Goal: Task Accomplishment & Management: Complete application form

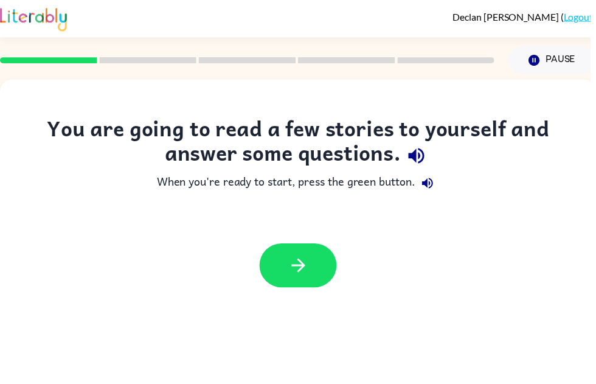
click at [308, 263] on icon "button" at bounding box center [301, 267] width 21 height 21
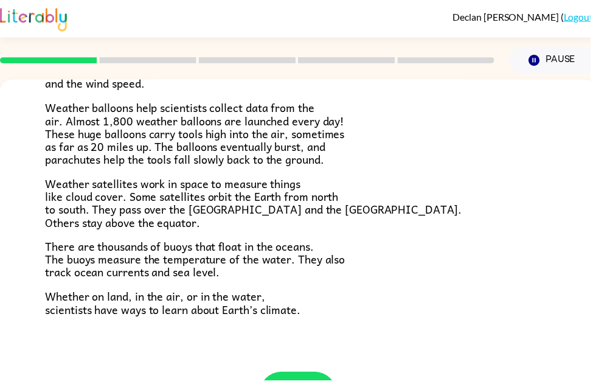
scroll to position [329, 0]
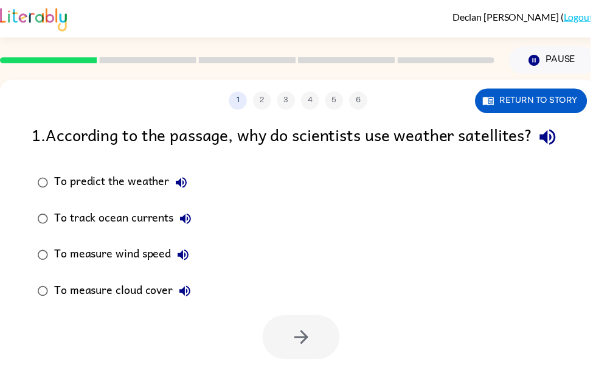
click at [57, 231] on label "To track ocean currents" at bounding box center [116, 221] width 180 height 37
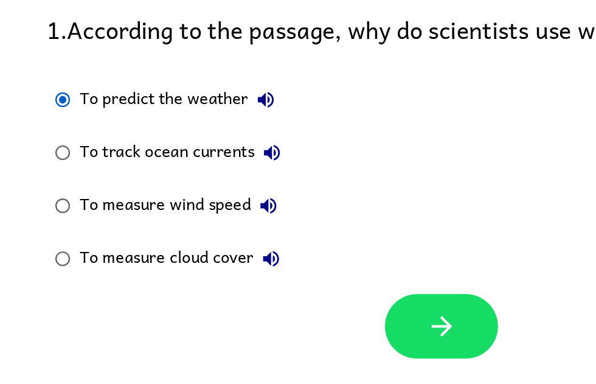
click at [300, 330] on icon "button" at bounding box center [304, 340] width 21 height 21
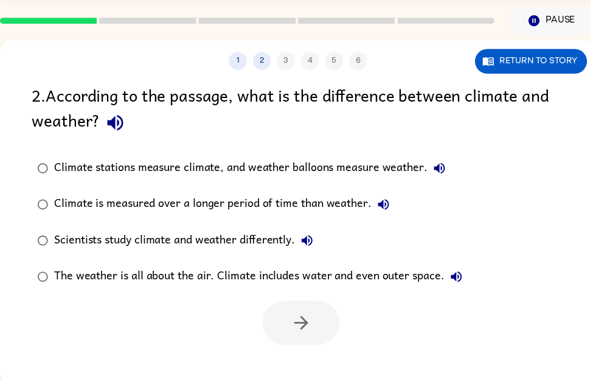
scroll to position [40, 0]
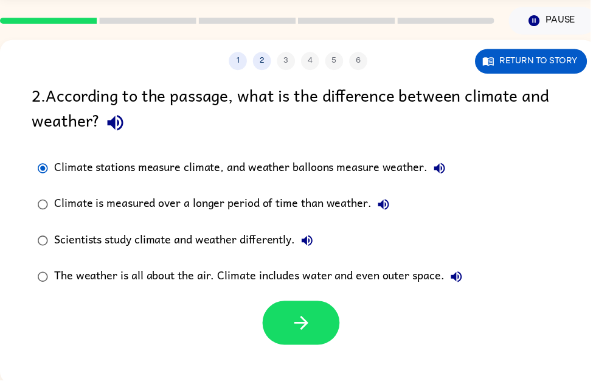
click at [313, 328] on icon "button" at bounding box center [304, 325] width 21 height 21
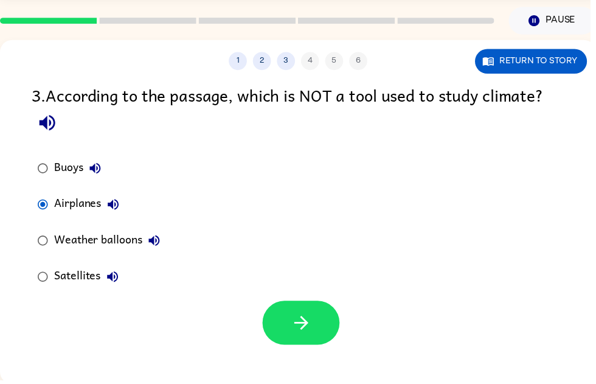
click at [308, 319] on icon "button" at bounding box center [304, 325] width 21 height 21
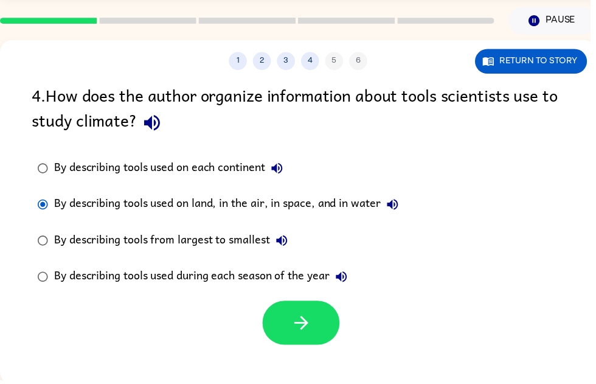
click at [315, 325] on button "button" at bounding box center [304, 326] width 78 height 44
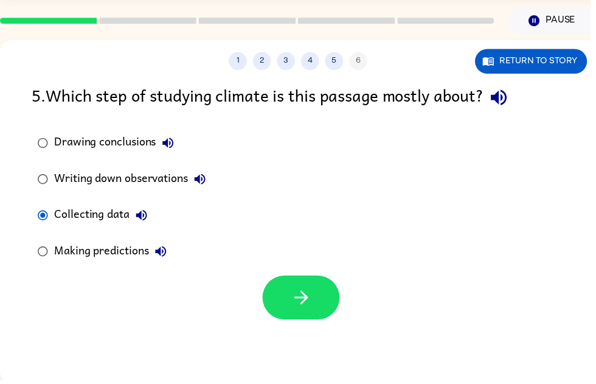
click at [277, 307] on button "button" at bounding box center [304, 300] width 78 height 44
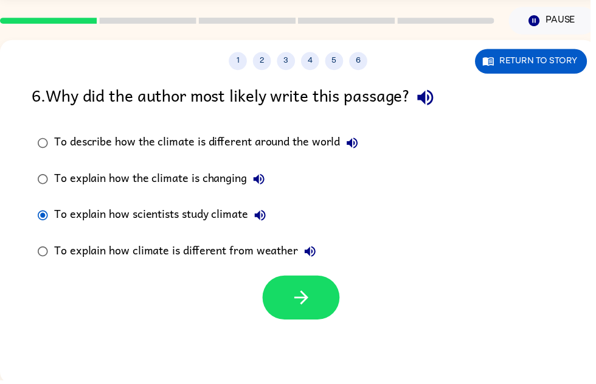
click at [307, 301] on icon "button" at bounding box center [304, 300] width 21 height 21
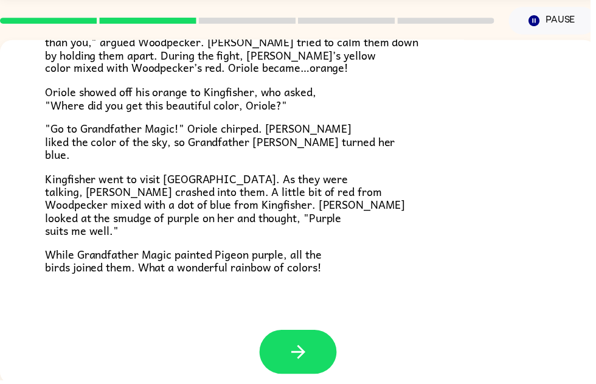
scroll to position [305, 0]
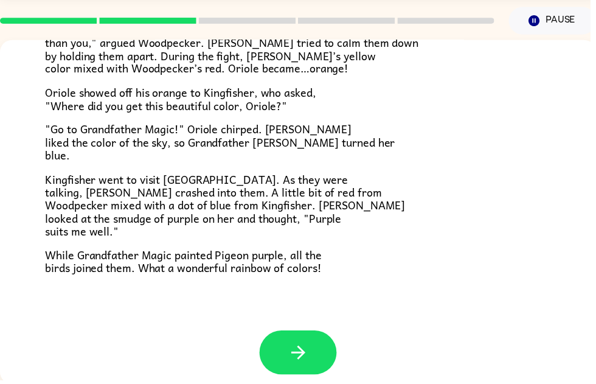
click at [291, 345] on icon "button" at bounding box center [301, 355] width 21 height 21
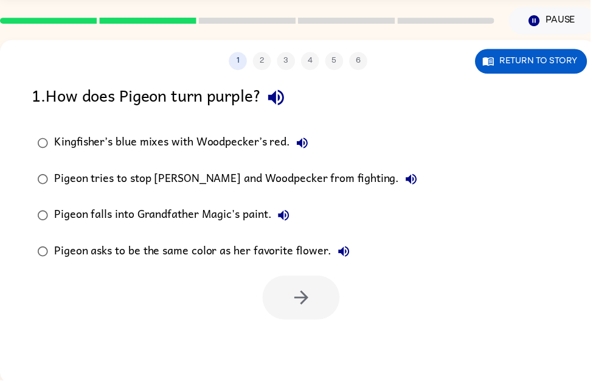
scroll to position [0, 0]
click at [546, 57] on button "Return to story" at bounding box center [536, 61] width 113 height 25
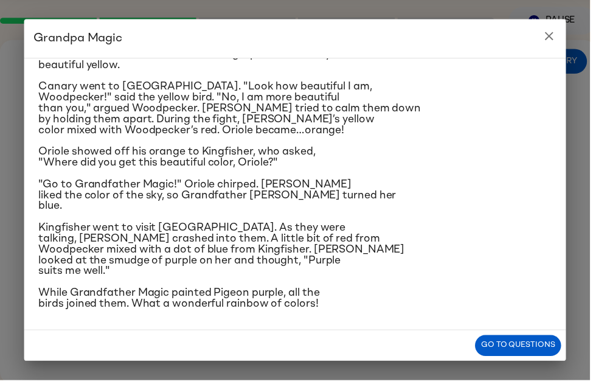
scroll to position [263, 0]
click at [559, 37] on icon "close" at bounding box center [555, 36] width 15 height 15
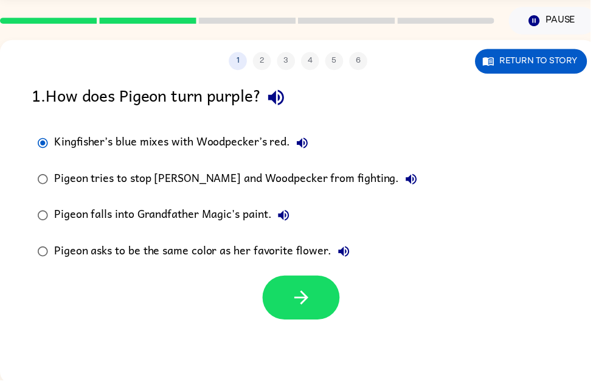
click at [301, 305] on icon "button" at bounding box center [304, 300] width 21 height 21
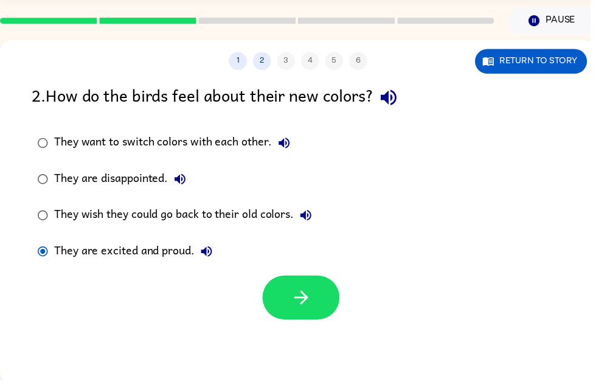
click at [301, 309] on icon "button" at bounding box center [304, 300] width 21 height 21
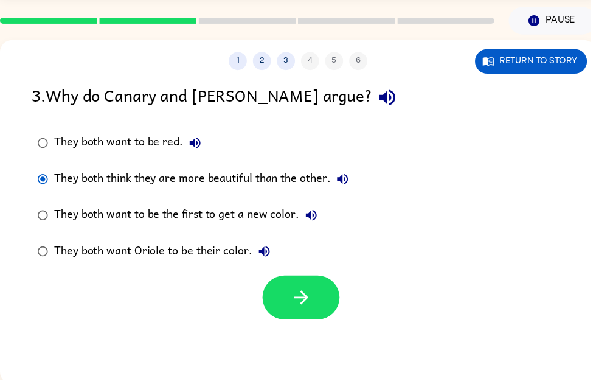
scroll to position [0, 0]
click at [308, 304] on icon "button" at bounding box center [304, 300] width 21 height 21
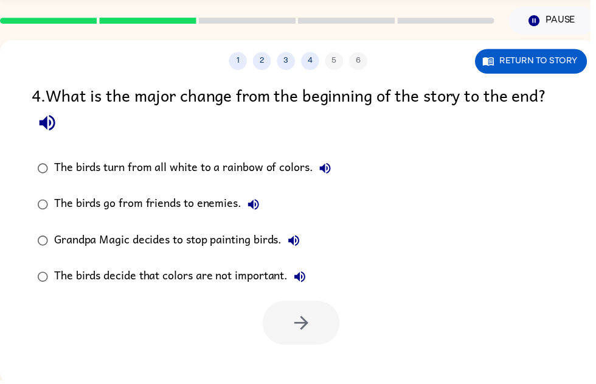
click at [52, 124] on icon "button" at bounding box center [48, 124] width 16 height 16
click at [52, 137] on button "button" at bounding box center [47, 123] width 31 height 31
click at [47, 125] on icon "button" at bounding box center [48, 124] width 16 height 16
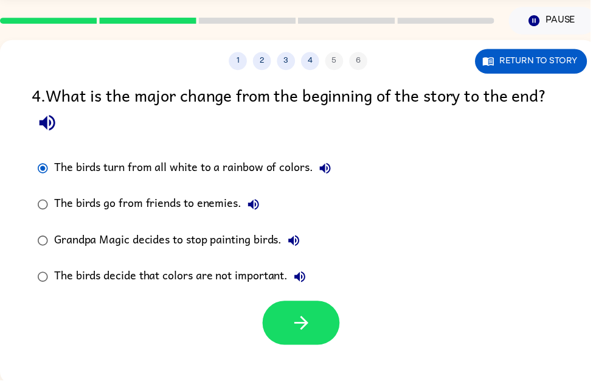
click at [305, 332] on icon "button" at bounding box center [304, 326] width 14 height 14
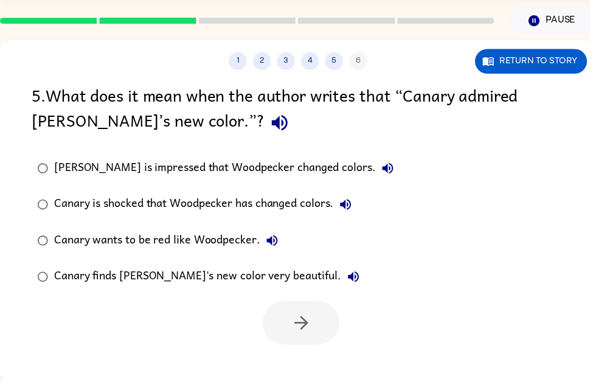
click at [272, 126] on icon "button" at bounding box center [282, 123] width 21 height 21
click at [60, 274] on div "Canary finds Woodpecker's new color very beautiful." at bounding box center [212, 279] width 315 height 24
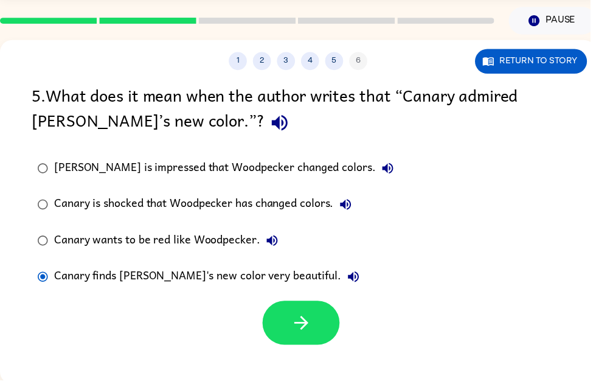
click at [319, 337] on button "button" at bounding box center [304, 326] width 78 height 44
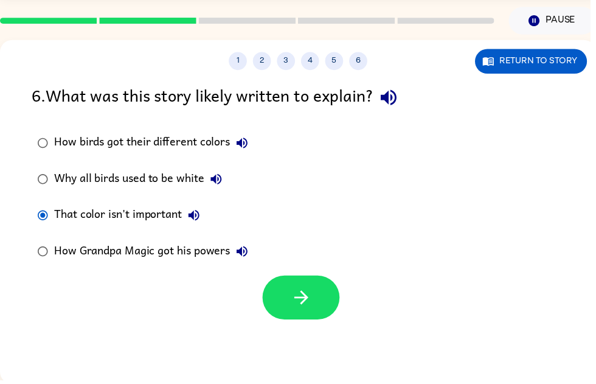
click at [41, 162] on label "Why all birds used to be white" at bounding box center [144, 180] width 237 height 37
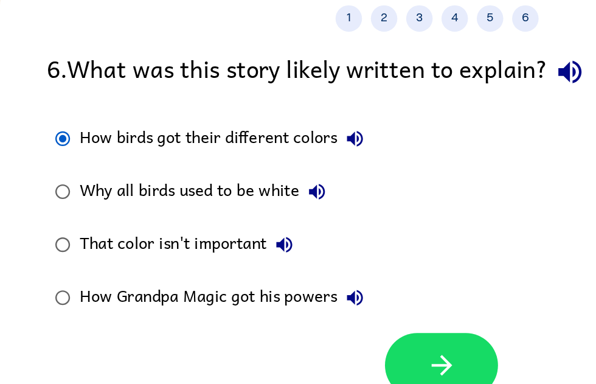
click at [334, 126] on div "How birds got their different colors Why all birds used to be white That color …" at bounding box center [317, 199] width 570 height 146
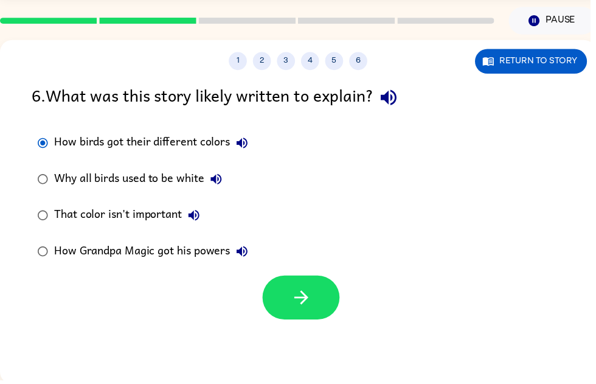
click at [312, 302] on icon "button" at bounding box center [304, 300] width 21 height 21
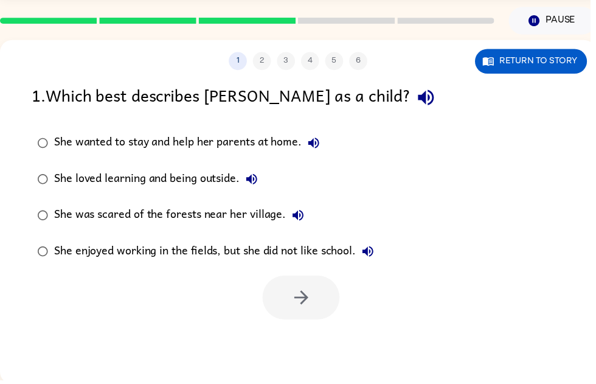
scroll to position [0, 0]
click at [420, 95] on icon "button" at bounding box center [430, 98] width 21 height 21
click at [420, 106] on icon "button" at bounding box center [430, 98] width 21 height 21
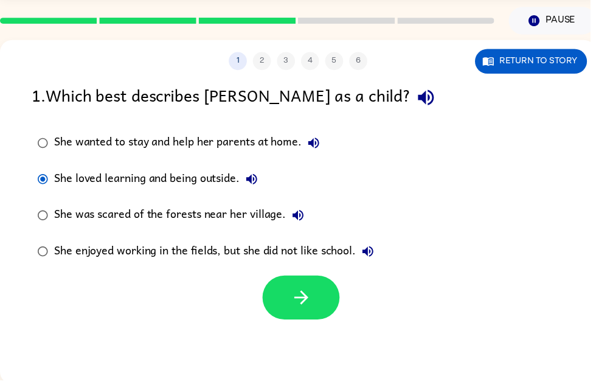
click at [303, 317] on button "button" at bounding box center [304, 300] width 78 height 44
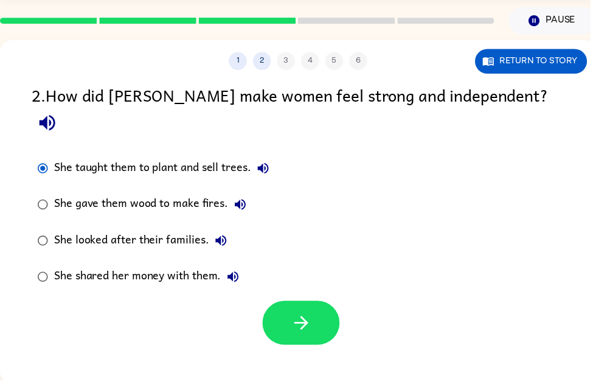
click at [298, 315] on icon "button" at bounding box center [304, 325] width 21 height 21
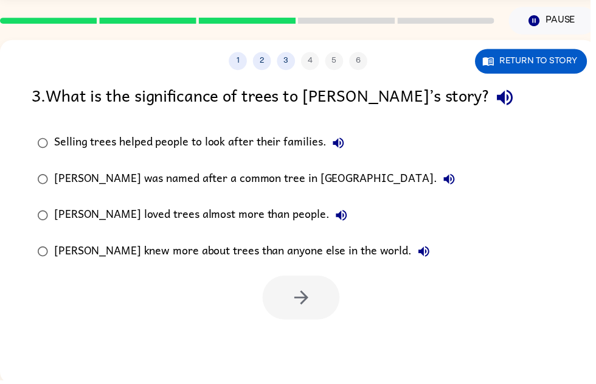
click at [65, 142] on div "Selling trees helped people to look after their families." at bounding box center [204, 144] width 299 height 24
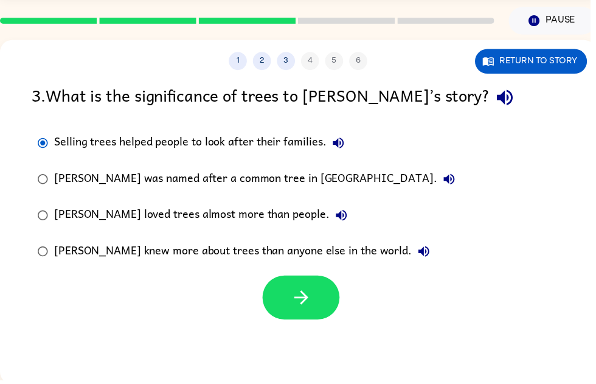
click at [311, 321] on button "button" at bounding box center [304, 300] width 78 height 44
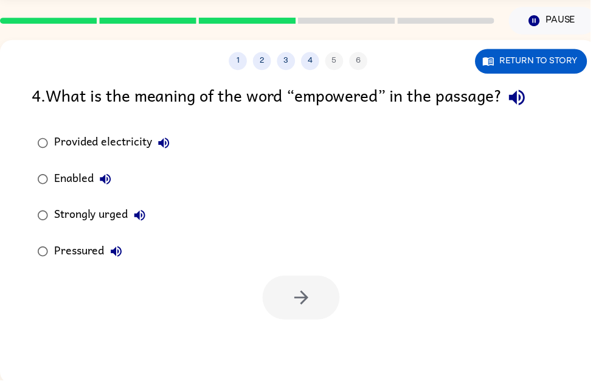
click at [148, 222] on icon "button" at bounding box center [141, 217] width 15 height 15
click at [121, 251] on icon "button" at bounding box center [117, 253] width 11 height 11
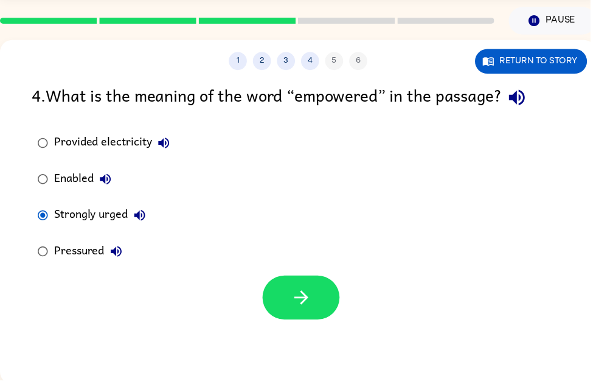
click at [300, 290] on icon "button" at bounding box center [304, 300] width 21 height 21
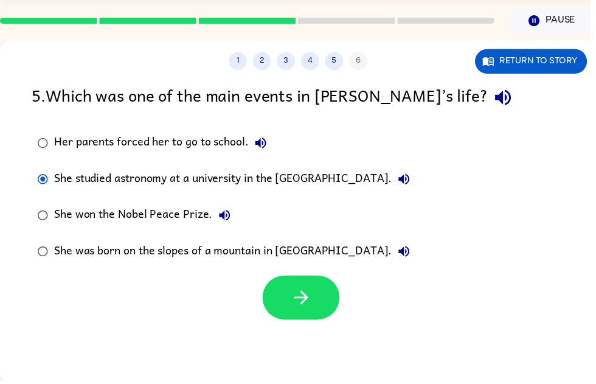
click at [321, 265] on div "She was born on the slopes of a mountain in America." at bounding box center [238, 254] width 366 height 24
click at [310, 279] on button "button" at bounding box center [304, 300] width 78 height 44
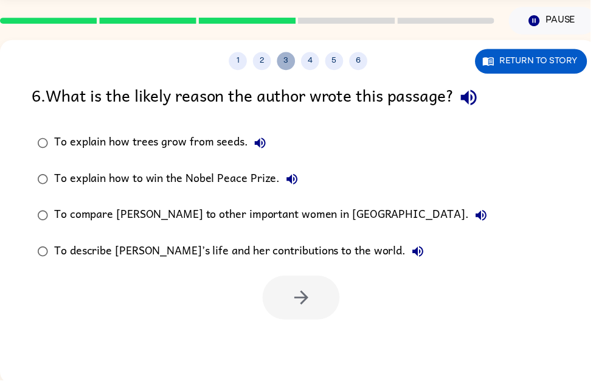
click at [288, 58] on button "3" at bounding box center [289, 61] width 18 height 18
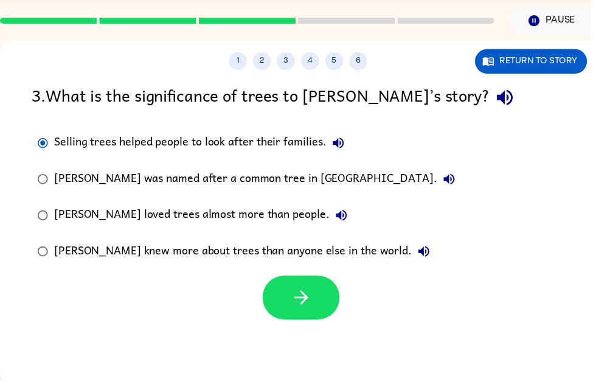
click at [331, 73] on div "1 2 3 4 5 6 Return to story 3 . What is the significance of trees to Wangari’s …" at bounding box center [301, 213] width 602 height 347
click at [331, 60] on button "5" at bounding box center [338, 61] width 18 height 18
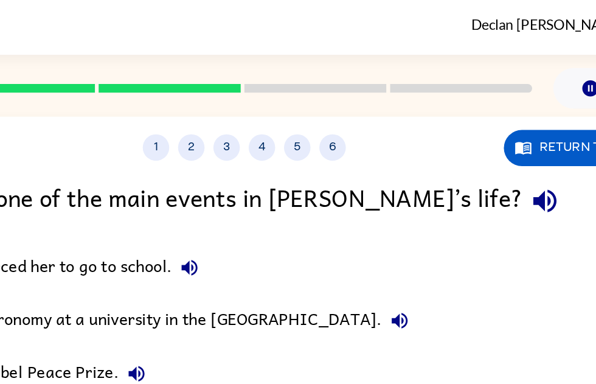
click at [304, 100] on button "4" at bounding box center [313, 101] width 18 height 18
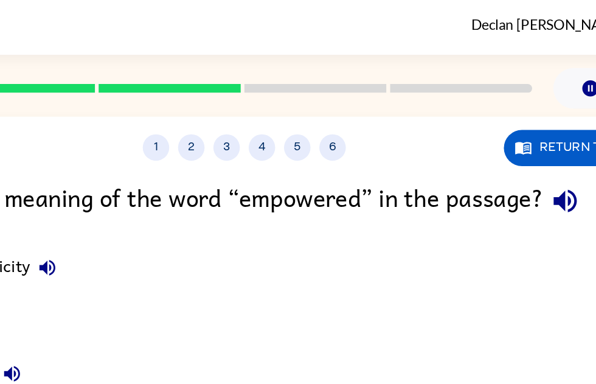
click at [353, 100] on button "6" at bounding box center [362, 101] width 18 height 18
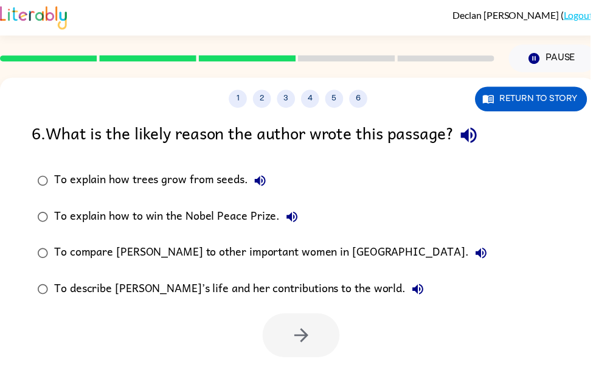
scroll to position [2, 0]
click at [332, 97] on button "5" at bounding box center [338, 100] width 18 height 18
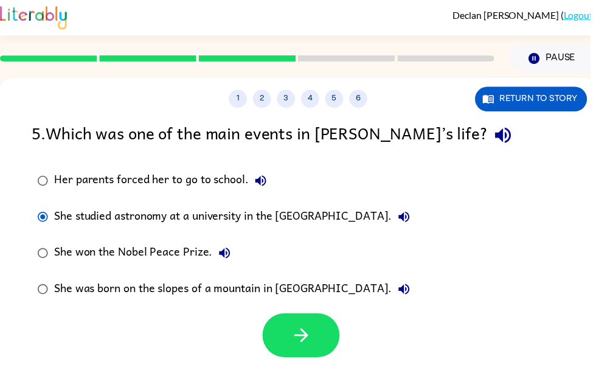
click at [303, 338] on icon "button" at bounding box center [304, 338] width 21 height 21
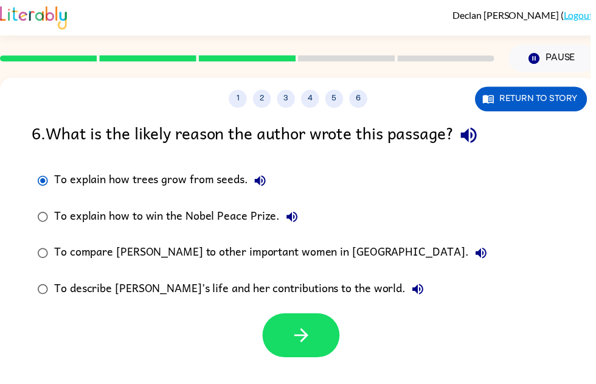
click at [300, 332] on icon "button" at bounding box center [304, 338] width 21 height 21
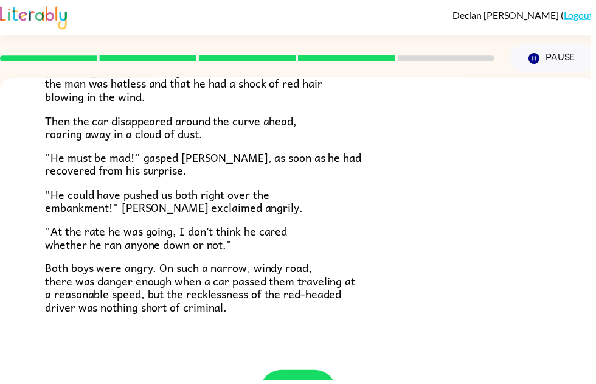
scroll to position [327, 0]
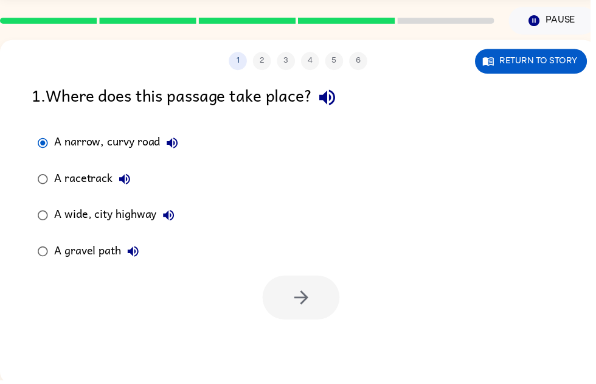
scroll to position [40, 0]
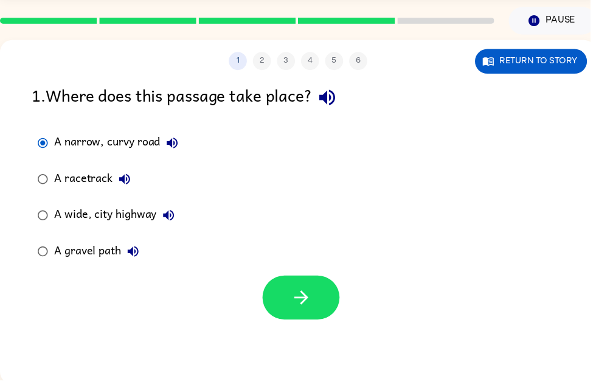
click at [301, 307] on icon "button" at bounding box center [304, 300] width 21 height 21
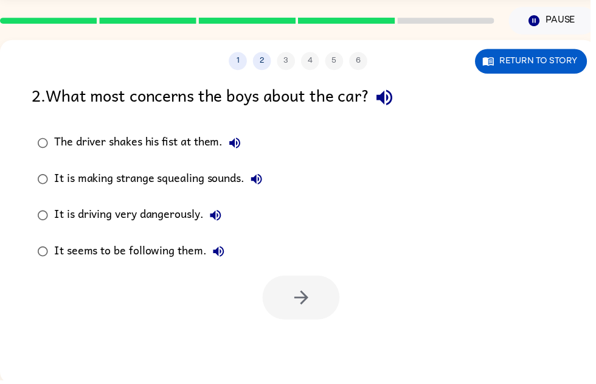
click at [238, 58] on button "1" at bounding box center [240, 61] width 18 height 18
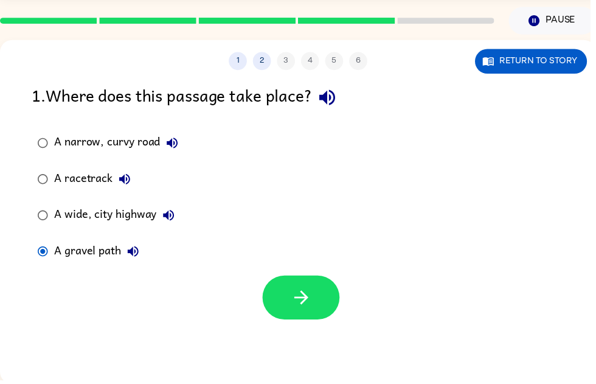
click at [339, 296] on button "button" at bounding box center [304, 300] width 78 height 44
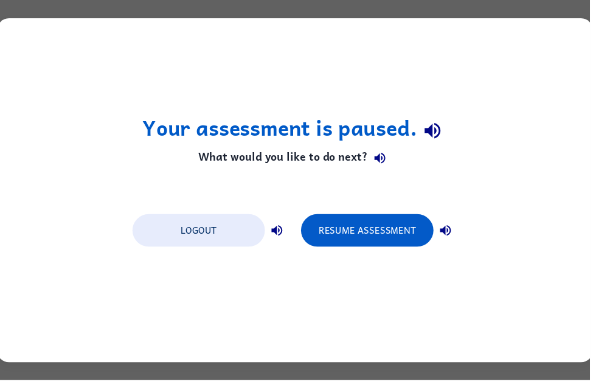
scroll to position [0, 0]
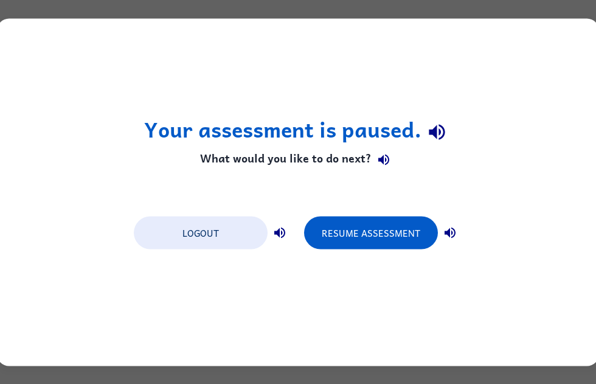
click at [367, 224] on button "Resume Assessment" at bounding box center [371, 232] width 134 height 33
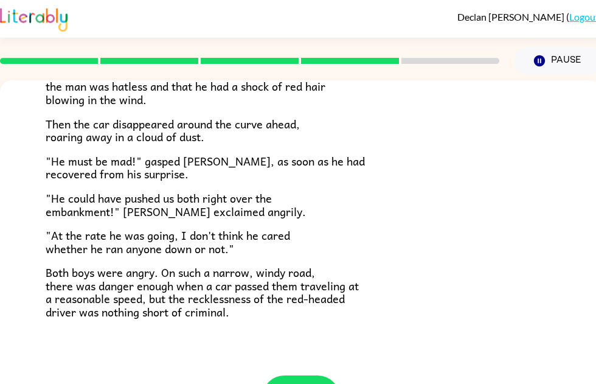
scroll to position [327, 0]
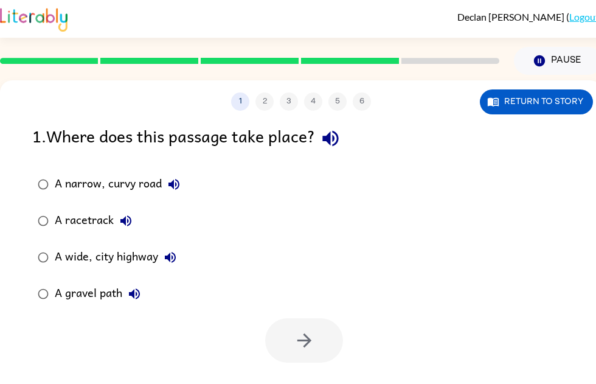
scroll to position [0, 0]
click at [60, 276] on label "A gravel path" at bounding box center [109, 294] width 167 height 37
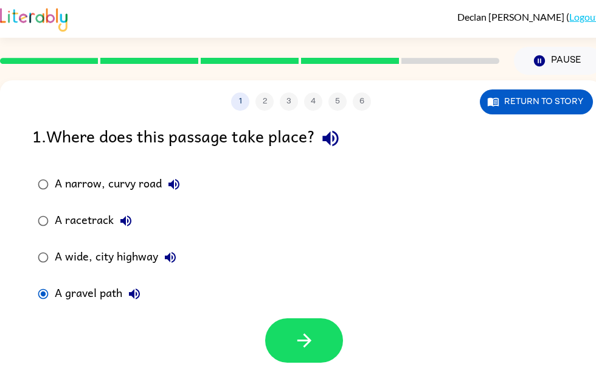
click at [319, 343] on button "button" at bounding box center [304, 340] width 78 height 44
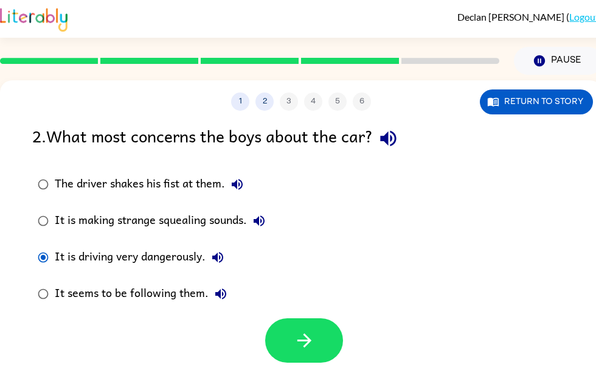
click at [289, 334] on button "button" at bounding box center [304, 340] width 78 height 44
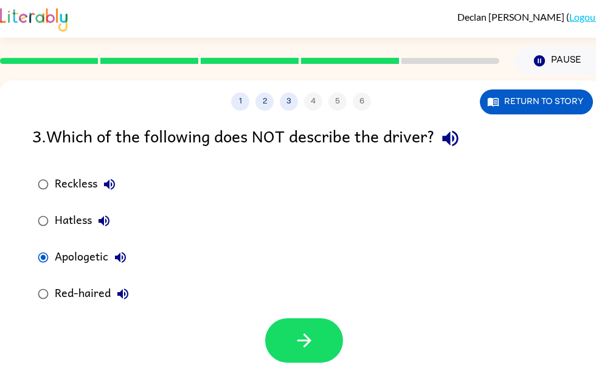
click at [286, 335] on button "button" at bounding box center [304, 340] width 78 height 44
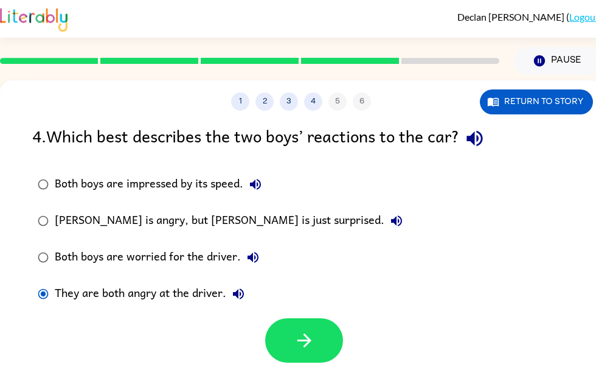
click at [266, 343] on button "button" at bounding box center [304, 340] width 78 height 44
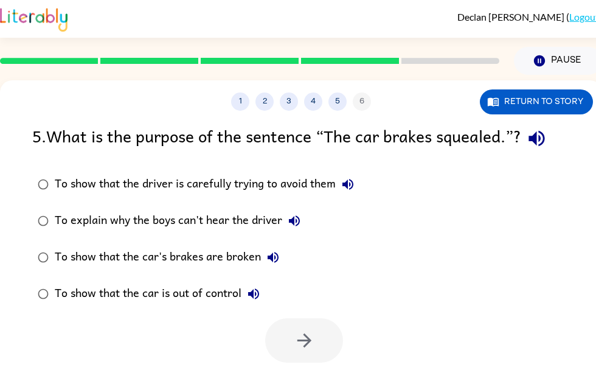
click at [287, 345] on div at bounding box center [304, 340] width 78 height 44
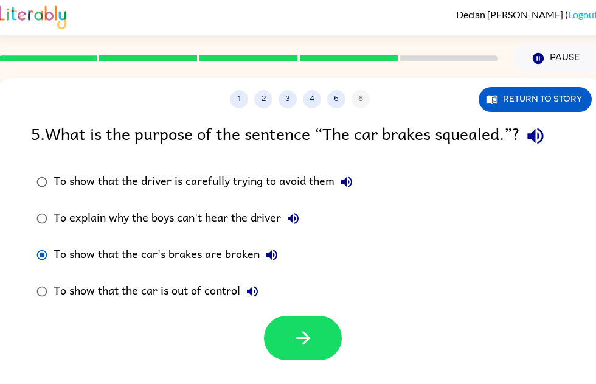
scroll to position [3, 1]
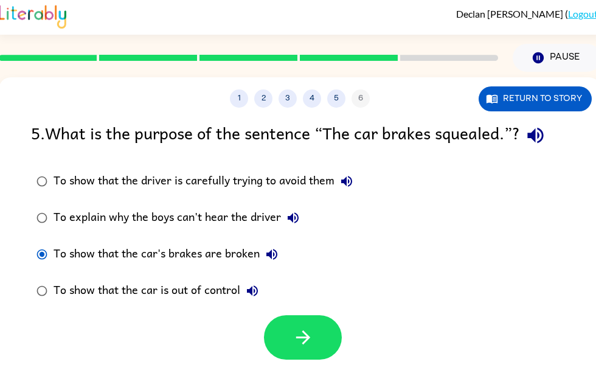
click at [295, 330] on icon "button" at bounding box center [303, 337] width 21 height 21
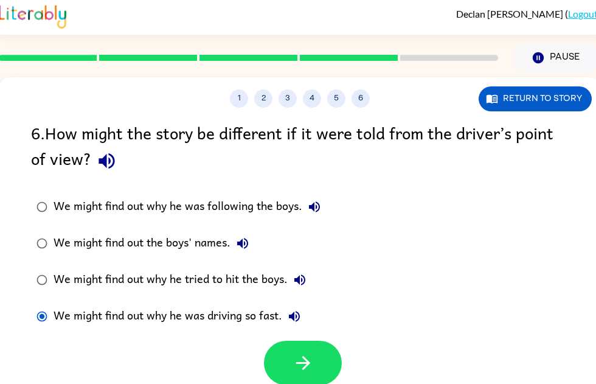
click at [290, 348] on button "button" at bounding box center [303, 363] width 78 height 44
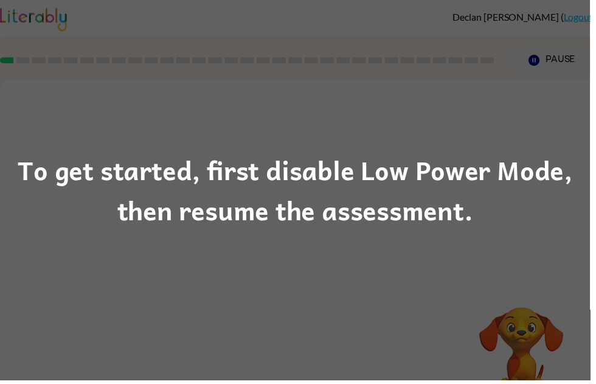
click at [451, 219] on div "To get started, first disable Low Power Mode, then resume the assessment." at bounding box center [298, 192] width 596 height 83
click at [71, 288] on div "To get started, first disable Low Power Mode, then resume the assessment." at bounding box center [298, 192] width 596 height 384
click at [71, 287] on div "To get started, first disable Low Power Mode, then resume the assessment." at bounding box center [298, 192] width 596 height 384
click at [38, 288] on div "To get started, first disable Low Power Mode, then resume the assessment." at bounding box center [298, 192] width 596 height 384
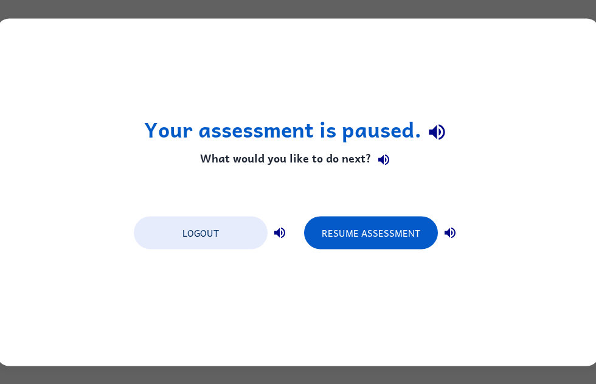
click at [380, 237] on button "Resume Assessment" at bounding box center [371, 232] width 134 height 33
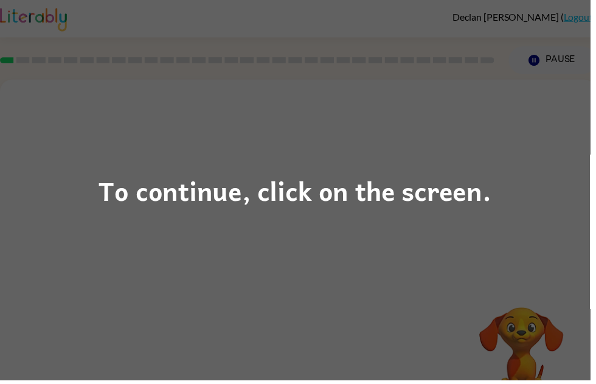
click at [324, 218] on div "To continue, click on the screen." at bounding box center [298, 192] width 596 height 384
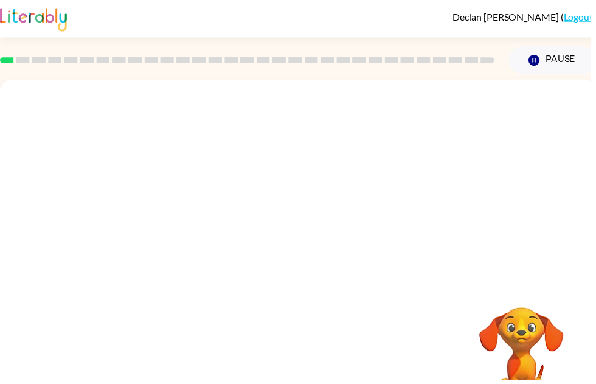
click at [547, 343] on video "Your browser must support playing .mp4 files to use Literably. Please try using…" at bounding box center [527, 352] width 122 height 122
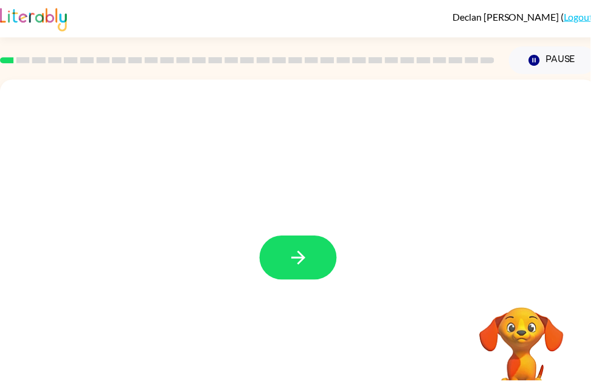
click at [301, 263] on icon "button" at bounding box center [301, 259] width 21 height 21
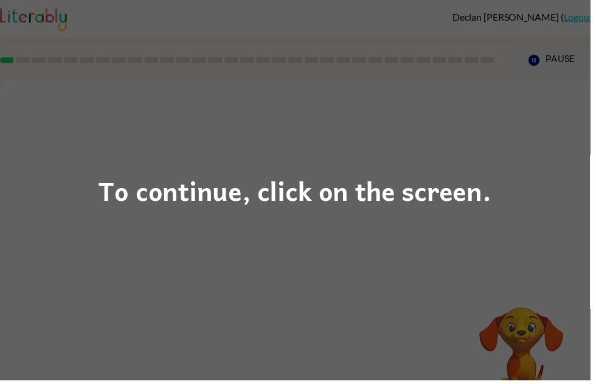
click at [309, 203] on div "To continue, click on the screen." at bounding box center [298, 192] width 397 height 41
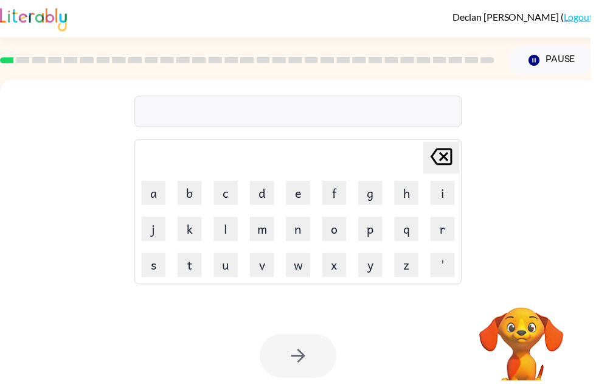
click at [157, 268] on button "s" at bounding box center [155, 268] width 24 height 24
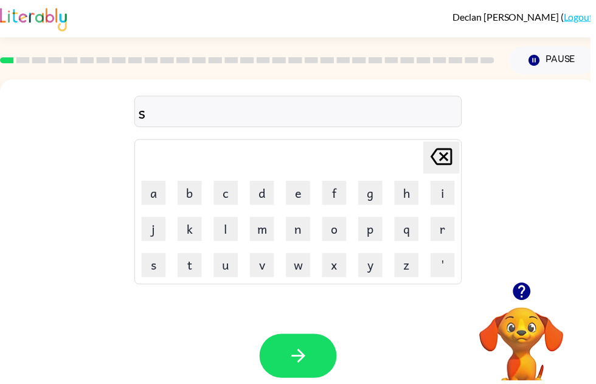
click at [406, 197] on button "h" at bounding box center [411, 195] width 24 height 24
click at [234, 257] on button "u" at bounding box center [228, 268] width 24 height 24
click at [155, 274] on button "s" at bounding box center [155, 268] width 24 height 24
click at [402, 198] on button "h" at bounding box center [411, 195] width 24 height 24
click at [318, 355] on button "button" at bounding box center [301, 359] width 78 height 44
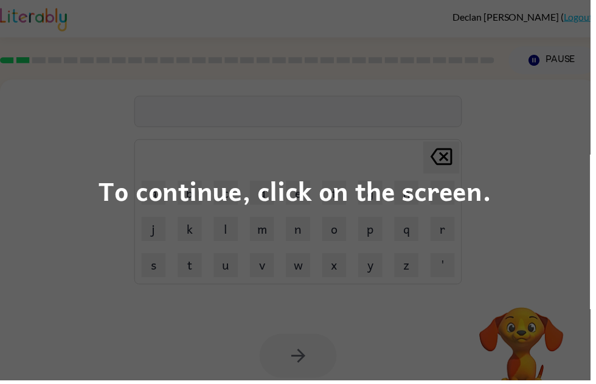
click at [235, 264] on div "To continue, click on the screen." at bounding box center [298, 192] width 596 height 384
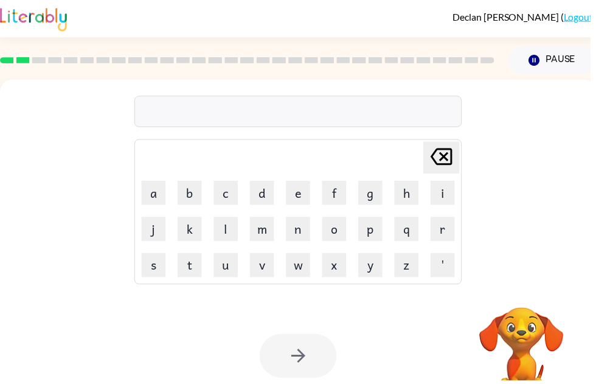
click at [162, 192] on button "a" at bounding box center [155, 195] width 24 height 24
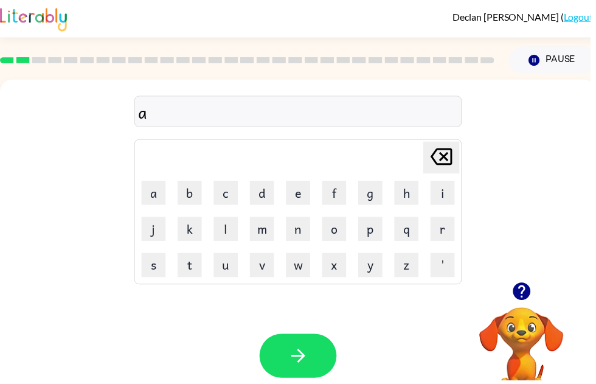
click at [373, 235] on button "p" at bounding box center [374, 231] width 24 height 24
click at [371, 234] on button "p" at bounding box center [374, 231] width 24 height 24
click at [293, 197] on button "e" at bounding box center [301, 195] width 24 height 24
click at [159, 206] on button "a" at bounding box center [155, 195] width 24 height 24
click at [446, 165] on icon at bounding box center [446, 158] width 22 height 17
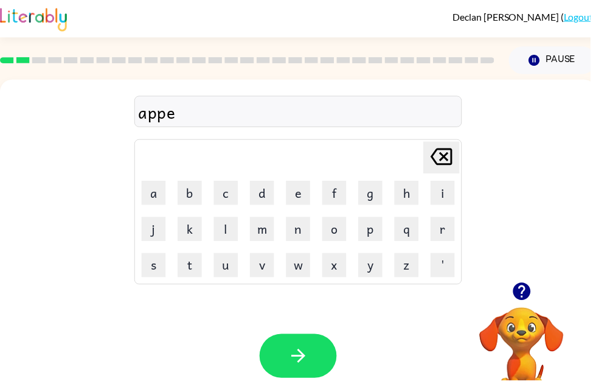
scroll to position [0, 6]
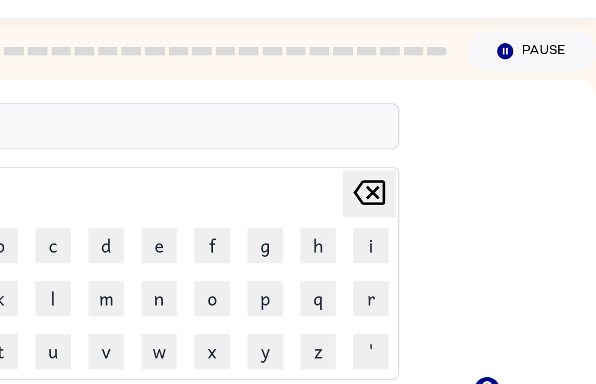
click at [429, 150] on icon at bounding box center [440, 158] width 22 height 17
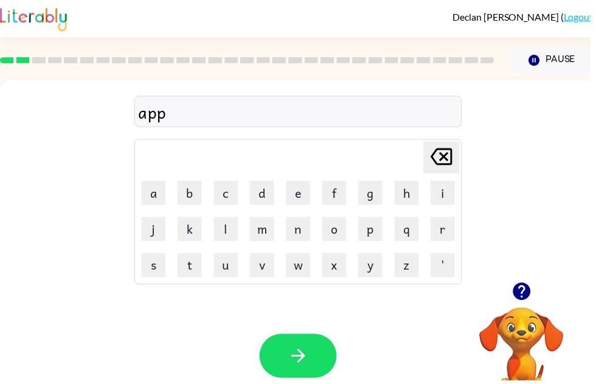
click at [439, 155] on icon "[PERSON_NAME] last character input" at bounding box center [445, 158] width 29 height 29
click at [374, 231] on button "p" at bounding box center [374, 231] width 24 height 24
click at [295, 192] on button "e" at bounding box center [301, 195] width 24 height 24
click at [160, 198] on button "a" at bounding box center [155, 195] width 24 height 24
click at [438, 236] on button "r" at bounding box center [447, 231] width 24 height 24
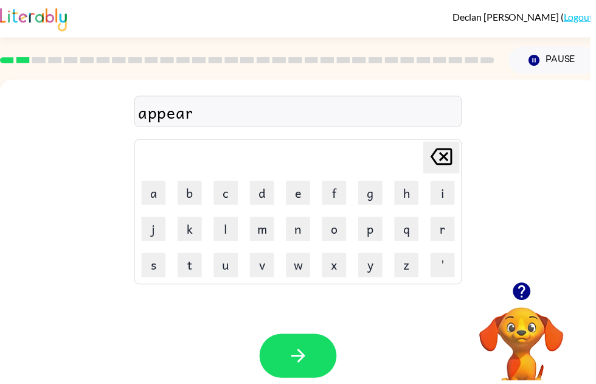
click at [296, 201] on button "e" at bounding box center [301, 195] width 24 height 24
click at [301, 232] on button "n" at bounding box center [301, 231] width 24 height 24
click at [232, 203] on button "c" at bounding box center [228, 195] width 24 height 24
click at [295, 191] on button "e" at bounding box center [301, 195] width 24 height 24
click at [146, 268] on button "s" at bounding box center [155, 268] width 24 height 24
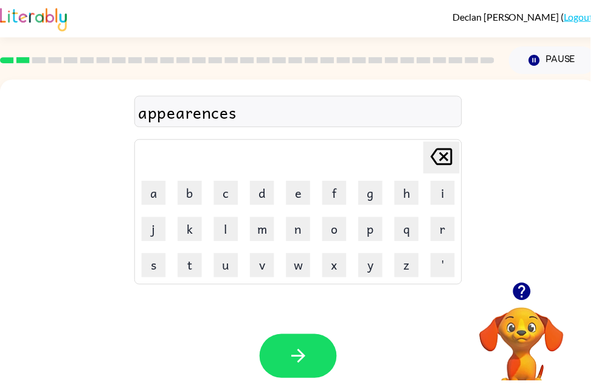
click at [305, 364] on icon "button" at bounding box center [301, 359] width 21 height 21
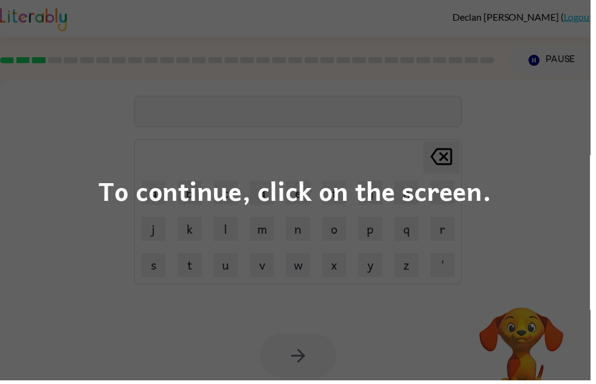
click at [80, 186] on div "To continue, click on the screen." at bounding box center [298, 192] width 596 height 384
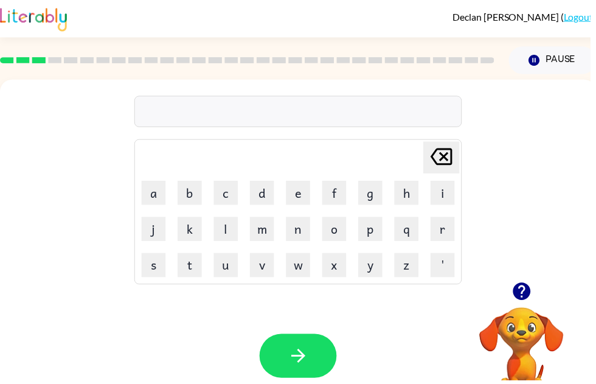
click at [439, 236] on button "r" at bounding box center [447, 231] width 24 height 24
click at [301, 201] on button "e" at bounding box center [301, 195] width 24 height 24
click at [145, 191] on button "a" at bounding box center [155, 195] width 24 height 24
click at [223, 232] on button "l" at bounding box center [228, 231] width 24 height 24
click at [450, 194] on button "i" at bounding box center [447, 195] width 24 height 24
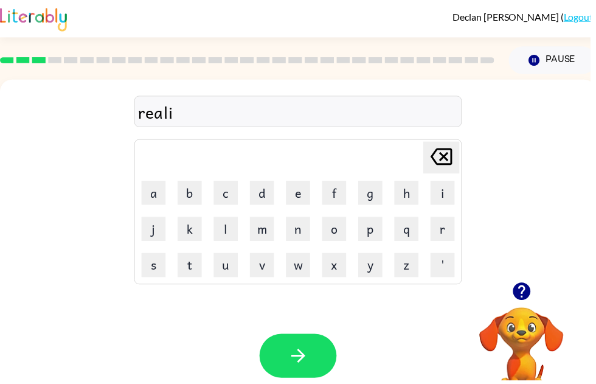
click at [195, 268] on button "t" at bounding box center [191, 268] width 24 height 24
click at [378, 272] on button "y" at bounding box center [374, 268] width 24 height 24
click at [315, 352] on button "button" at bounding box center [301, 359] width 78 height 44
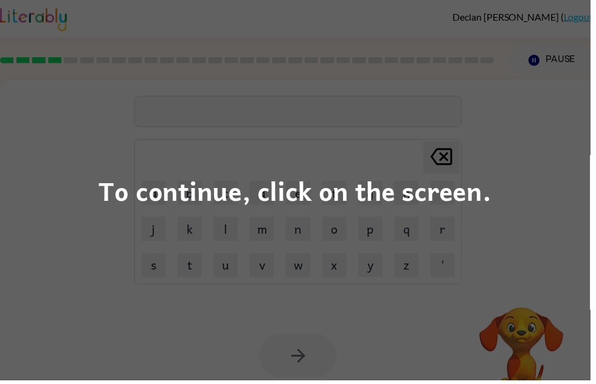
click at [403, 135] on div "To continue, click on the screen." at bounding box center [298, 192] width 596 height 384
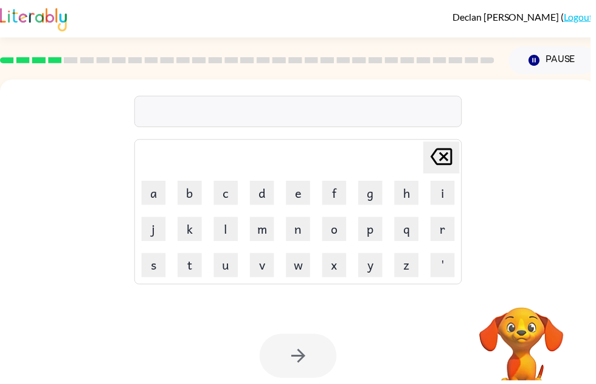
click at [491, 217] on div "[PERSON_NAME] last character input a b c d e f g h i j k l m n o p q r s t u v …" at bounding box center [301, 182] width 602 height 204
click at [510, 352] on video "Your browser must support playing .mp4 files to use Literably. Please try using…" at bounding box center [527, 352] width 122 height 122
click at [509, 358] on video "Your browser must support playing .mp4 files to use Literably. Please try using…" at bounding box center [527, 352] width 122 height 122
click at [540, 352] on video "Your browser must support playing .mp4 files to use Literably. Please try using…" at bounding box center [527, 352] width 122 height 122
click at [537, 69] on button "Pause Pause" at bounding box center [558, 61] width 88 height 28
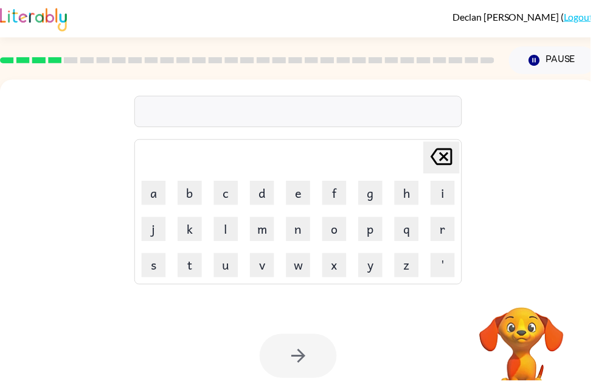
click at [548, 57] on button "Pause Pause" at bounding box center [558, 61] width 88 height 28
click at [524, 335] on video "Your browser must support playing .mp4 files to use Literably. Please try using…" at bounding box center [527, 352] width 122 height 122
click at [532, 345] on video "Your browser must support playing .mp4 files to use Literably. Please try using…" at bounding box center [527, 352] width 122 height 122
click at [532, 344] on video "Your browser must support playing .mp4 files to use Literably. Please try using…" at bounding box center [527, 352] width 122 height 122
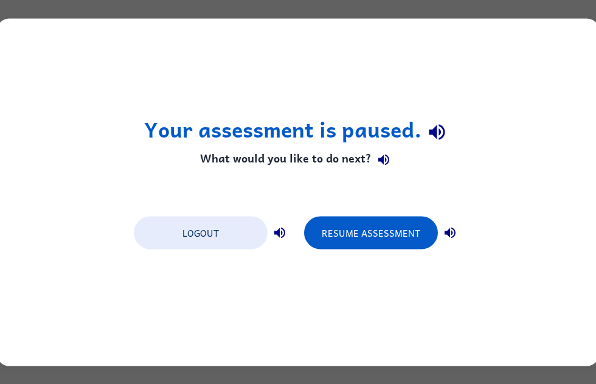
click at [386, 233] on button "Resume Assessment" at bounding box center [371, 232] width 134 height 33
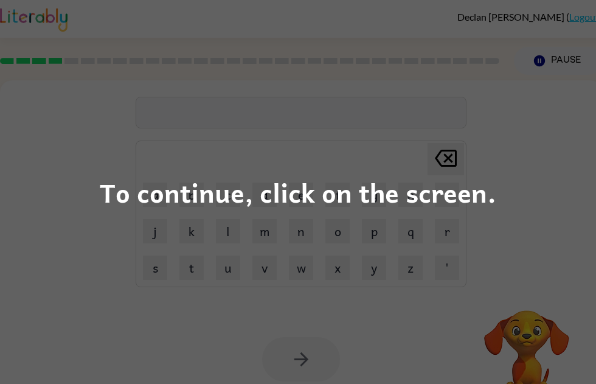
click at [515, 323] on div "To continue, click on the screen." at bounding box center [298, 192] width 596 height 384
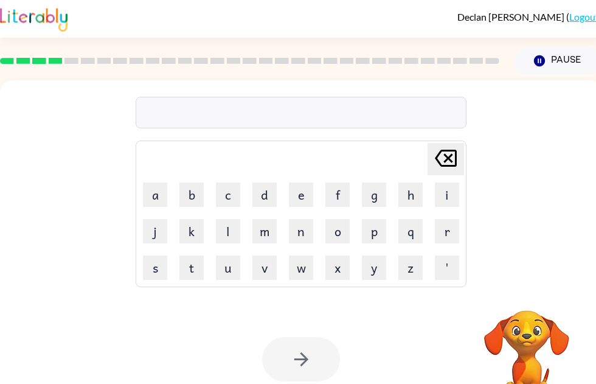
click at [518, 324] on video "Your browser must support playing .mp4 files to use Literably. Please try using…" at bounding box center [527, 352] width 122 height 122
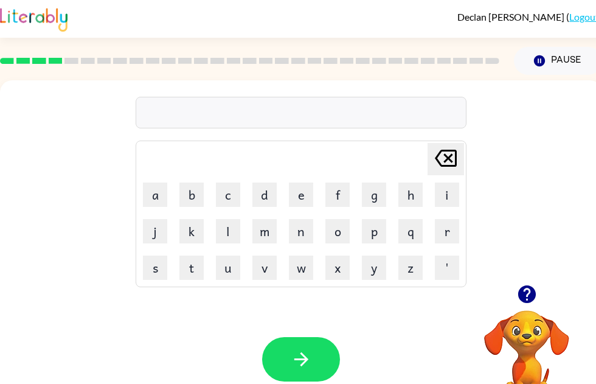
click at [524, 296] on icon "button" at bounding box center [527, 294] width 18 height 18
click at [524, 299] on icon "button" at bounding box center [527, 294] width 18 height 18
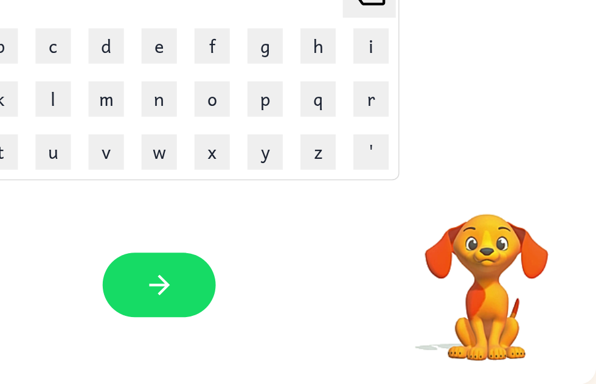
click at [460, 248] on video "Your browser must support playing .mp4 files to use Literably. Please try using…" at bounding box center [521, 309] width 122 height 122
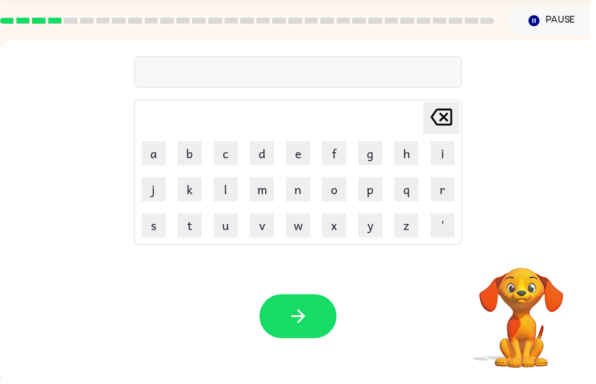
click at [298, 150] on button "e" at bounding box center [301, 154] width 24 height 24
click at [223, 190] on button "l" at bounding box center [228, 191] width 24 height 24
click at [232, 189] on button "l" at bounding box center [228, 191] width 24 height 24
click at [437, 152] on button "i" at bounding box center [447, 154] width 24 height 24
click at [266, 190] on button "m" at bounding box center [264, 191] width 24 height 24
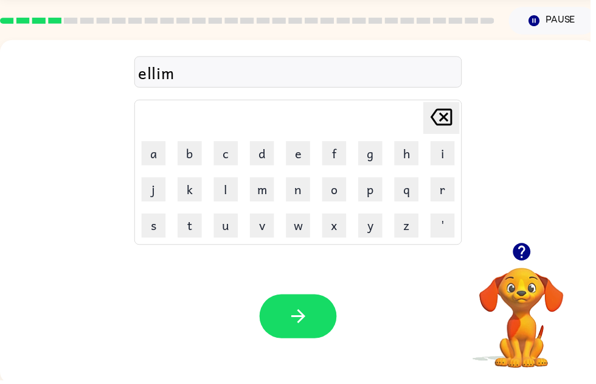
click at [457, 156] on button "i" at bounding box center [447, 154] width 24 height 24
click at [435, 116] on icon "[PERSON_NAME] last character input" at bounding box center [445, 117] width 29 height 29
click at [296, 149] on button "e" at bounding box center [301, 154] width 24 height 24
click at [300, 195] on button "n" at bounding box center [301, 191] width 24 height 24
click at [162, 232] on button "s" at bounding box center [155, 227] width 24 height 24
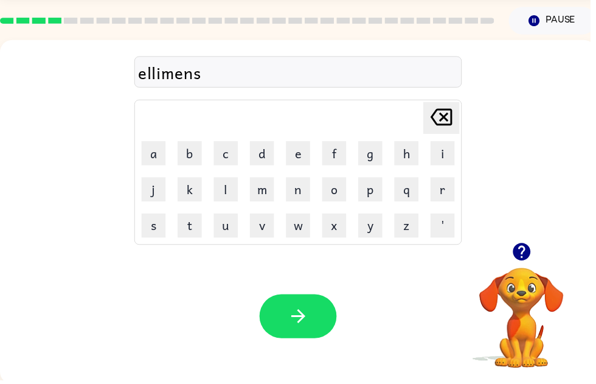
click at [435, 122] on icon at bounding box center [446, 118] width 22 height 17
click at [158, 157] on button "a" at bounding box center [155, 154] width 24 height 24
click at [184, 223] on button "t" at bounding box center [191, 227] width 24 height 24
click at [297, 155] on button "e" at bounding box center [301, 154] width 24 height 24
click at [313, 314] on button "button" at bounding box center [301, 319] width 78 height 44
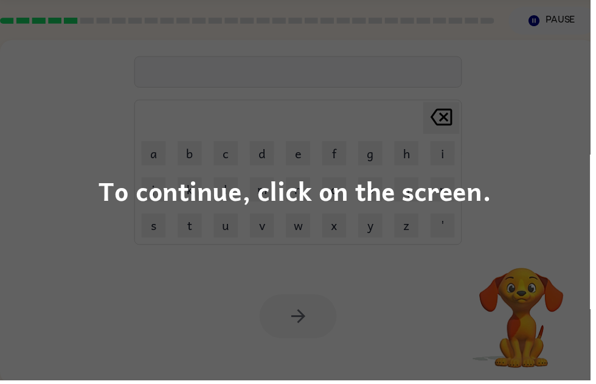
click at [354, 284] on div "To continue, click on the screen." at bounding box center [298, 192] width 596 height 384
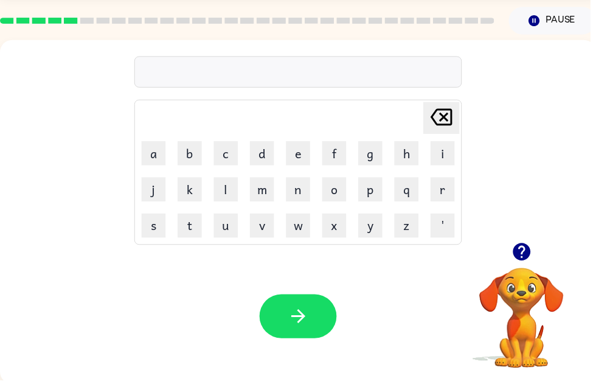
click at [265, 160] on button "d" at bounding box center [264, 154] width 24 height 24
click at [229, 228] on button "u" at bounding box center [228, 227] width 24 height 24
click at [372, 192] on button "p" at bounding box center [374, 191] width 24 height 24
click at [227, 190] on button "l" at bounding box center [228, 191] width 24 height 24
click at [440, 153] on button "i" at bounding box center [447, 154] width 24 height 24
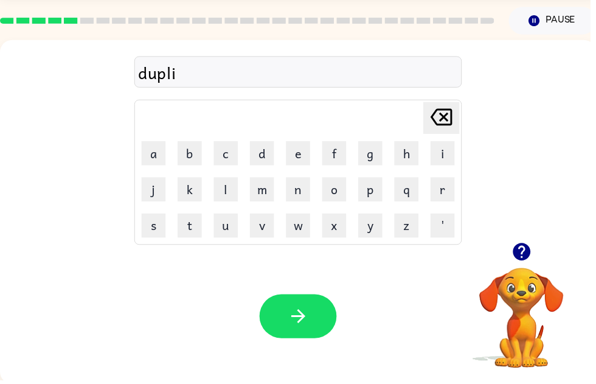
click at [165, 159] on button "a" at bounding box center [155, 154] width 24 height 24
click at [437, 117] on icon "[PERSON_NAME] last character input" at bounding box center [445, 117] width 29 height 29
click at [239, 161] on button "c" at bounding box center [228, 154] width 24 height 24
click at [164, 159] on button "a" at bounding box center [155, 154] width 24 height 24
click at [189, 226] on button "t" at bounding box center [191, 227] width 24 height 24
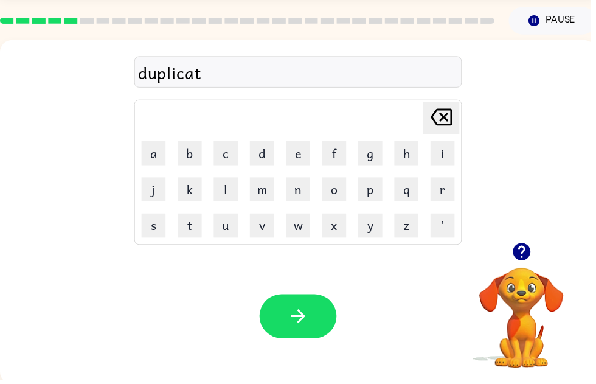
click at [299, 159] on button "e" at bounding box center [301, 154] width 24 height 24
click at [301, 311] on icon "button" at bounding box center [301, 318] width 21 height 21
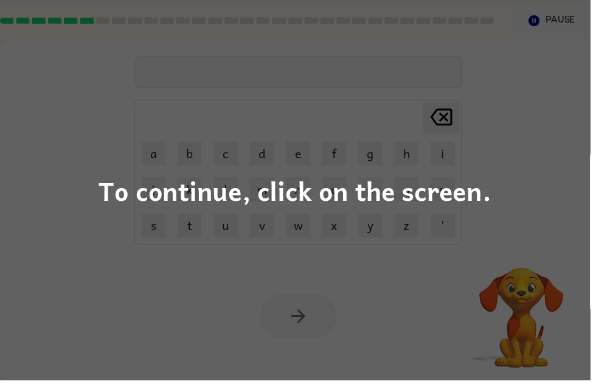
click at [96, 195] on div "To continue, click on the screen." at bounding box center [298, 192] width 596 height 384
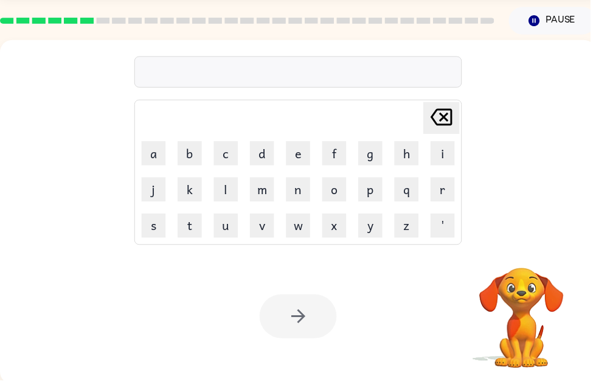
click at [262, 217] on button "v" at bounding box center [264, 227] width 24 height 24
click at [155, 158] on button "a" at bounding box center [155, 154] width 24 height 24
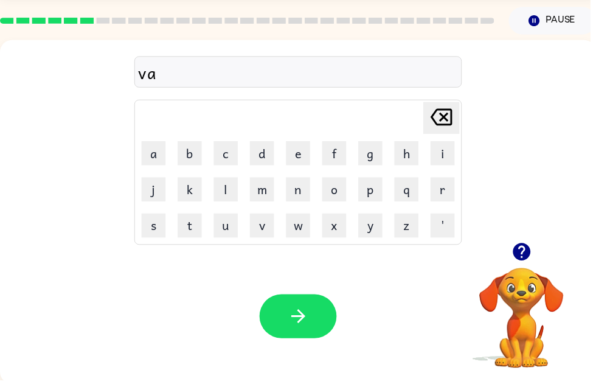
click at [232, 153] on button "c" at bounding box center [228, 154] width 24 height 24
click at [162, 154] on button "a" at bounding box center [155, 154] width 24 height 24
click at [195, 234] on button "t" at bounding box center [191, 227] width 24 height 24
click at [437, 153] on button "i" at bounding box center [447, 154] width 24 height 24
click at [327, 193] on button "o" at bounding box center [337, 191] width 24 height 24
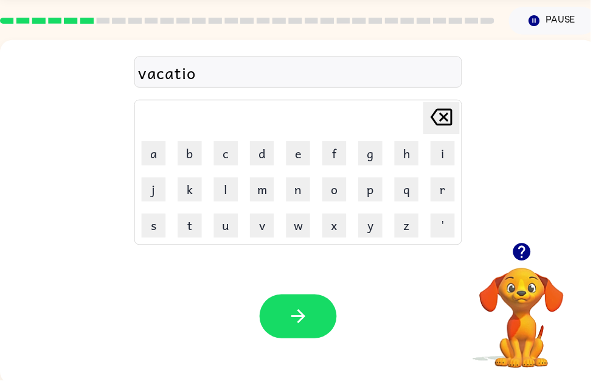
click at [308, 192] on button "n" at bounding box center [301, 191] width 24 height 24
click at [299, 322] on icon "button" at bounding box center [301, 318] width 21 height 21
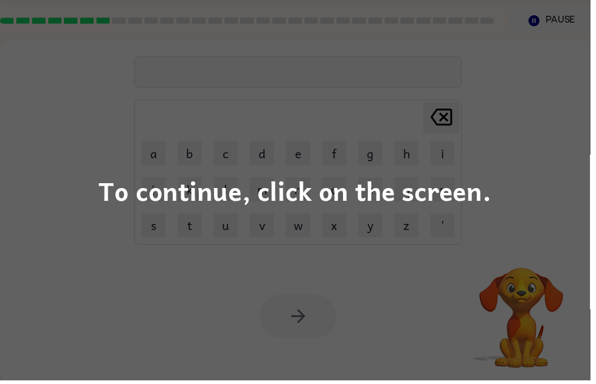
click at [89, 235] on div "To continue, click on the screen." at bounding box center [298, 192] width 596 height 384
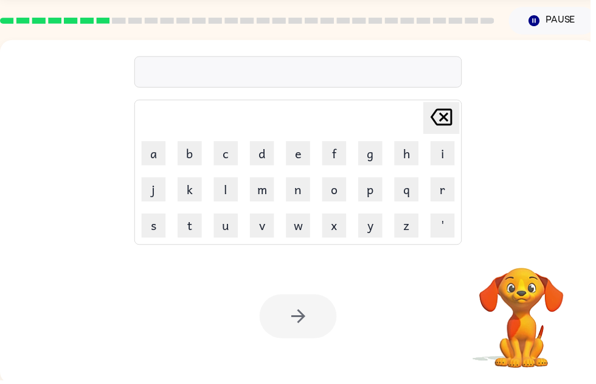
click at [374, 195] on button "p" at bounding box center [374, 191] width 24 height 24
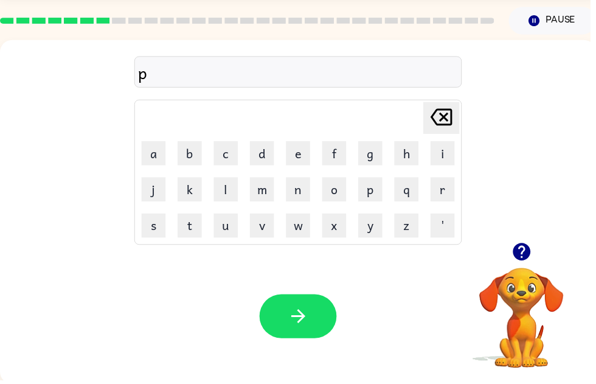
click at [225, 226] on button "u" at bounding box center [228, 227] width 24 height 24
click at [259, 160] on button "d" at bounding box center [264, 154] width 24 height 24
click at [259, 159] on button "d" at bounding box center [264, 154] width 24 height 24
click at [225, 193] on button "l" at bounding box center [228, 191] width 24 height 24
click at [299, 158] on button "e" at bounding box center [301, 154] width 24 height 24
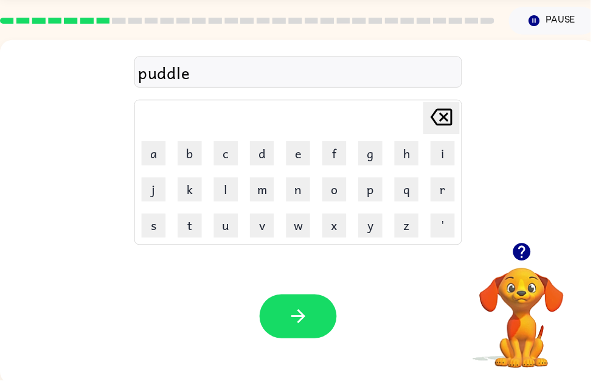
click at [315, 312] on button "button" at bounding box center [301, 319] width 78 height 44
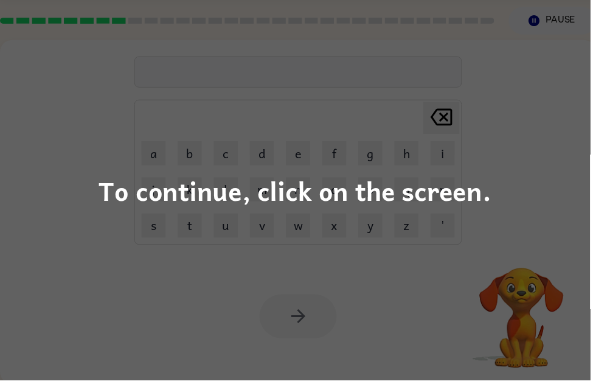
click at [586, 195] on div "To continue, click on the screen." at bounding box center [298, 192] width 596 height 384
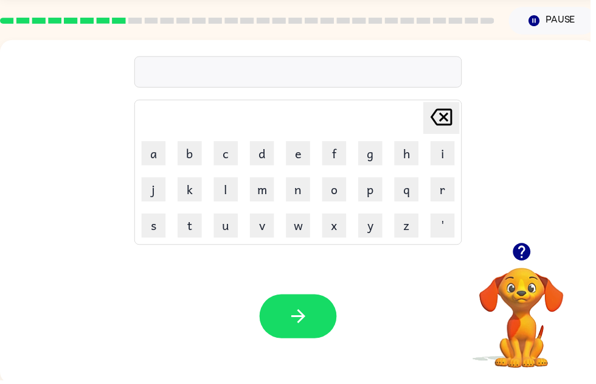
click at [371, 191] on button "p" at bounding box center [374, 191] width 24 height 24
click at [162, 159] on button "a" at bounding box center [155, 154] width 24 height 24
click at [444, 191] on button "r" at bounding box center [447, 191] width 24 height 24
click at [189, 223] on button "t" at bounding box center [191, 227] width 24 height 24
click at [436, 151] on button "i" at bounding box center [447, 154] width 24 height 24
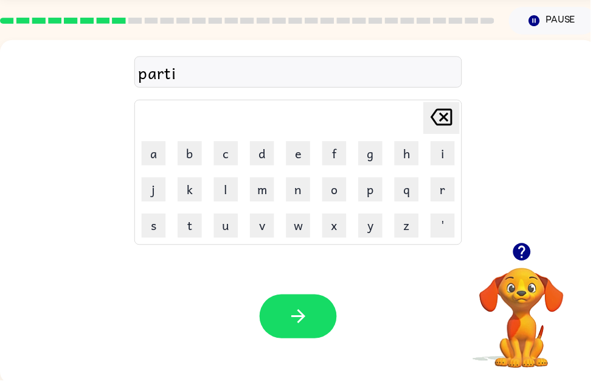
click at [220, 146] on button "c" at bounding box center [228, 154] width 24 height 24
click at [232, 193] on button "l" at bounding box center [228, 191] width 24 height 24
click at [310, 156] on button "e" at bounding box center [301, 154] width 24 height 24
click at [327, 294] on div "Your browser must support playing .mp4 files to use Literably. Please try using…" at bounding box center [301, 319] width 602 height 137
click at [308, 308] on icon "button" at bounding box center [301, 318] width 21 height 21
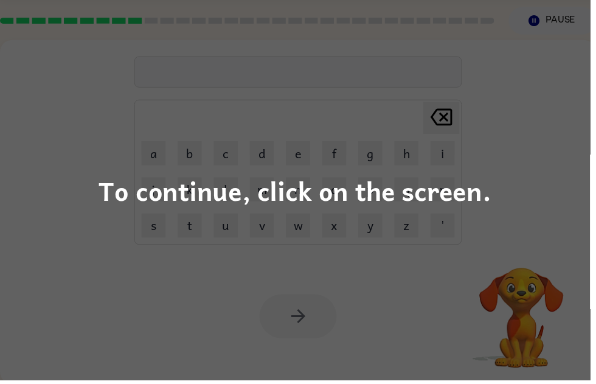
click at [53, 284] on div "To continue, click on the screen." at bounding box center [298, 192] width 596 height 384
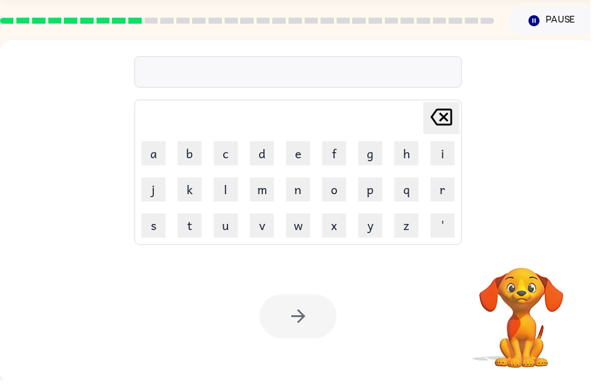
click at [445, 189] on button "r" at bounding box center [447, 191] width 24 height 24
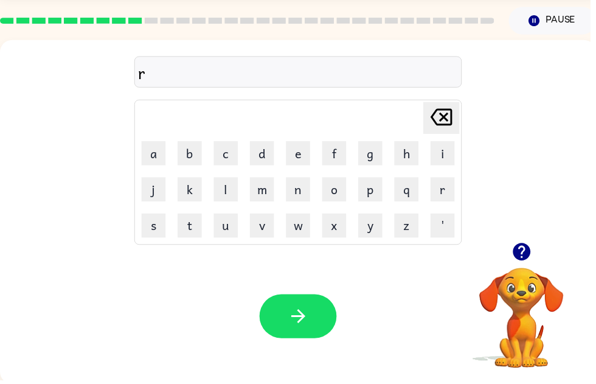
click at [306, 164] on button "e" at bounding box center [301, 154] width 24 height 24
click at [238, 151] on button "c" at bounding box center [228, 154] width 24 height 24
click at [151, 190] on button "j" at bounding box center [155, 191] width 24 height 24
click at [438, 116] on icon "[PERSON_NAME] last character input" at bounding box center [445, 117] width 29 height 29
click at [158, 155] on button "a" at bounding box center [155, 154] width 24 height 24
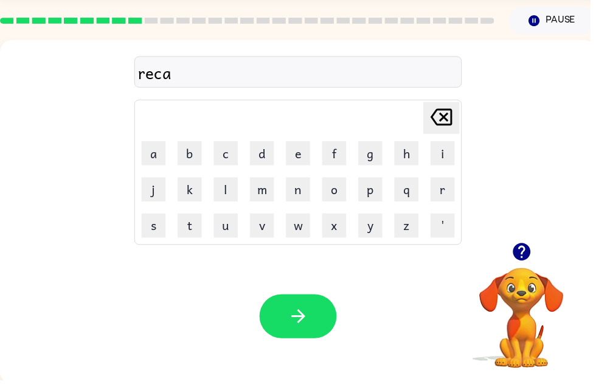
click at [381, 190] on button "p" at bounding box center [374, 191] width 24 height 24
click at [190, 229] on button "t" at bounding box center [191, 227] width 24 height 24
click at [228, 231] on button "u" at bounding box center [228, 227] width 24 height 24
click at [448, 192] on button "r" at bounding box center [447, 191] width 24 height 24
click at [300, 151] on button "e" at bounding box center [301, 154] width 24 height 24
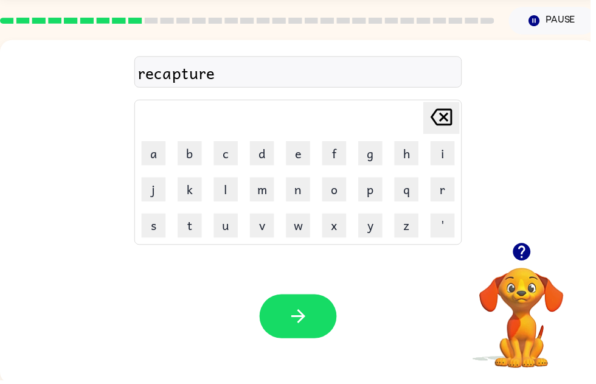
click at [308, 321] on icon "button" at bounding box center [301, 318] width 21 height 21
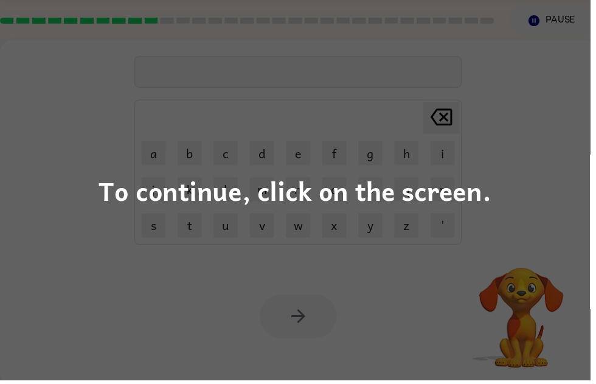
click at [70, 203] on div "To continue, click on the screen." at bounding box center [298, 192] width 596 height 384
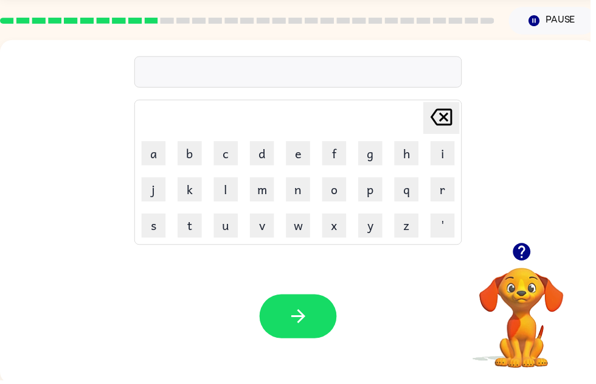
click at [515, 248] on button "button" at bounding box center [527, 253] width 31 height 31
click at [531, 252] on icon "button" at bounding box center [527, 254] width 18 height 18
click at [370, 195] on button "p" at bounding box center [374, 191] width 24 height 24
click at [436, 185] on button "r" at bounding box center [447, 191] width 24 height 24
click at [295, 148] on button "e" at bounding box center [301, 154] width 24 height 24
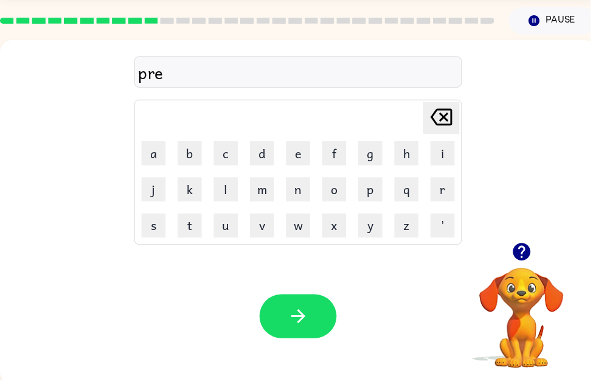
click at [151, 211] on td "s" at bounding box center [154, 227] width 35 height 35
click at [159, 231] on button "s" at bounding box center [155, 227] width 24 height 24
click at [218, 150] on button "c" at bounding box center [228, 154] width 24 height 24
click at [412, 153] on button "h" at bounding box center [411, 154] width 24 height 24
click at [339, 191] on button "o" at bounding box center [337, 191] width 24 height 24
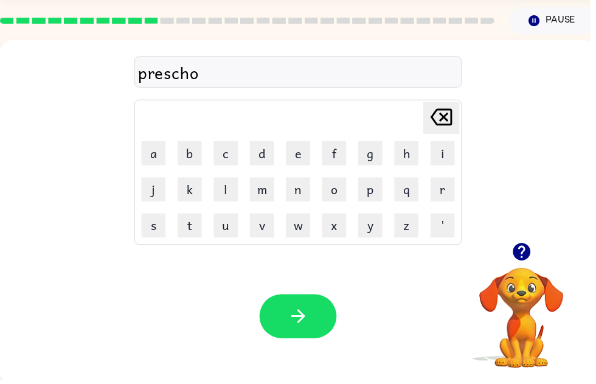
click at [338, 183] on button "o" at bounding box center [337, 191] width 24 height 24
click at [238, 185] on button "l" at bounding box center [228, 191] width 24 height 24
click at [305, 304] on button "button" at bounding box center [301, 319] width 78 height 44
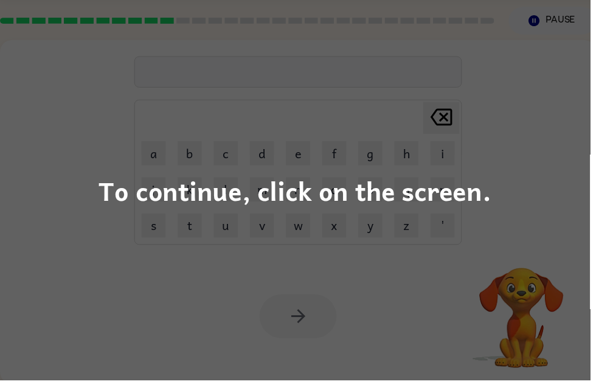
click at [566, 142] on div "To continue, click on the screen." at bounding box center [298, 192] width 596 height 384
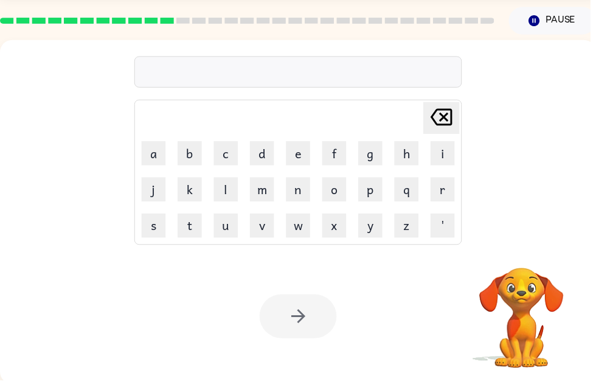
click at [221, 156] on button "c" at bounding box center [228, 154] width 24 height 24
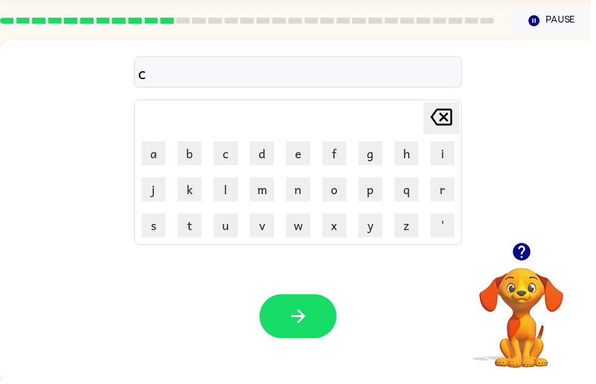
click at [440, 189] on button "r" at bounding box center [447, 191] width 24 height 24
click at [156, 153] on button "a" at bounding box center [155, 154] width 24 height 24
click at [257, 224] on button "v" at bounding box center [264, 227] width 24 height 24
click at [298, 157] on button "e" at bounding box center [301, 154] width 24 height 24
click at [301, 319] on icon "button" at bounding box center [301, 319] width 14 height 14
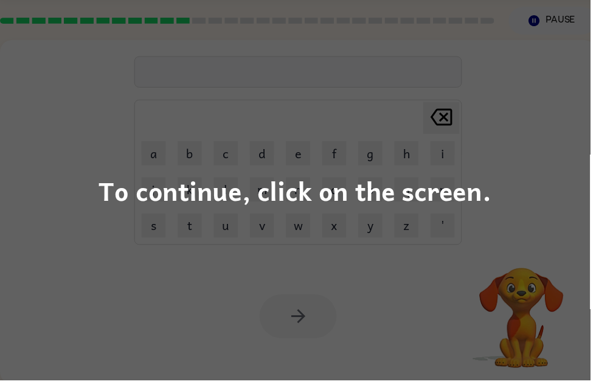
click at [379, 275] on div "To continue, click on the screen." at bounding box center [298, 192] width 596 height 384
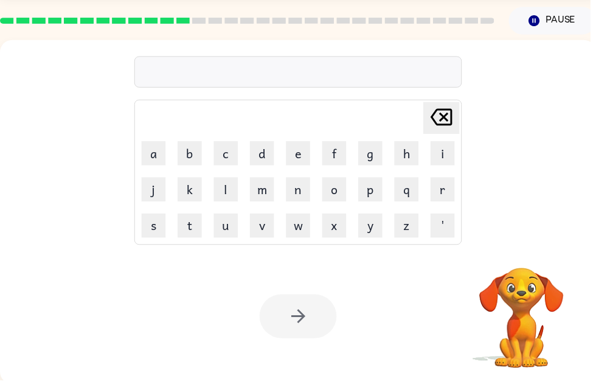
click at [265, 148] on button "d" at bounding box center [264, 154] width 24 height 24
click at [447, 153] on button "i" at bounding box center [447, 154] width 24 height 24
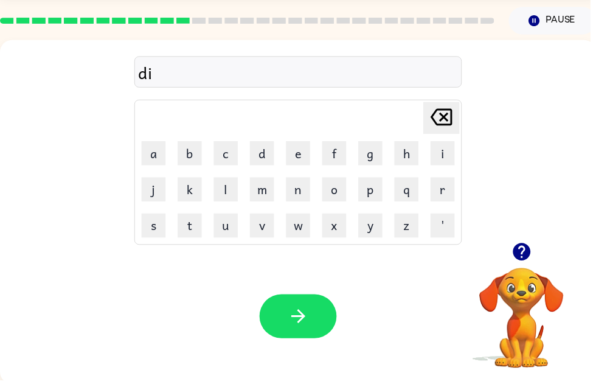
click at [223, 159] on button "c" at bounding box center [228, 154] width 24 height 24
click at [191, 221] on button "t" at bounding box center [191, 227] width 24 height 24
click at [149, 160] on button "a" at bounding box center [155, 154] width 24 height 24
click at [194, 224] on button "t" at bounding box center [191, 227] width 24 height 24
click at [296, 161] on button "e" at bounding box center [301, 154] width 24 height 24
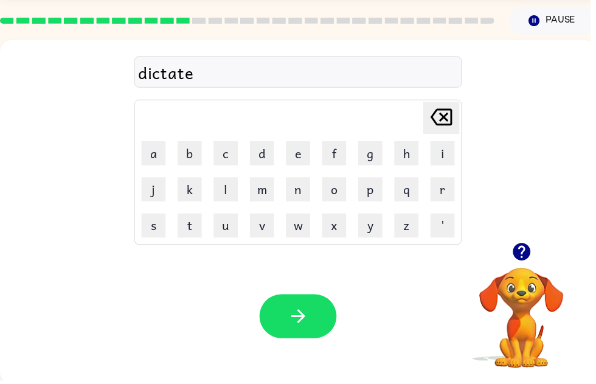
click at [308, 318] on icon "button" at bounding box center [301, 318] width 21 height 21
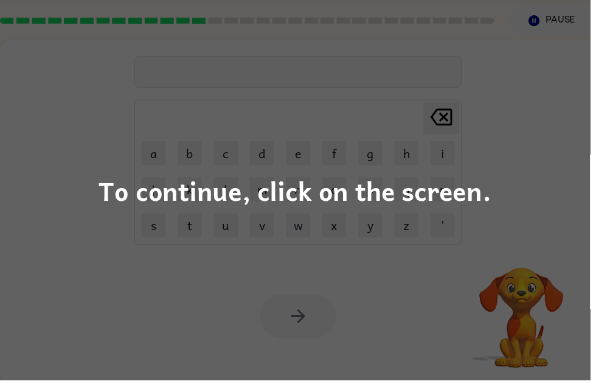
click at [410, 284] on div "To continue, click on the screen." at bounding box center [298, 192] width 596 height 384
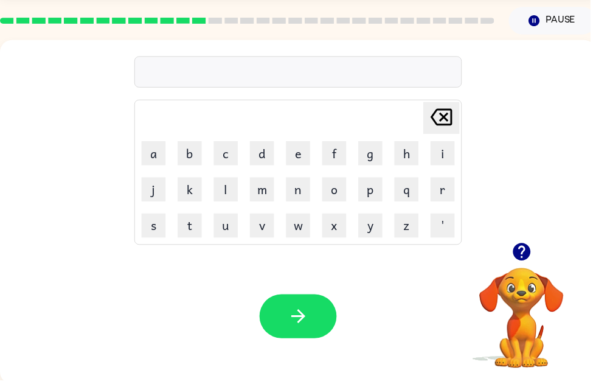
click at [160, 163] on button "a" at bounding box center [155, 154] width 24 height 24
click at [450, 116] on icon "[PERSON_NAME] last character input" at bounding box center [445, 117] width 29 height 29
click at [409, 190] on button "q" at bounding box center [411, 191] width 24 height 24
click at [443, 118] on icon at bounding box center [446, 118] width 22 height 17
click at [372, 190] on button "p" at bounding box center [374, 191] width 24 height 24
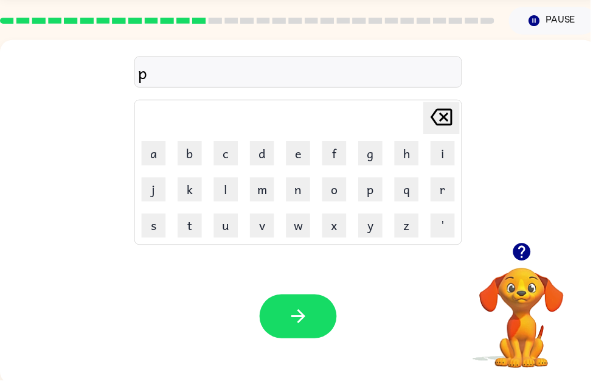
click at [148, 164] on button "a" at bounding box center [155, 154] width 24 height 24
click at [371, 228] on button "y" at bounding box center [374, 227] width 24 height 24
click at [263, 189] on button "m" at bounding box center [264, 191] width 24 height 24
click at [294, 156] on button "e" at bounding box center [301, 154] width 24 height 24
click at [297, 190] on button "n" at bounding box center [301, 191] width 24 height 24
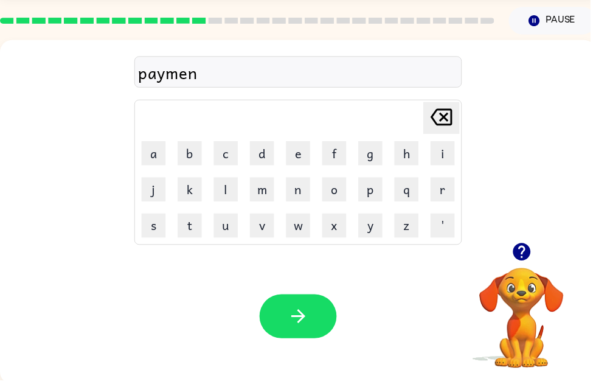
click at [198, 226] on button "t" at bounding box center [191, 227] width 24 height 24
click at [313, 305] on button "button" at bounding box center [301, 319] width 78 height 44
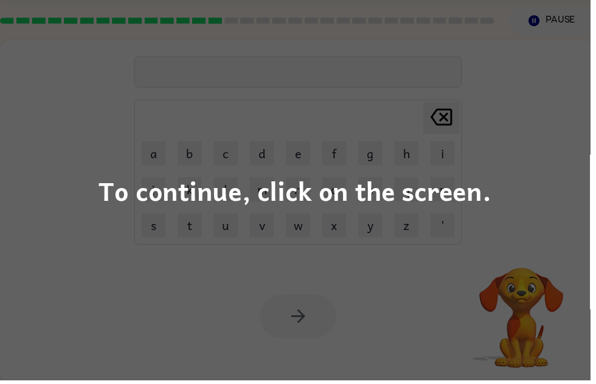
click at [416, 284] on div "To continue, click on the screen." at bounding box center [298, 192] width 596 height 384
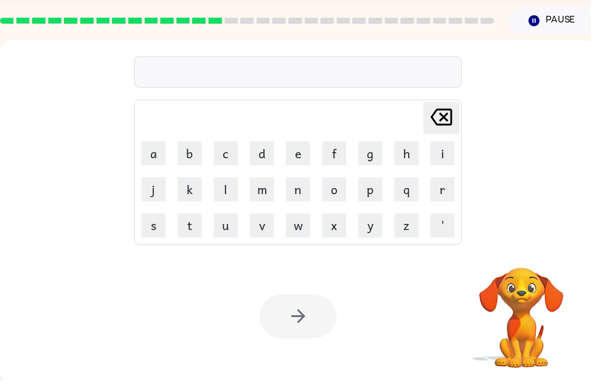
click at [270, 197] on button "m" at bounding box center [264, 191] width 24 height 24
click at [160, 153] on button "a" at bounding box center [155, 154] width 24 height 24
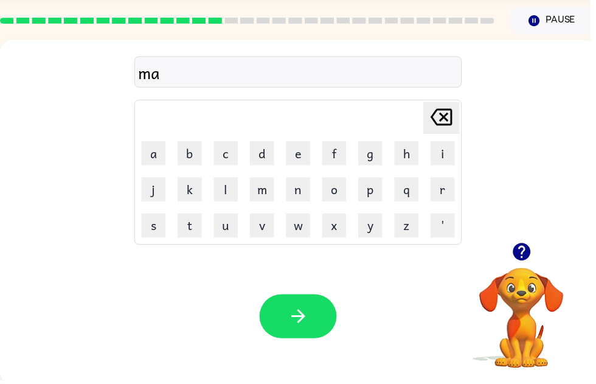
click at [369, 234] on button "y" at bounding box center [374, 227] width 24 height 24
click at [153, 188] on button "j" at bounding box center [155, 191] width 24 height 24
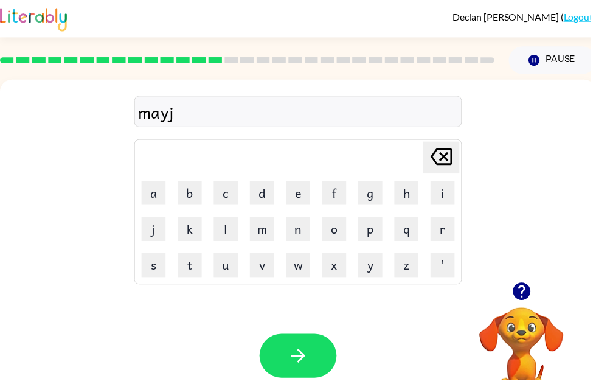
click at [332, 234] on button "o" at bounding box center [337, 231] width 24 height 24
click at [440, 229] on button "r" at bounding box center [447, 231] width 24 height 24
click at [315, 350] on button "button" at bounding box center [301, 359] width 78 height 44
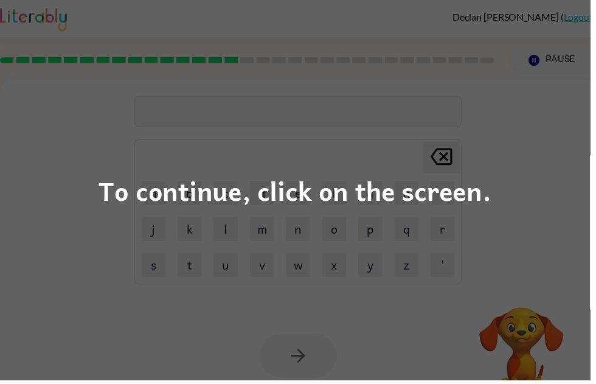
click at [311, 278] on div "To continue, click on the screen." at bounding box center [298, 192] width 596 height 384
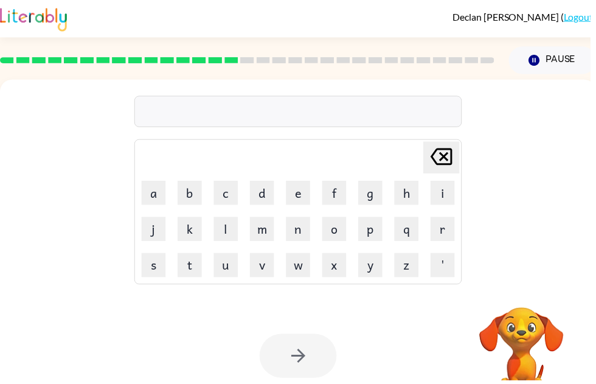
click at [160, 278] on button "s" at bounding box center [155, 268] width 24 height 24
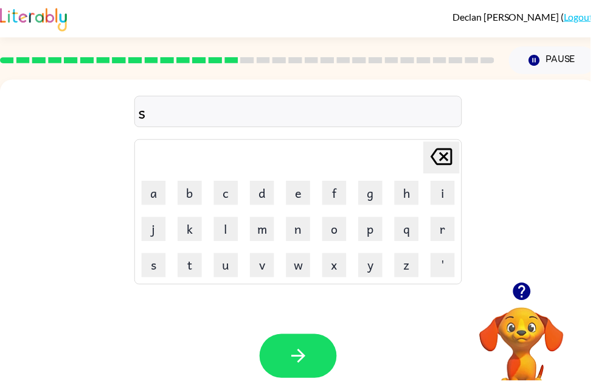
click at [162, 190] on button "a" at bounding box center [155, 195] width 24 height 24
click at [439, 157] on icon "[PERSON_NAME] last character input" at bounding box center [445, 158] width 29 height 29
click at [380, 229] on button "p" at bounding box center [374, 231] width 24 height 24
click at [156, 201] on button "a" at bounding box center [155, 195] width 24 height 24
click at [442, 231] on button "r" at bounding box center [447, 231] width 24 height 24
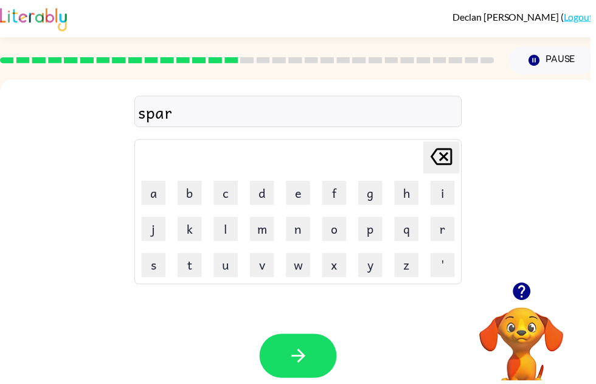
click at [186, 238] on button "k" at bounding box center [191, 231] width 24 height 24
click at [312, 344] on button "button" at bounding box center [301, 359] width 78 height 44
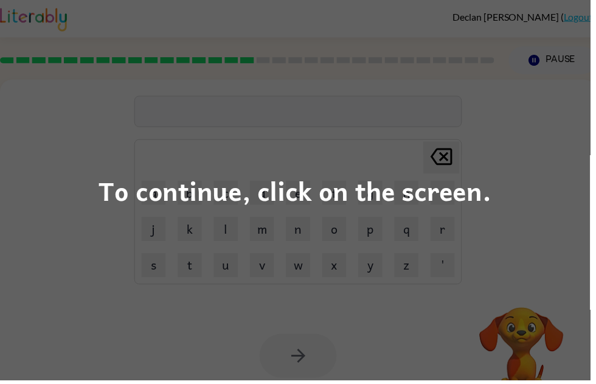
click at [60, 190] on div "To continue, click on the screen." at bounding box center [298, 192] width 596 height 384
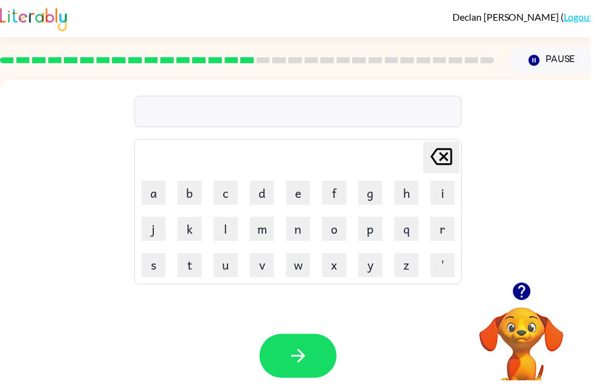
click at [159, 193] on button "a" at bounding box center [155, 195] width 24 height 24
click at [231, 232] on button "l" at bounding box center [228, 231] width 24 height 24
click at [442, 155] on icon "[PERSON_NAME] last character input" at bounding box center [445, 158] width 29 height 29
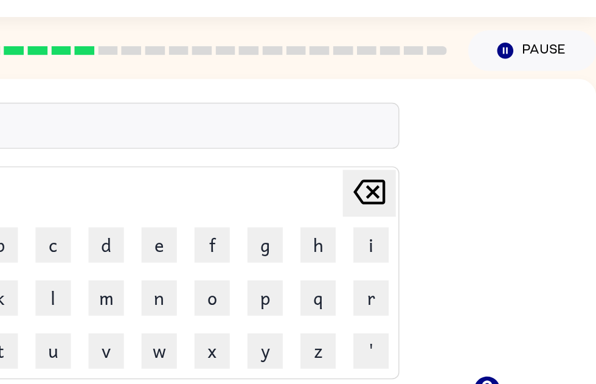
click at [425, 144] on icon "[PERSON_NAME] last character input" at bounding box center [439, 158] width 29 height 29
click at [346, 132] on div "[PERSON_NAME] last character input a b c d e f g h i j k l m n o p q r s t u v …" at bounding box center [295, 182] width 602 height 204
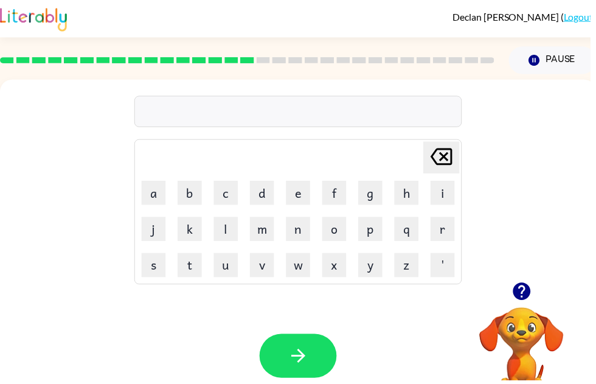
click at [366, 238] on button "p" at bounding box center [374, 231] width 24 height 24
click at [155, 192] on button "a" at bounding box center [155, 195] width 24 height 24
click at [232, 233] on button "l" at bounding box center [228, 231] width 24 height 24
click at [319, 359] on button "button" at bounding box center [301, 359] width 78 height 44
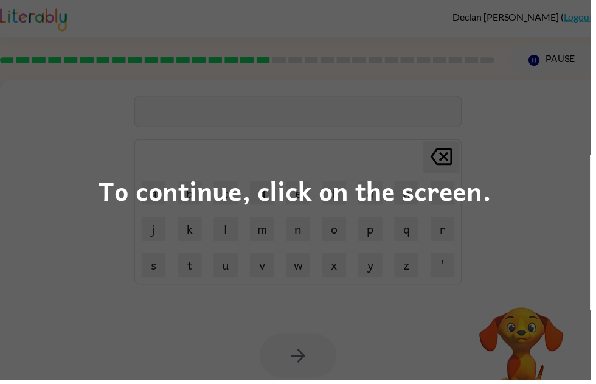
click at [465, 190] on div "To continue, click on the screen." at bounding box center [298, 192] width 397 height 41
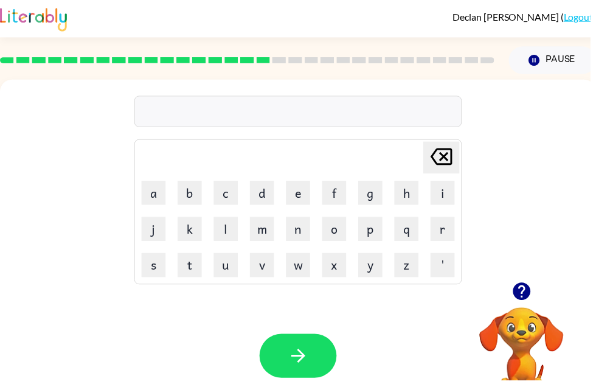
click at [155, 263] on button "s" at bounding box center [155, 268] width 24 height 24
click at [385, 225] on button "p" at bounding box center [374, 231] width 24 height 24
click at [444, 197] on button "i" at bounding box center [447, 195] width 24 height 24
click at [303, 229] on button "n" at bounding box center [301, 231] width 24 height 24
click at [298, 233] on button "n" at bounding box center [301, 231] width 24 height 24
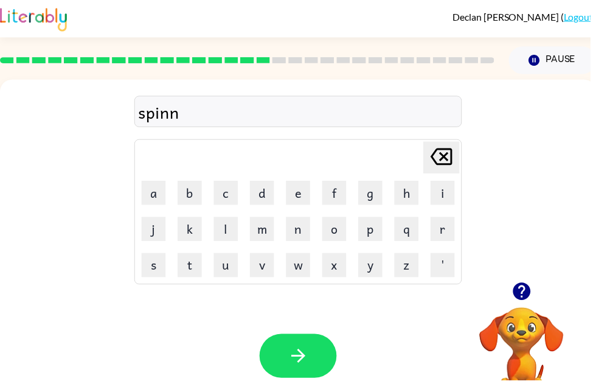
click at [448, 189] on button "i" at bounding box center [447, 195] width 24 height 24
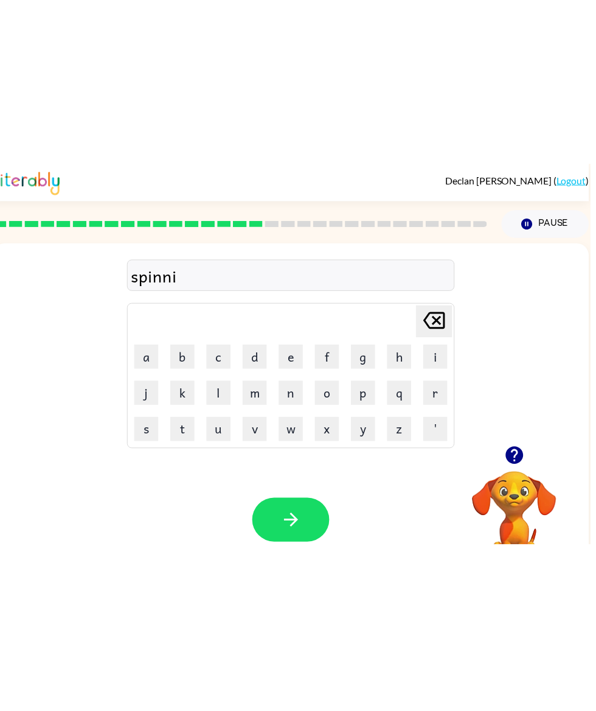
scroll to position [0, 7]
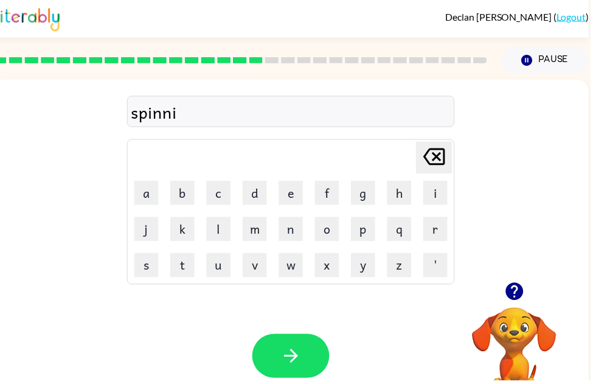
click at [429, 149] on icon "[PERSON_NAME] last character input" at bounding box center [438, 158] width 29 height 29
click at [439, 148] on icon "[PERSON_NAME] last character input" at bounding box center [438, 158] width 29 height 29
click at [293, 237] on button "n" at bounding box center [294, 231] width 24 height 24
click at [423, 198] on td "i" at bounding box center [439, 194] width 35 height 35
click at [445, 190] on button "i" at bounding box center [440, 195] width 24 height 24
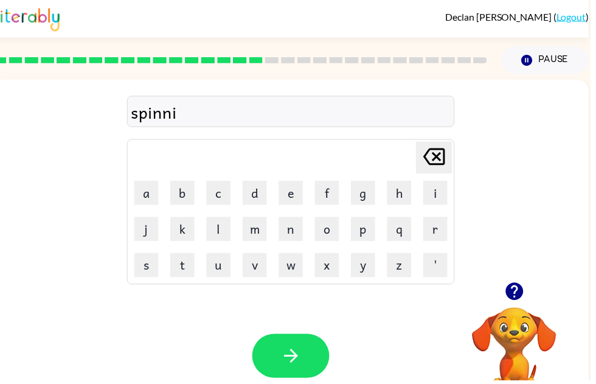
click at [296, 243] on button "n" at bounding box center [294, 231] width 24 height 24
click at [360, 194] on button "g" at bounding box center [367, 195] width 24 height 24
click at [294, 347] on button "button" at bounding box center [294, 359] width 78 height 44
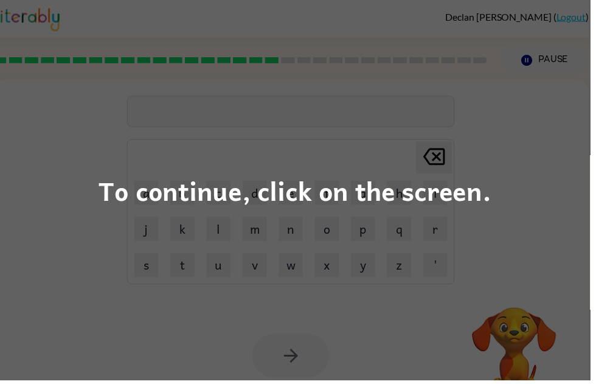
click at [529, 329] on div "To continue, click on the screen." at bounding box center [298, 192] width 596 height 384
click at [529, 329] on video "Your browser must support playing .mp4 files to use Literably. Please try using…" at bounding box center [520, 352] width 122 height 122
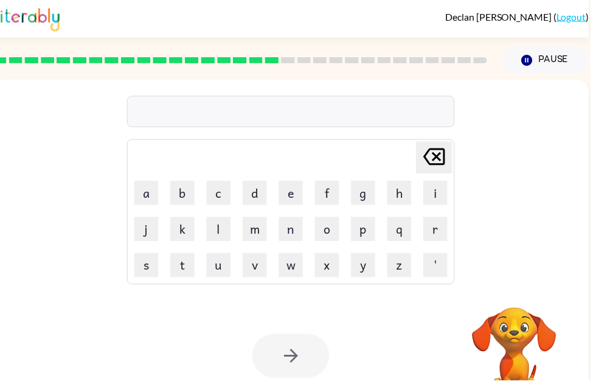
click at [522, 332] on video "Your browser must support playing .mp4 files to use Literably. Please try using…" at bounding box center [520, 352] width 122 height 122
click at [538, 327] on video "Your browser must support playing .mp4 files to use Literably. Please try using…" at bounding box center [520, 352] width 122 height 122
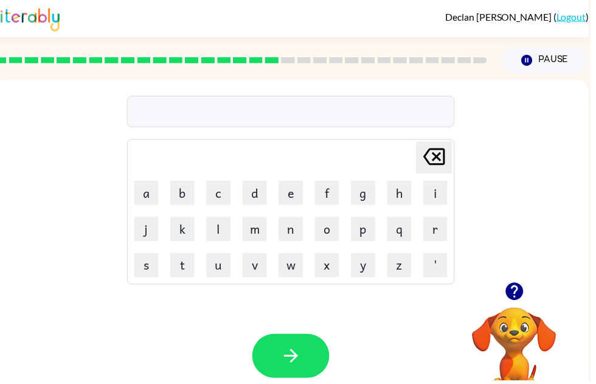
click at [367, 196] on button "g" at bounding box center [367, 195] width 24 height 24
click at [437, 228] on button "r" at bounding box center [440, 231] width 24 height 24
click at [217, 266] on button "u" at bounding box center [221, 268] width 24 height 24
click at [249, 231] on button "m" at bounding box center [257, 231] width 24 height 24
click at [371, 238] on button "p" at bounding box center [367, 231] width 24 height 24
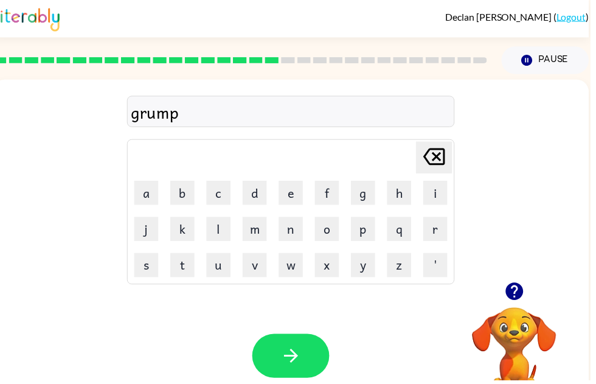
click at [442, 199] on button "i" at bounding box center [440, 195] width 24 height 24
click at [293, 198] on button "e" at bounding box center [294, 195] width 24 height 24
click at [144, 273] on button "s" at bounding box center [148, 268] width 24 height 24
click at [189, 275] on button "t" at bounding box center [184, 268] width 24 height 24
click at [295, 357] on icon "button" at bounding box center [294, 359] width 21 height 21
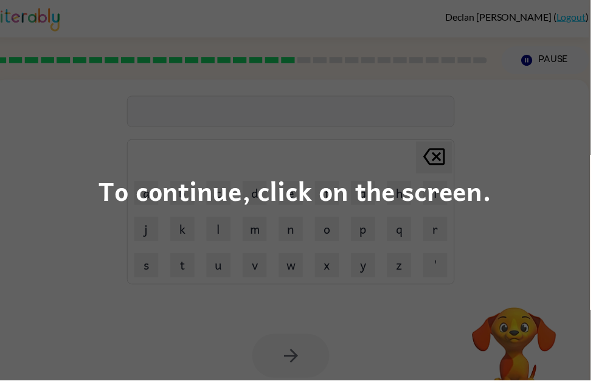
click at [456, 226] on div "To continue, click on the screen." at bounding box center [298, 192] width 596 height 384
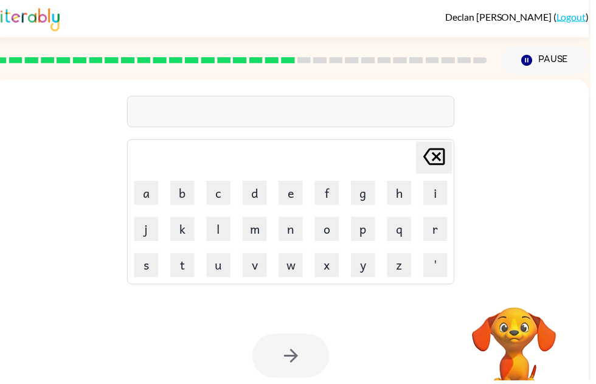
click at [301, 232] on button "n" at bounding box center [294, 231] width 24 height 24
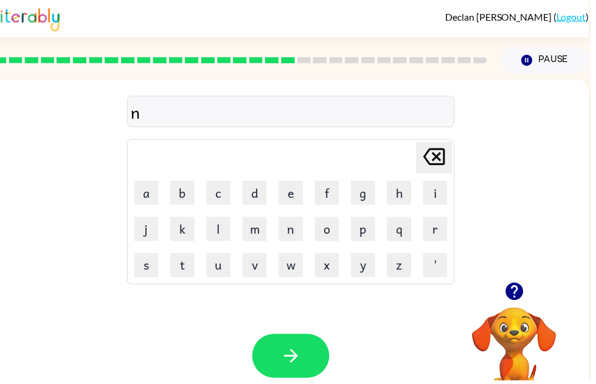
click at [439, 158] on icon "[PERSON_NAME] last character input" at bounding box center [438, 158] width 29 height 29
click at [445, 194] on button "i" at bounding box center [440, 195] width 24 height 24
click at [290, 229] on button "n" at bounding box center [294, 231] width 24 height 24
click at [220, 203] on button "c" at bounding box center [221, 195] width 24 height 24
click at [439, 237] on button "r" at bounding box center [440, 231] width 24 height 24
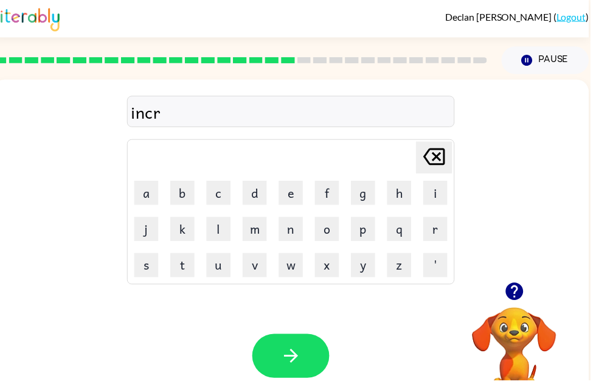
click at [291, 203] on button "e" at bounding box center [294, 195] width 24 height 24
click at [258, 192] on button "d" at bounding box center [257, 195] width 24 height 24
click at [447, 195] on button "i" at bounding box center [440, 195] width 24 height 24
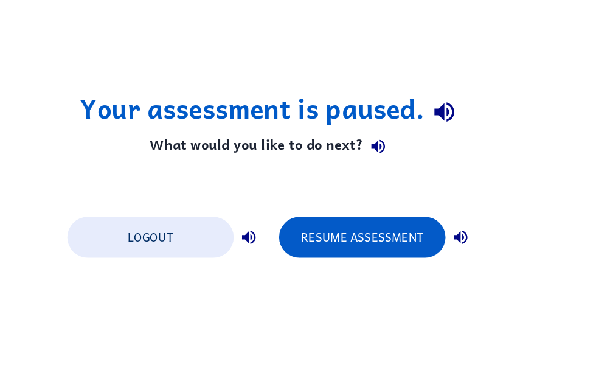
click at [322, 216] on button "Resume Assessment" at bounding box center [371, 232] width 134 height 33
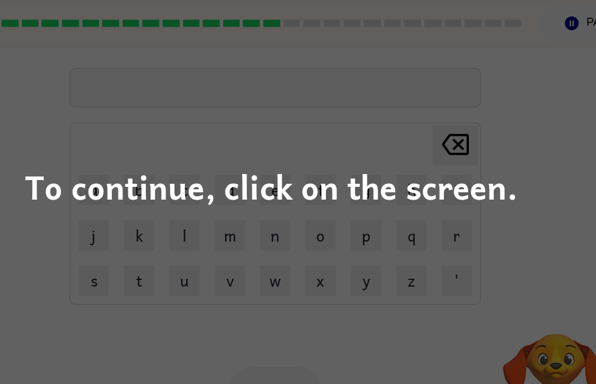
click at [434, 156] on div "To continue, click on the screen." at bounding box center [298, 192] width 596 height 384
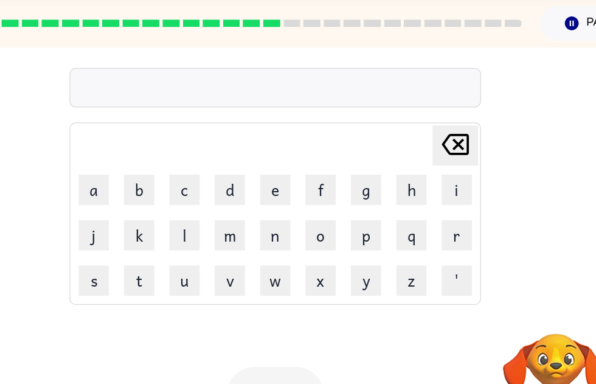
click at [435, 183] on button "i" at bounding box center [447, 195] width 24 height 24
click at [289, 219] on button "n" at bounding box center [301, 231] width 24 height 24
click at [216, 183] on button "c" at bounding box center [228, 195] width 24 height 24
click at [435, 219] on button "r" at bounding box center [447, 231] width 24 height 24
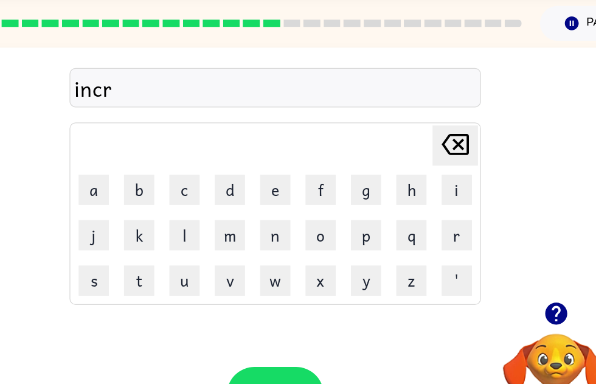
click at [289, 183] on button "e" at bounding box center [301, 195] width 24 height 24
click at [252, 183] on button "d" at bounding box center [264, 195] width 24 height 24
click at [435, 183] on button "i" at bounding box center [447, 195] width 24 height 24
click at [179, 183] on button "b" at bounding box center [191, 195] width 24 height 24
click at [216, 219] on button "l" at bounding box center [228, 231] width 24 height 24
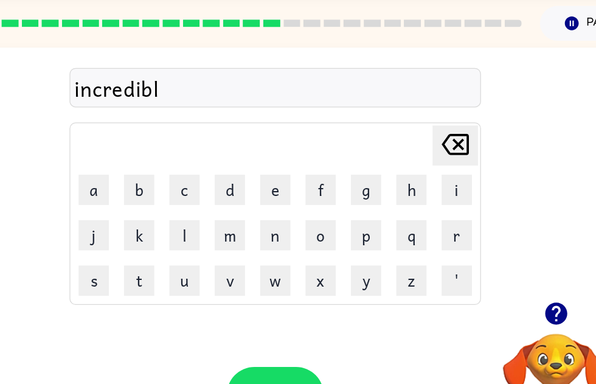
click at [289, 183] on button "e" at bounding box center [301, 195] width 24 height 24
click at [262, 337] on button "button" at bounding box center [301, 359] width 78 height 44
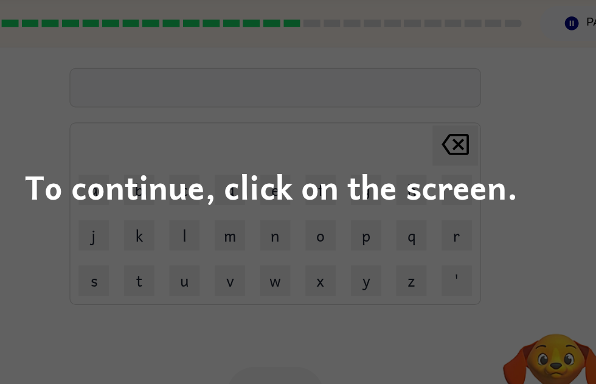
click at [100, 172] on div "To continue, click on the screen." at bounding box center [298, 192] width 397 height 41
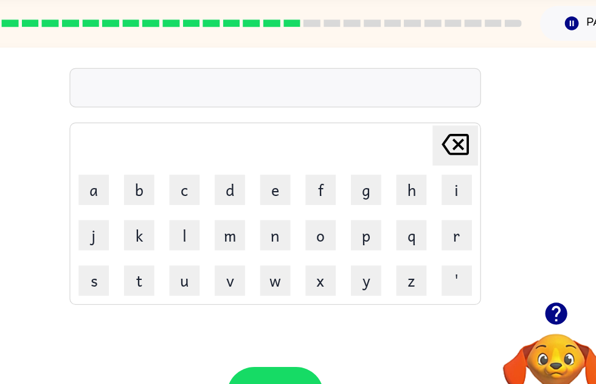
click at [216, 219] on button "l" at bounding box center [228, 231] width 24 height 24
click at [435, 183] on button "i" at bounding box center [447, 195] width 24 height 24
click at [143, 256] on button "s" at bounding box center [155, 268] width 24 height 24
click at [289, 183] on button "e" at bounding box center [301, 195] width 24 height 24
click at [289, 219] on button "n" at bounding box center [301, 231] width 24 height 24
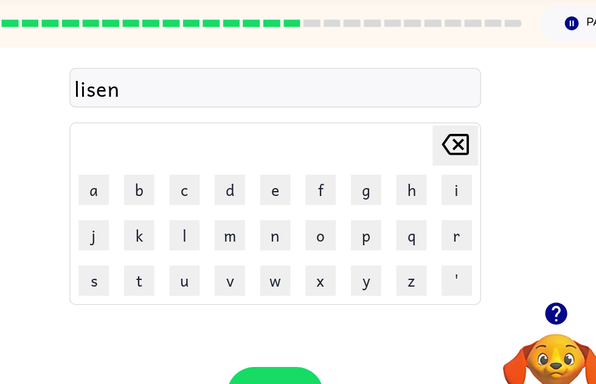
click at [289, 183] on button "e" at bounding box center [301, 195] width 24 height 24
click at [252, 183] on button "d" at bounding box center [264, 195] width 24 height 24
click at [291, 349] on icon "button" at bounding box center [301, 359] width 21 height 21
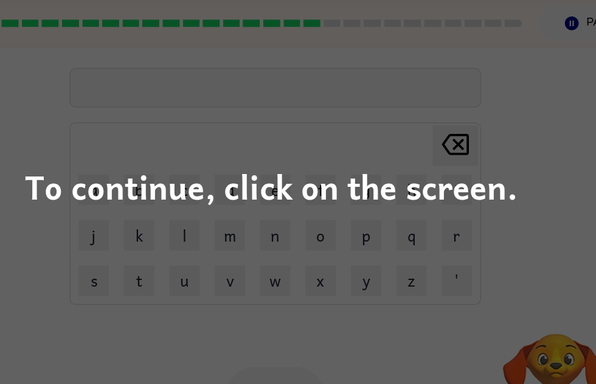
click at [100, 172] on div "To continue, click on the screen." at bounding box center [298, 192] width 397 height 41
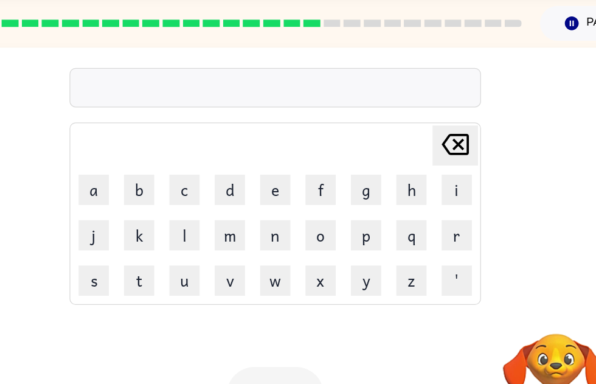
click at [289, 219] on button "n" at bounding box center [301, 231] width 24 height 24
click at [325, 219] on button "o" at bounding box center [337, 231] width 24 height 24
click at [252, 219] on button "m" at bounding box center [264, 231] width 24 height 24
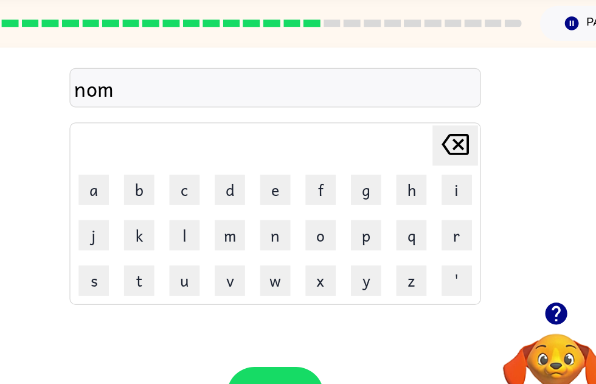
click at [430, 177] on td "i" at bounding box center [447, 194] width 35 height 35
click at [435, 183] on button "i" at bounding box center [447, 195] width 24 height 24
click at [289, 219] on button "n" at bounding box center [301, 231] width 24 height 24
click at [143, 183] on button "a" at bounding box center [155, 195] width 24 height 24
click at [289, 183] on button "e" at bounding box center [301, 195] width 24 height 24
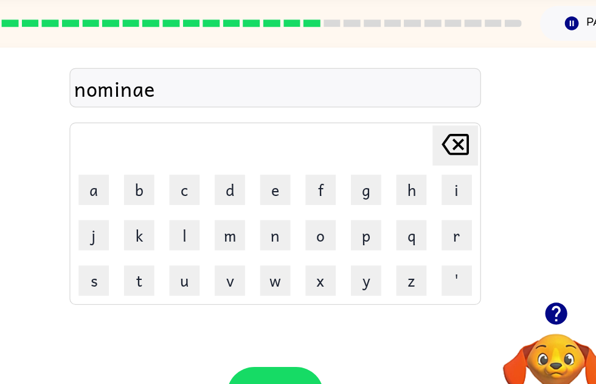
click at [431, 144] on icon "[PERSON_NAME] last character input" at bounding box center [445, 158] width 29 height 29
click at [179, 256] on button "t" at bounding box center [191, 268] width 24 height 24
click at [289, 183] on button "e" at bounding box center [301, 195] width 24 height 24
click at [262, 337] on button "button" at bounding box center [301, 359] width 78 height 44
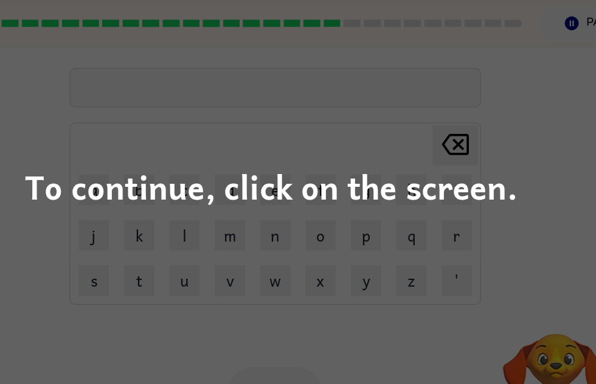
click at [100, 172] on div "To continue, click on the screen." at bounding box center [298, 192] width 397 height 41
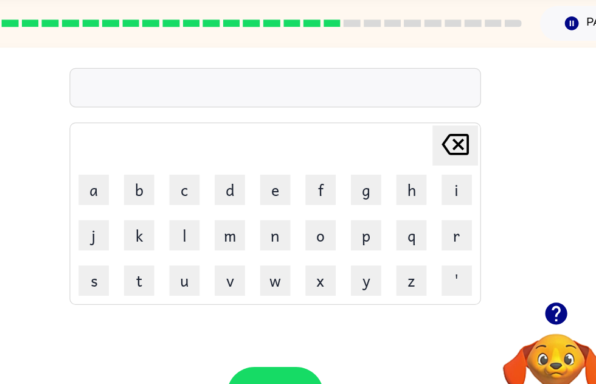
click at [518, 285] on icon "button" at bounding box center [527, 294] width 18 height 18
click at [143, 256] on button "s" at bounding box center [155, 268] width 24 height 24
click at [216, 256] on button "u" at bounding box center [228, 268] width 24 height 24
click at [143, 256] on button "s" at bounding box center [155, 268] width 24 height 24
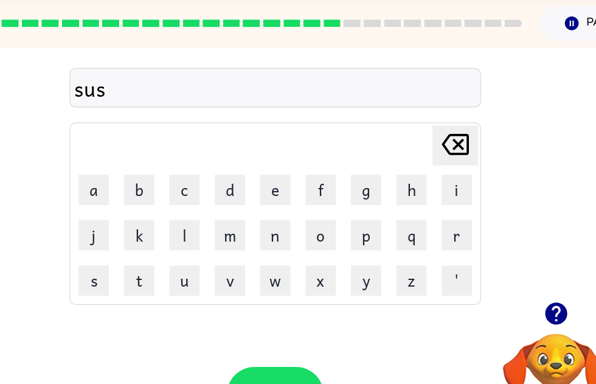
click at [179, 256] on button "t" at bounding box center [191, 268] width 24 height 24
click at [143, 183] on button "a" at bounding box center [155, 195] width 24 height 24
click at [435, 183] on button "i" at bounding box center [447, 195] width 24 height 24
click at [289, 219] on button "n" at bounding box center [301, 231] width 24 height 24
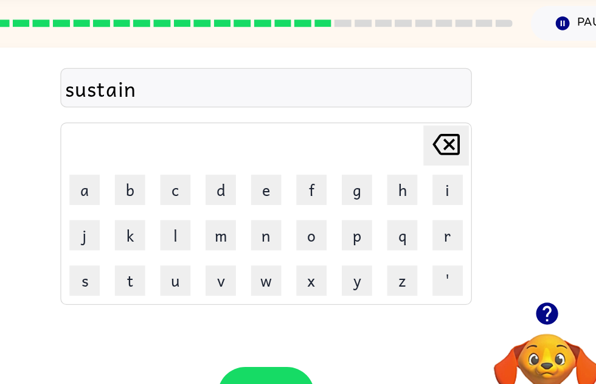
scroll to position [0, 7]
click at [255, 337] on button "button" at bounding box center [294, 359] width 78 height 44
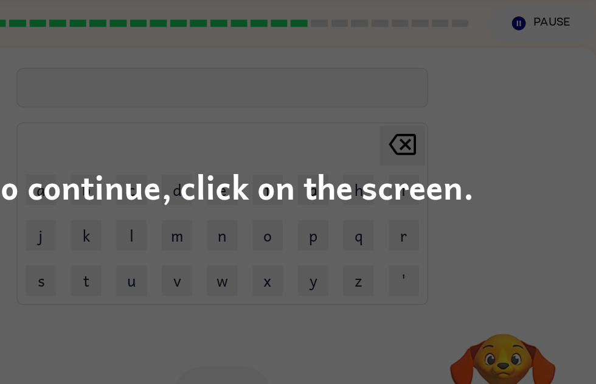
scroll to position [0, 1]
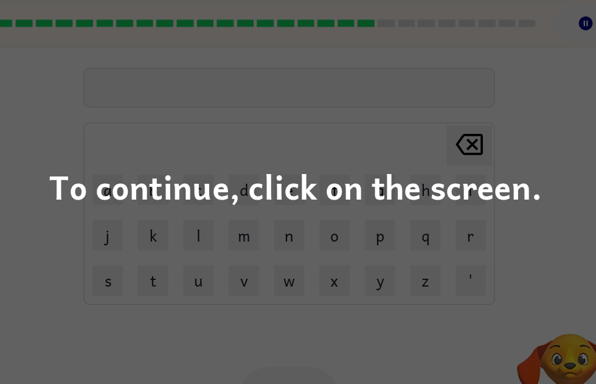
click at [452, 200] on div "To continue, click on the screen." at bounding box center [298, 192] width 596 height 384
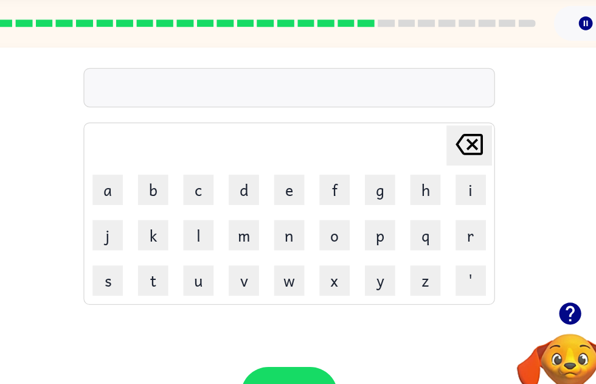
click at [280, 256] on button "w" at bounding box center [292, 268] width 24 height 24
click at [317, 219] on button "o" at bounding box center [329, 231] width 24 height 24
click at [426, 219] on button "r" at bounding box center [438, 231] width 24 height 24
click at [171, 256] on button "t" at bounding box center [183, 268] width 24 height 24
click at [390, 183] on button "h" at bounding box center [402, 195] width 24 height 24
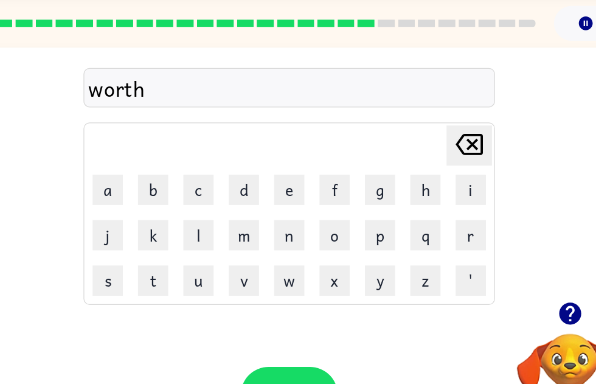
click at [353, 256] on button "y" at bounding box center [365, 268] width 24 height 24
click at [282, 349] on icon "button" at bounding box center [292, 359] width 21 height 21
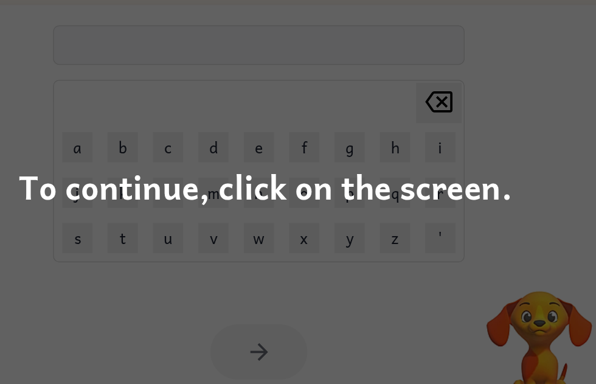
scroll to position [44, 1]
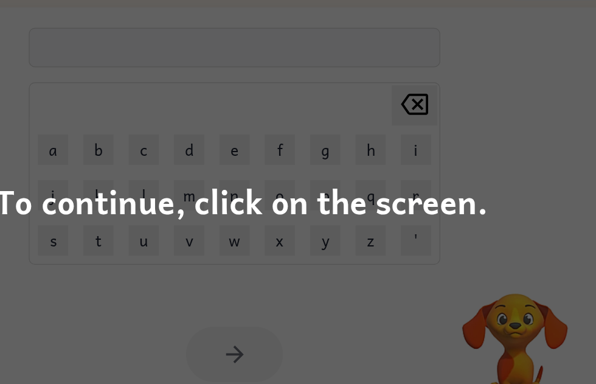
click at [434, 142] on div "To continue, click on the screen." at bounding box center [298, 192] width 596 height 384
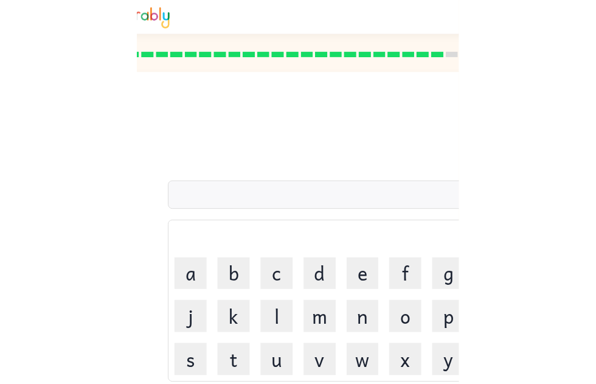
scroll to position [0, 0]
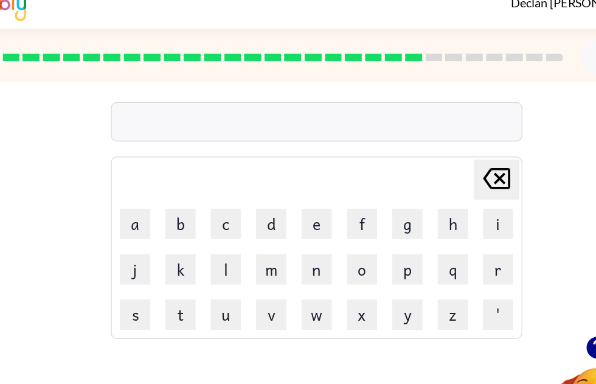
click at [435, 219] on button "r" at bounding box center [447, 231] width 24 height 24
click at [289, 183] on button "e" at bounding box center [301, 195] width 24 height 24
click at [216, 219] on button "l" at bounding box center [228, 231] width 24 height 24
click at [143, 183] on button "a" at bounding box center [155, 195] width 24 height 24
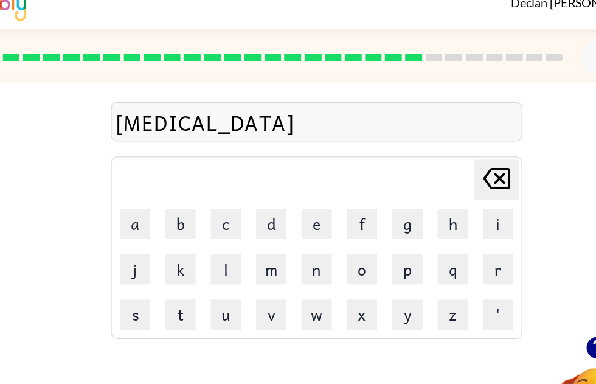
click at [179, 256] on button "t" at bounding box center [191, 268] width 24 height 24
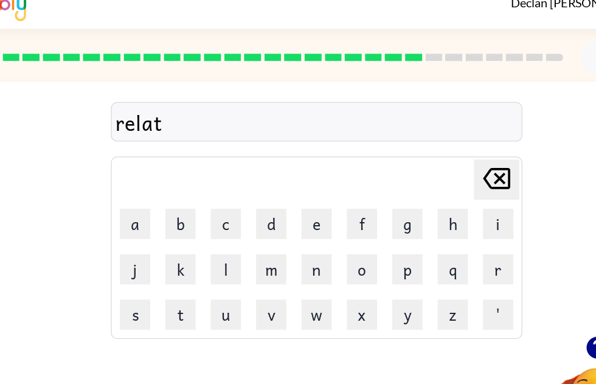
click at [289, 193] on button "e" at bounding box center [301, 195] width 24 height 24
click at [252, 183] on button "d" at bounding box center [264, 195] width 24 height 24
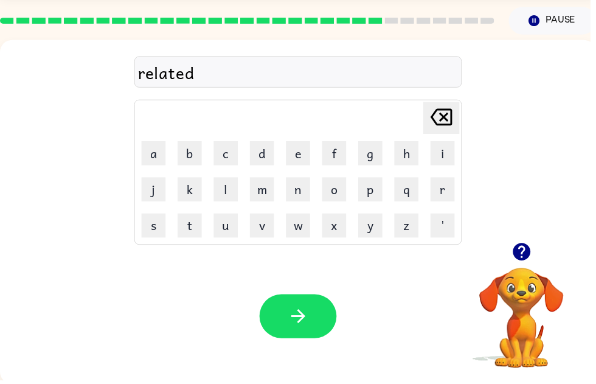
scroll to position [40, 0]
click at [301, 311] on icon "button" at bounding box center [301, 318] width 21 height 21
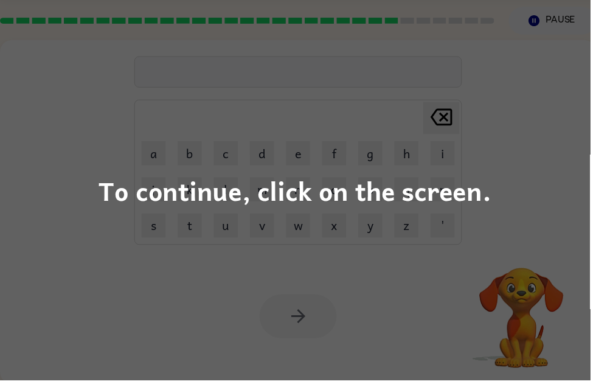
click at [552, 182] on div "To continue, click on the screen." at bounding box center [298, 192] width 596 height 384
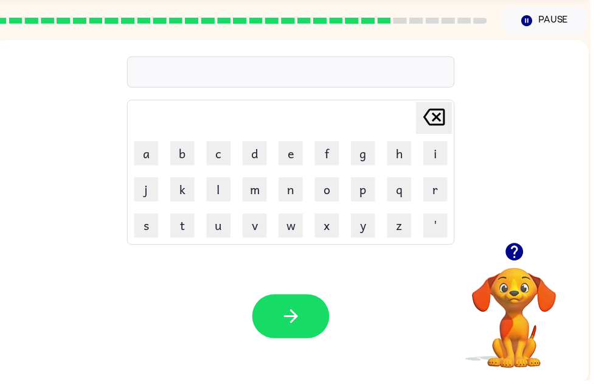
scroll to position [0, 7]
click at [184, 188] on button "k" at bounding box center [184, 191] width 24 height 24
click at [432, 158] on button "i" at bounding box center [440, 154] width 24 height 24
click at [193, 234] on button "t" at bounding box center [184, 227] width 24 height 24
click at [181, 220] on button "t" at bounding box center [184, 227] width 24 height 24
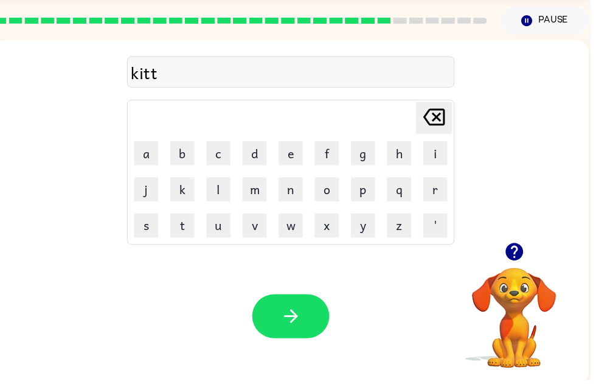
click at [289, 162] on button "e" at bounding box center [294, 154] width 24 height 24
click at [296, 192] on button "n" at bounding box center [294, 191] width 24 height 24
click at [299, 312] on icon "button" at bounding box center [294, 318] width 21 height 21
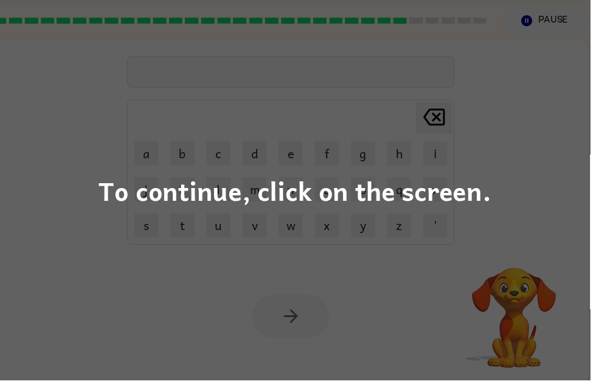
click at [529, 154] on div "To continue, click on the screen." at bounding box center [298, 192] width 596 height 384
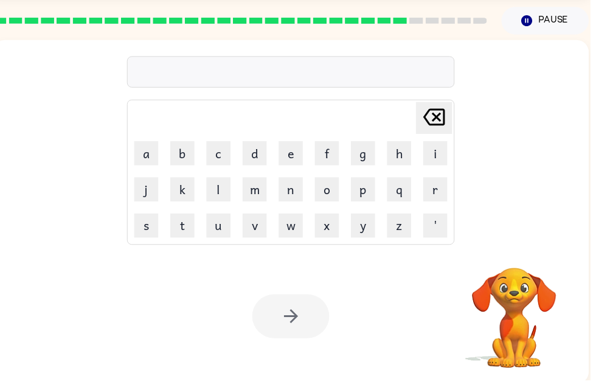
click at [257, 165] on button "d" at bounding box center [257, 154] width 24 height 24
click at [291, 163] on button "e" at bounding box center [294, 154] width 24 height 24
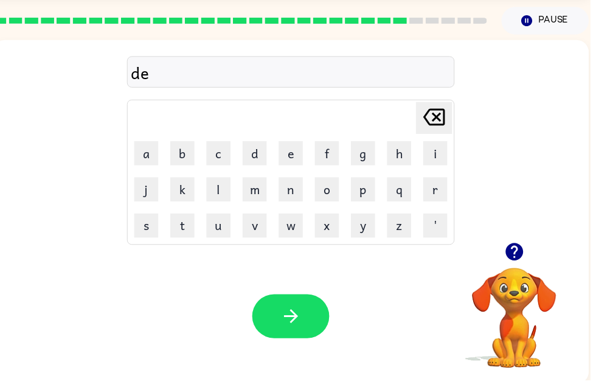
click at [360, 197] on button "p" at bounding box center [367, 191] width 24 height 24
click at [159, 156] on button "a" at bounding box center [148, 154] width 24 height 24
click at [445, 195] on button "r" at bounding box center [440, 191] width 24 height 24
click at [183, 233] on button "t" at bounding box center [184, 227] width 24 height 24
click at [257, 191] on button "m" at bounding box center [257, 191] width 24 height 24
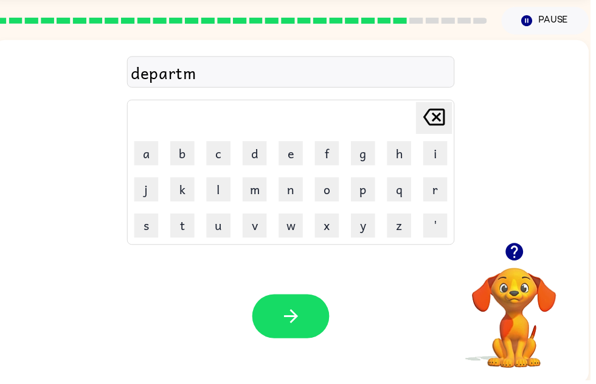
click at [301, 145] on button "e" at bounding box center [294, 154] width 24 height 24
click at [296, 193] on button "n" at bounding box center [294, 191] width 24 height 24
click at [186, 220] on button "t" at bounding box center [184, 227] width 24 height 24
click at [301, 324] on icon "button" at bounding box center [294, 318] width 21 height 21
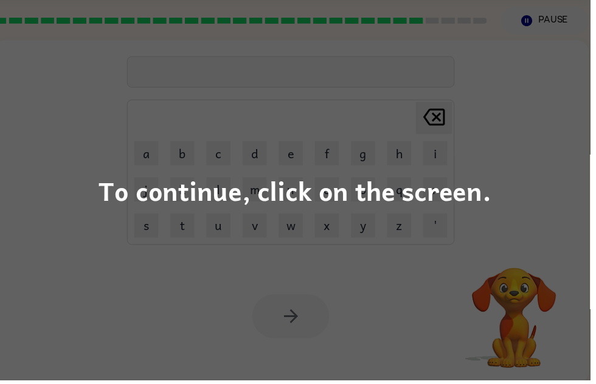
click at [357, 311] on div "To continue, click on the screen." at bounding box center [298, 192] width 596 height 384
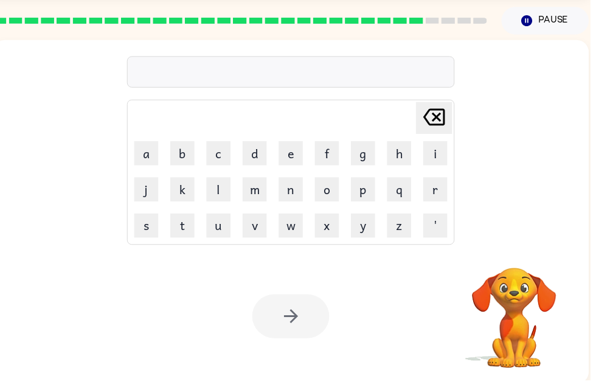
click at [147, 224] on button "s" at bounding box center [148, 227] width 24 height 24
click at [218, 188] on button "l" at bounding box center [221, 191] width 24 height 24
click at [436, 156] on button "i" at bounding box center [440, 154] width 24 height 24
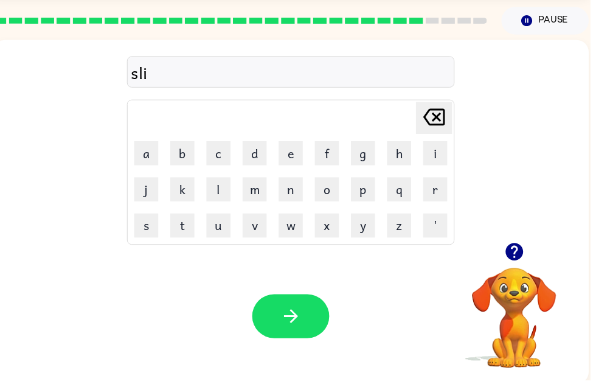
click at [370, 162] on button "g" at bounding box center [367, 154] width 24 height 24
click at [400, 159] on button "h" at bounding box center [403, 154] width 24 height 24
click at [185, 226] on button "t" at bounding box center [184, 227] width 24 height 24
click at [294, 318] on icon "button" at bounding box center [294, 318] width 21 height 21
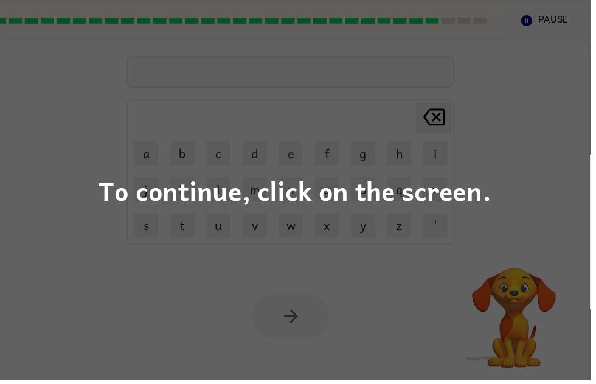
click at [110, 213] on div "To continue, click on the screen." at bounding box center [298, 192] width 397 height 41
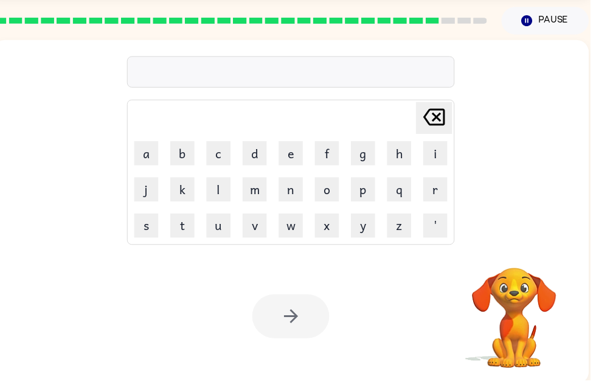
click at [226, 235] on button "u" at bounding box center [221, 227] width 24 height 24
click at [294, 189] on button "n" at bounding box center [294, 191] width 24 height 24
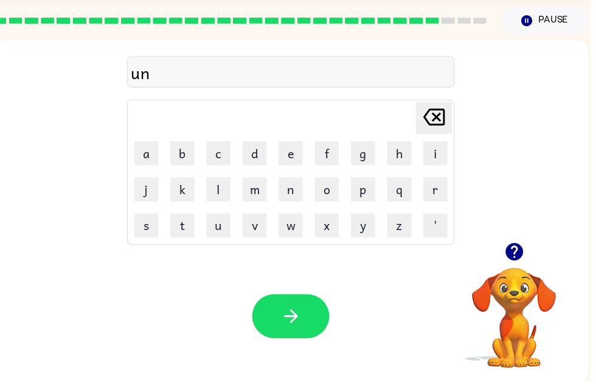
click at [435, 154] on button "i" at bounding box center [440, 154] width 24 height 24
click at [258, 235] on button "v" at bounding box center [257, 227] width 24 height 24
click at [286, 149] on button "e" at bounding box center [294, 154] width 24 height 24
click at [436, 191] on button "r" at bounding box center [440, 191] width 24 height 24
click at [152, 220] on button "s" at bounding box center [148, 227] width 24 height 24
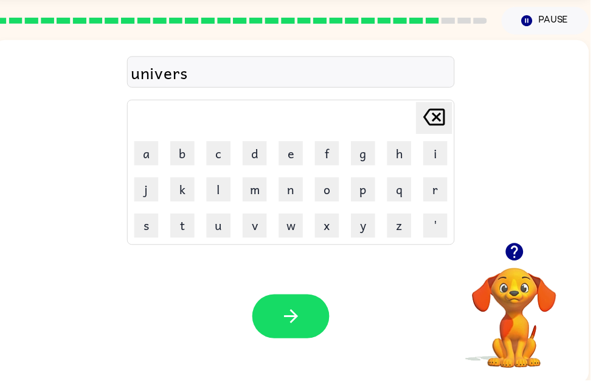
click at [153, 159] on button "a" at bounding box center [148, 154] width 24 height 24
click at [220, 195] on button "l" at bounding box center [221, 191] width 24 height 24
click at [291, 322] on icon "button" at bounding box center [294, 318] width 21 height 21
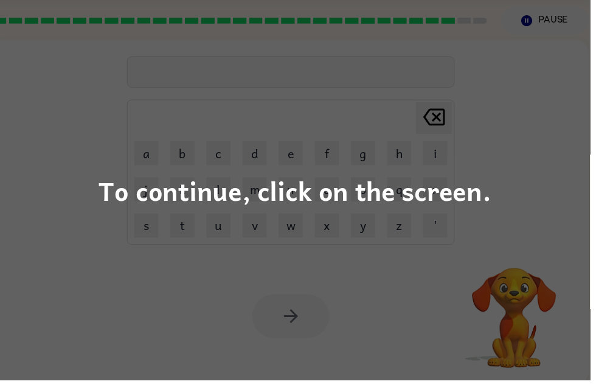
click at [65, 161] on div "To continue, click on the screen." at bounding box center [298, 192] width 596 height 384
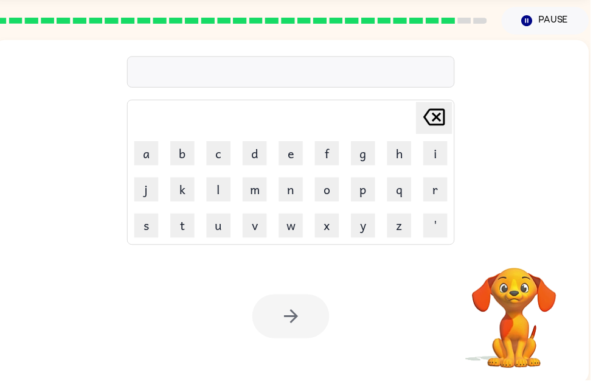
click at [147, 230] on button "s" at bounding box center [148, 227] width 24 height 24
click at [434, 153] on button "i" at bounding box center [440, 154] width 24 height 24
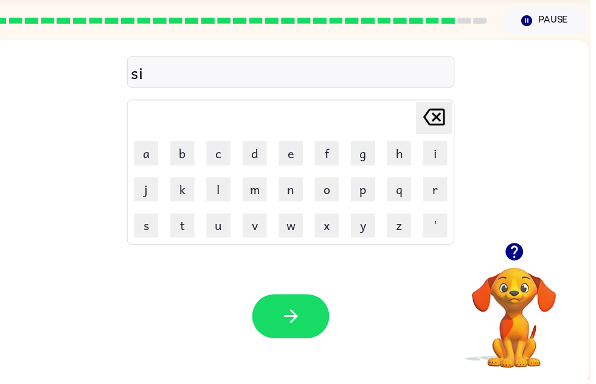
click at [257, 223] on button "v" at bounding box center [257, 227] width 24 height 24
click at [283, 167] on button "e" at bounding box center [294, 154] width 24 height 24
click at [435, 194] on button "r" at bounding box center [440, 191] width 24 height 24
click at [294, 227] on button "w" at bounding box center [294, 227] width 24 height 24
click at [288, 153] on button "e" at bounding box center [294, 154] width 24 height 24
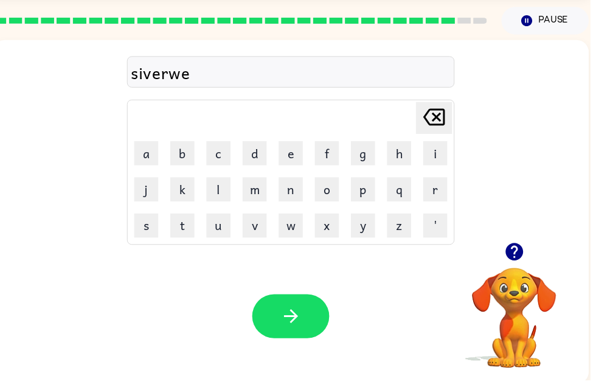
click at [153, 162] on button "a" at bounding box center [148, 154] width 24 height 24
click at [431, 198] on button "r" at bounding box center [440, 191] width 24 height 24
click at [302, 312] on icon "button" at bounding box center [294, 318] width 21 height 21
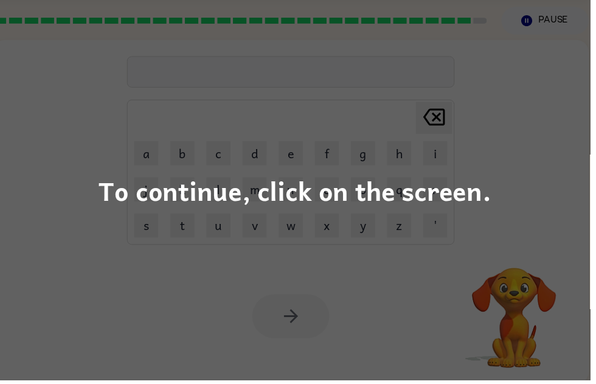
click at [76, 194] on div "To continue, click on the screen." at bounding box center [298, 192] width 596 height 384
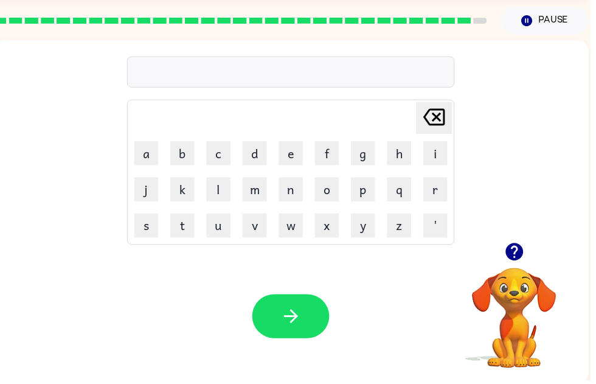
click at [290, 151] on button "e" at bounding box center [294, 154] width 24 height 24
click at [294, 190] on button "n" at bounding box center [294, 191] width 24 height 24
click at [218, 158] on button "c" at bounding box center [221, 154] width 24 height 24
click at [324, 189] on button "o" at bounding box center [330, 191] width 24 height 24
click at [229, 228] on button "u" at bounding box center [221, 227] width 24 height 24
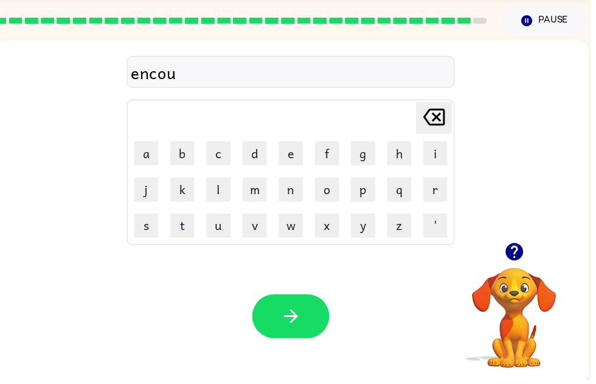
click at [291, 187] on button "n" at bounding box center [294, 191] width 24 height 24
click at [188, 225] on button "t" at bounding box center [184, 227] width 24 height 24
click at [286, 155] on button "e" at bounding box center [294, 154] width 24 height 24
click at [440, 190] on button "r" at bounding box center [440, 191] width 24 height 24
click at [299, 316] on icon "button" at bounding box center [294, 318] width 21 height 21
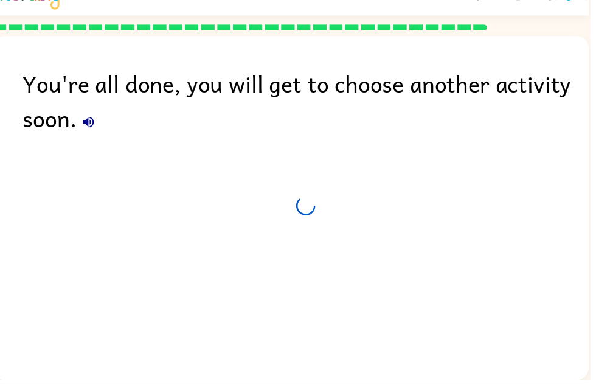
scroll to position [37, 0]
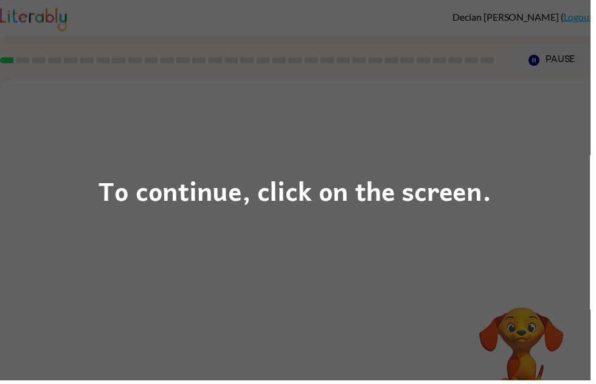
click at [389, 240] on div "To continue, click on the screen." at bounding box center [298, 192] width 596 height 384
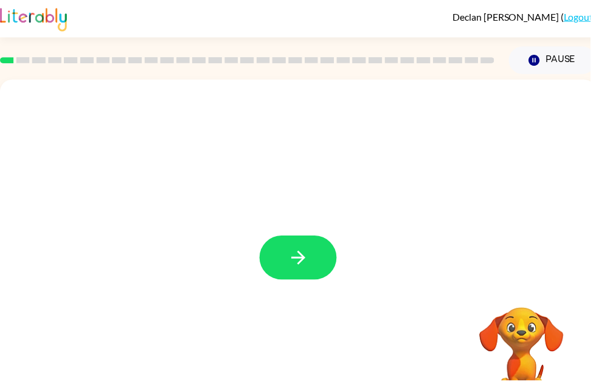
click at [293, 266] on icon "button" at bounding box center [301, 259] width 21 height 21
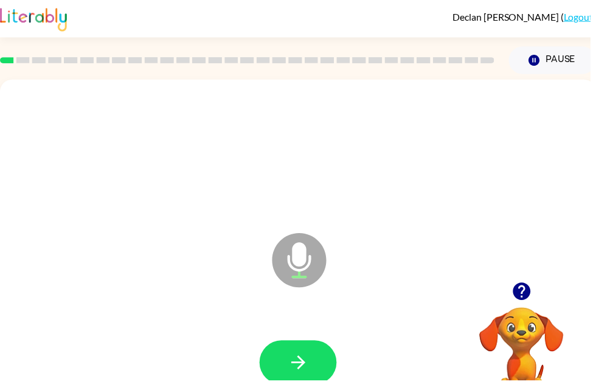
click at [307, 355] on button "button" at bounding box center [301, 366] width 78 height 44
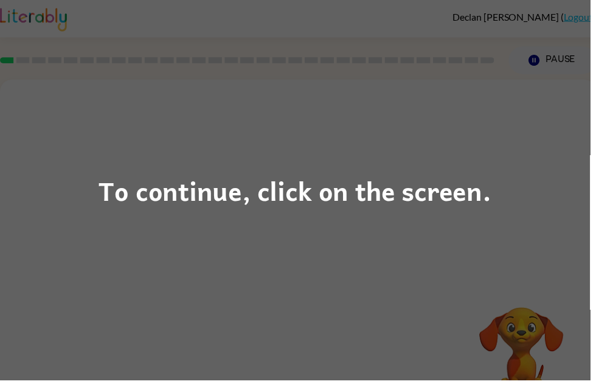
click at [346, 262] on div "To continue, click on the screen." at bounding box center [298, 192] width 596 height 384
click at [552, 211] on div "To continue, click on the screen." at bounding box center [298, 192] width 596 height 384
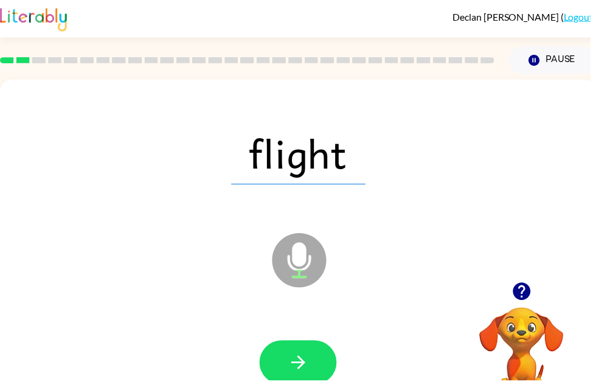
click at [305, 364] on icon "button" at bounding box center [301, 366] width 14 height 14
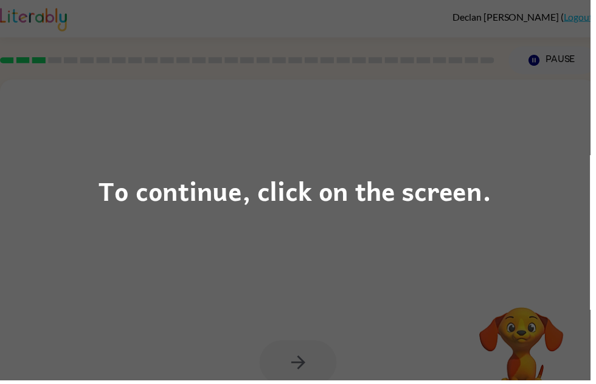
click at [520, 223] on div "To continue, click on the screen." at bounding box center [298, 192] width 596 height 384
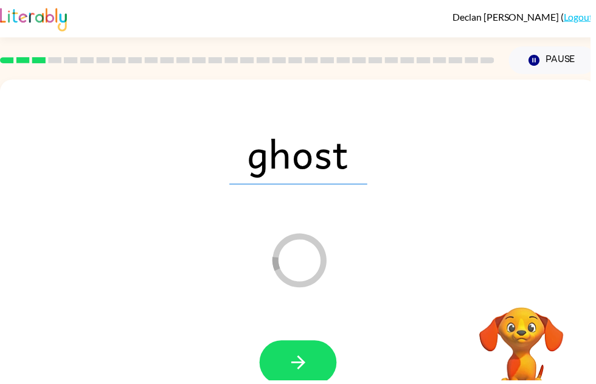
click at [288, 355] on button "button" at bounding box center [301, 366] width 78 height 44
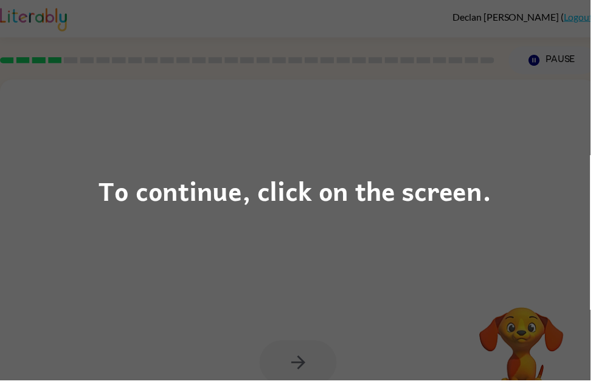
click at [500, 191] on div "To continue, click on the screen." at bounding box center [298, 192] width 596 height 384
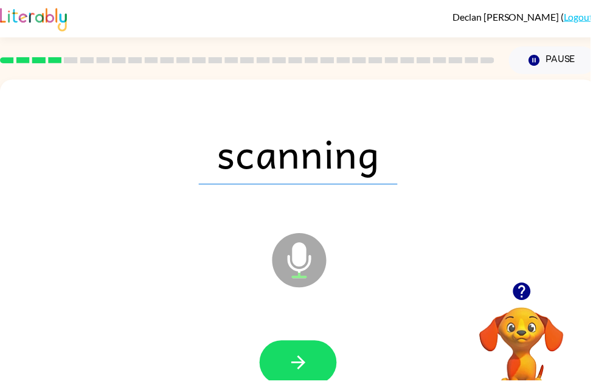
click at [301, 352] on button "button" at bounding box center [301, 366] width 78 height 44
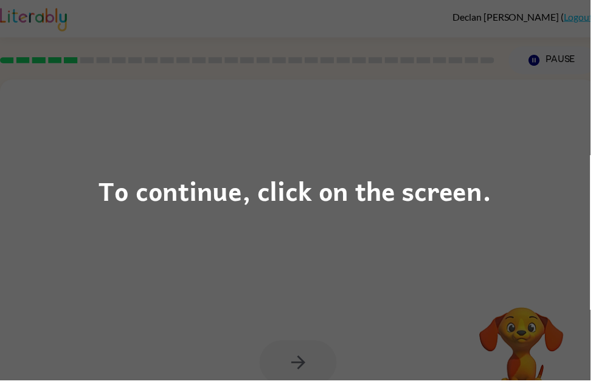
click at [41, 88] on div "To continue, click on the screen." at bounding box center [298, 192] width 596 height 384
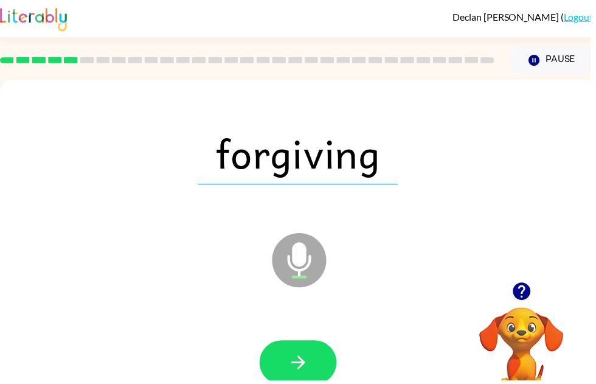
click at [323, 360] on button "button" at bounding box center [301, 366] width 78 height 44
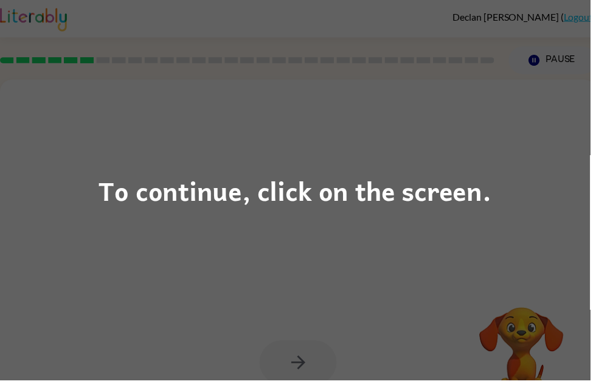
click at [477, 235] on div "To continue, click on the screen." at bounding box center [298, 192] width 596 height 384
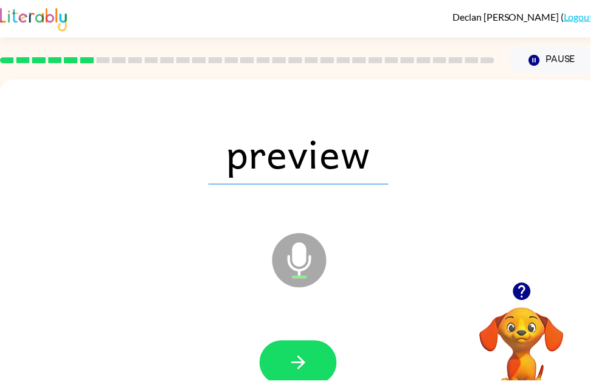
click at [319, 357] on button "button" at bounding box center [301, 366] width 78 height 44
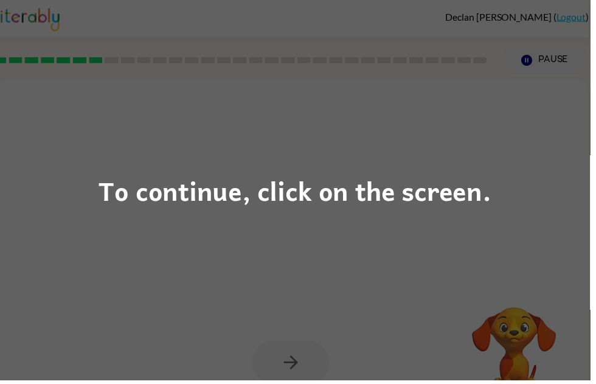
scroll to position [0, 7]
click at [307, 277] on div "To continue, click on the screen." at bounding box center [298, 192] width 596 height 384
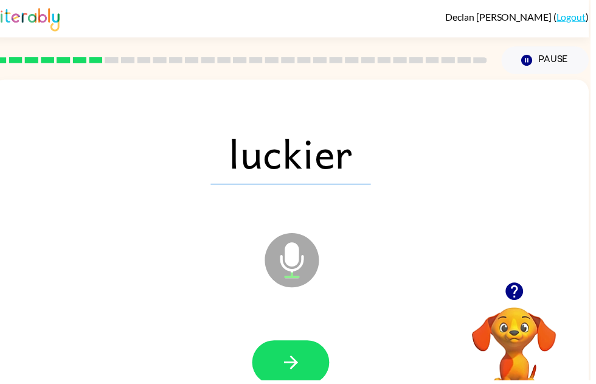
click at [310, 383] on button "button" at bounding box center [294, 366] width 78 height 44
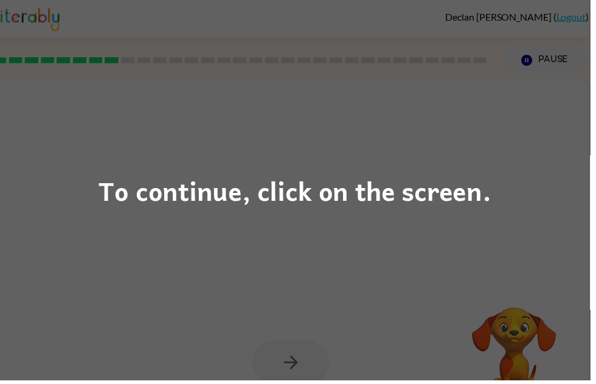
click at [507, 185] on div "To continue, click on the screen." at bounding box center [298, 192] width 596 height 384
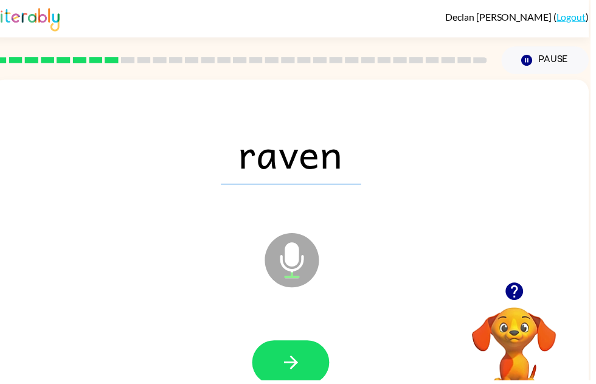
click at [312, 369] on button "button" at bounding box center [294, 366] width 78 height 44
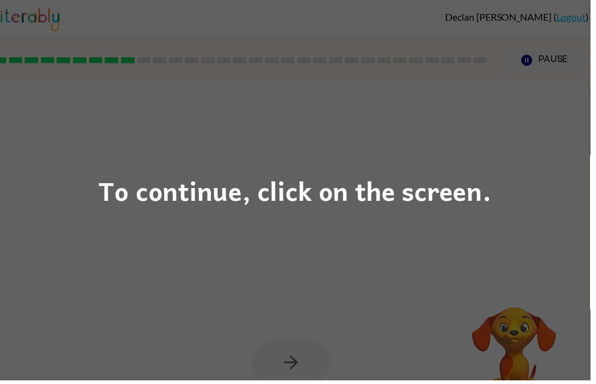
click at [225, 218] on div "To continue, click on the screen." at bounding box center [298, 192] width 596 height 384
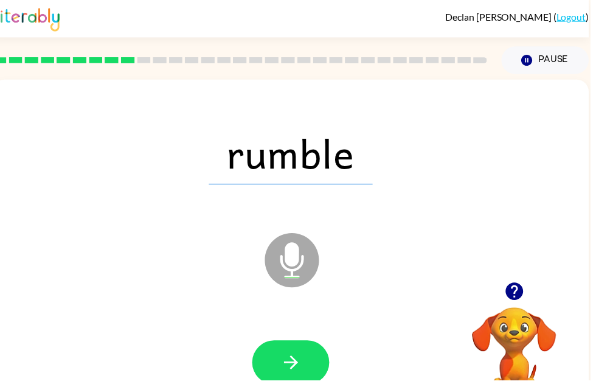
click at [296, 358] on icon "button" at bounding box center [294, 365] width 21 height 21
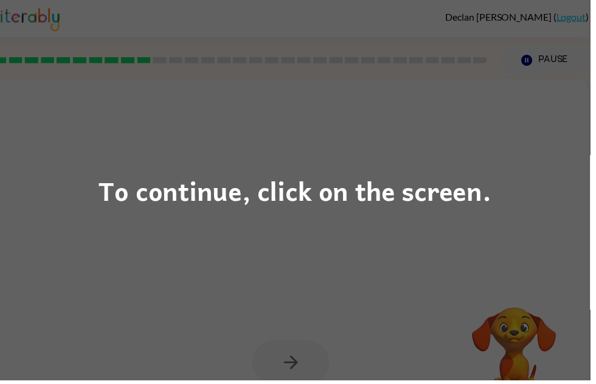
click at [465, 183] on div "To continue, click on the screen." at bounding box center [298, 192] width 397 height 41
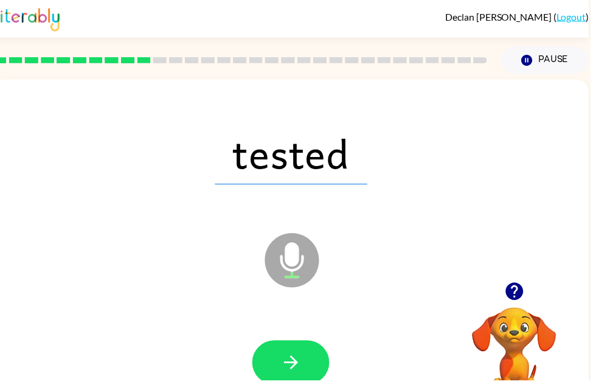
click at [332, 361] on button "button" at bounding box center [294, 366] width 78 height 44
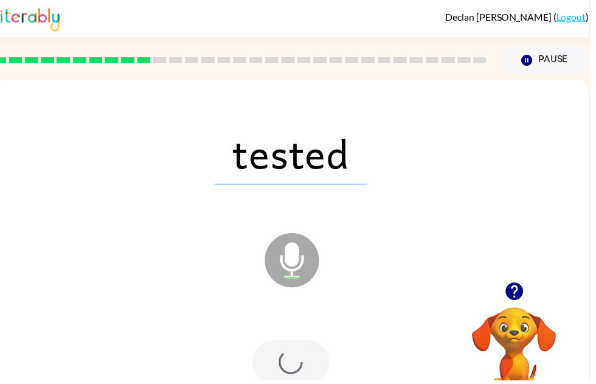
click at [330, 350] on div at bounding box center [294, 366] width 78 height 44
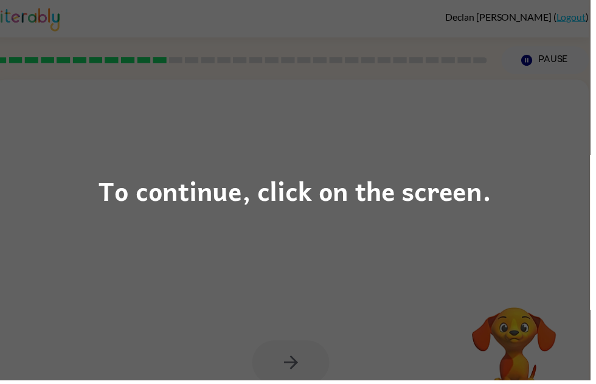
click at [399, 258] on div "To continue, click on the screen." at bounding box center [298, 192] width 596 height 384
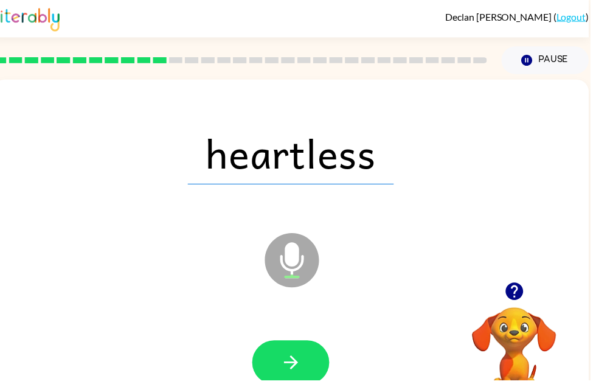
click at [312, 360] on button "button" at bounding box center [294, 366] width 78 height 44
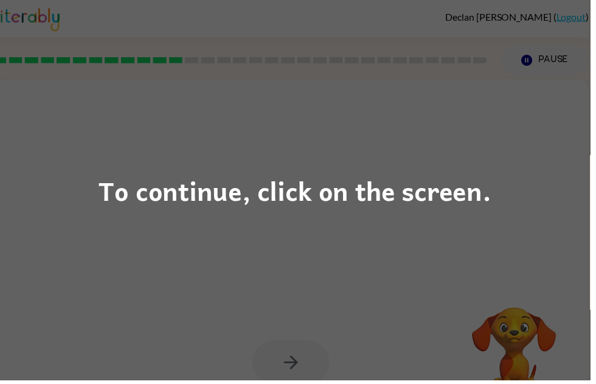
click at [571, 215] on div "To continue, click on the screen." at bounding box center [298, 192] width 596 height 384
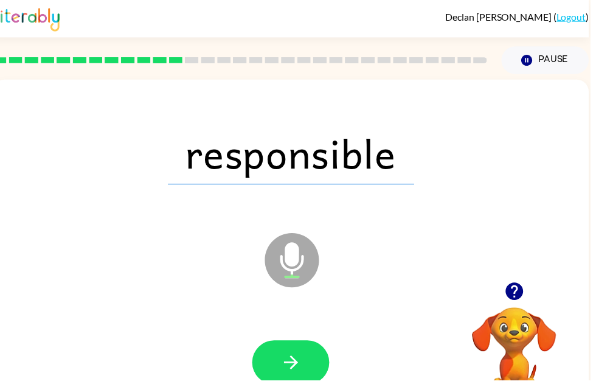
click at [301, 350] on button "button" at bounding box center [294, 366] width 78 height 44
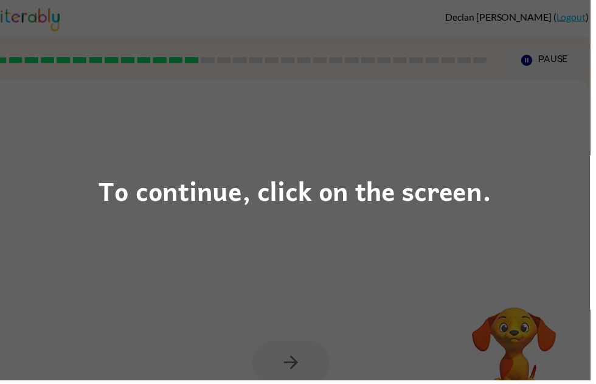
click at [523, 259] on div "To continue, click on the screen." at bounding box center [298, 192] width 596 height 384
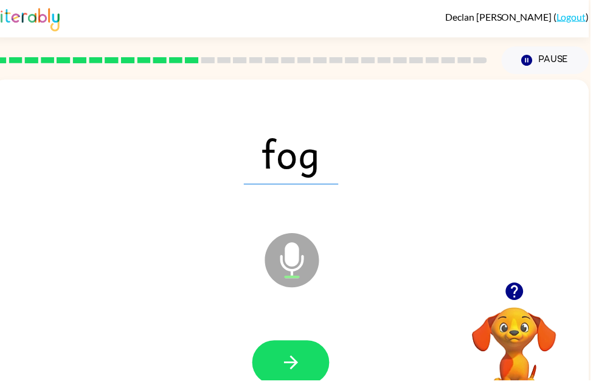
click at [305, 358] on button "button" at bounding box center [294, 366] width 78 height 44
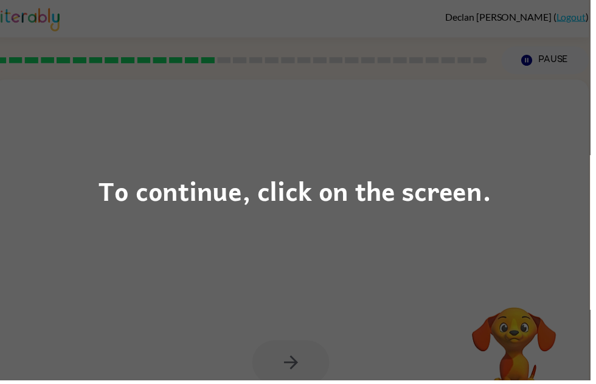
click at [345, 266] on div "To continue, click on the screen." at bounding box center [298, 192] width 596 height 384
click at [131, 291] on div "To continue, click on the screen." at bounding box center [298, 192] width 596 height 384
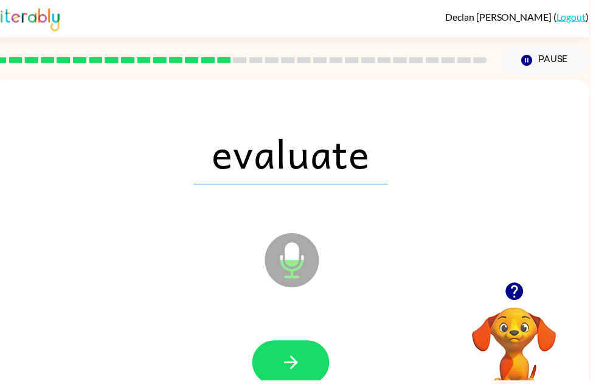
click at [280, 367] on button "button" at bounding box center [294, 366] width 78 height 44
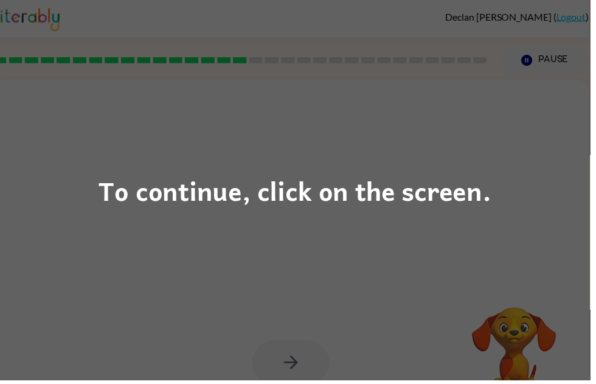
click at [265, 273] on div "To continue, click on the screen." at bounding box center [298, 192] width 596 height 384
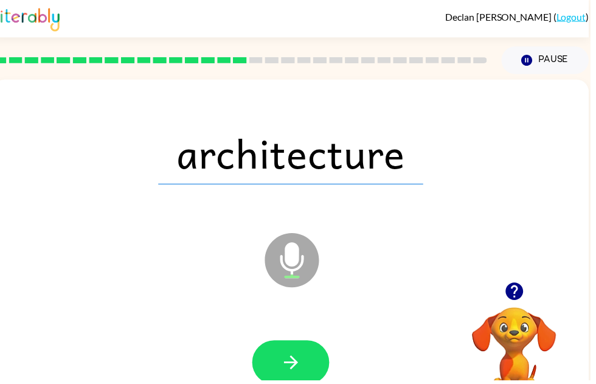
click at [306, 357] on button "button" at bounding box center [294, 366] width 78 height 44
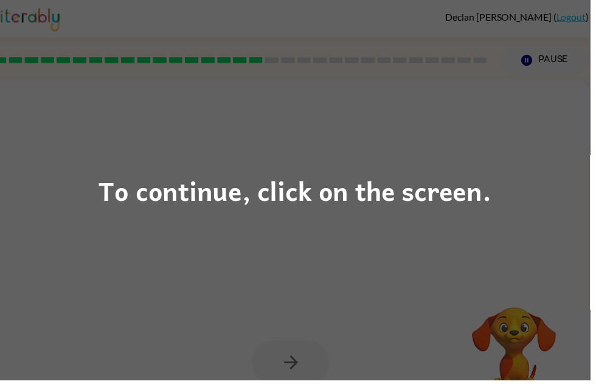
click at [529, 301] on div "To continue, click on the screen." at bounding box center [298, 192] width 596 height 384
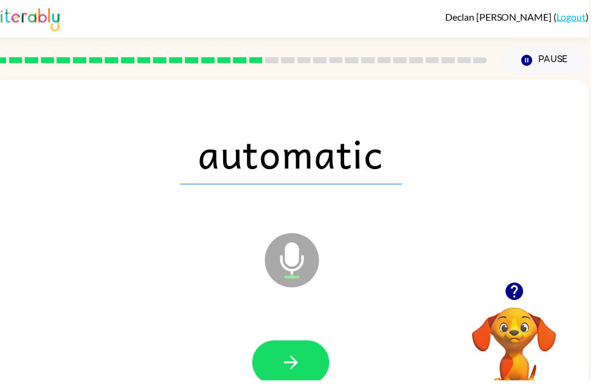
click at [285, 374] on icon "button" at bounding box center [294, 365] width 21 height 21
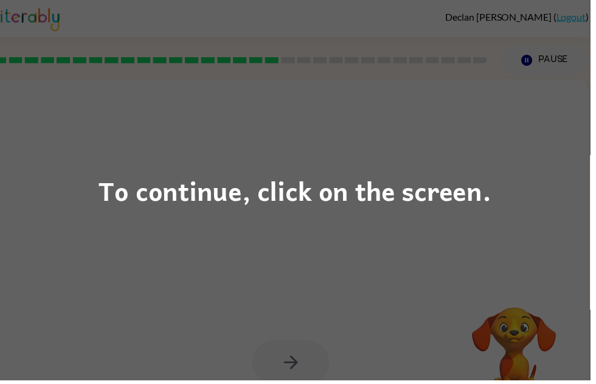
click at [356, 283] on div "To continue, click on the screen." at bounding box center [298, 192] width 596 height 384
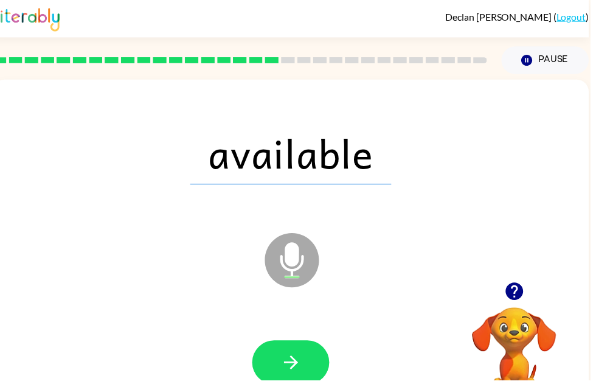
click at [312, 355] on button "button" at bounding box center [294, 366] width 78 height 44
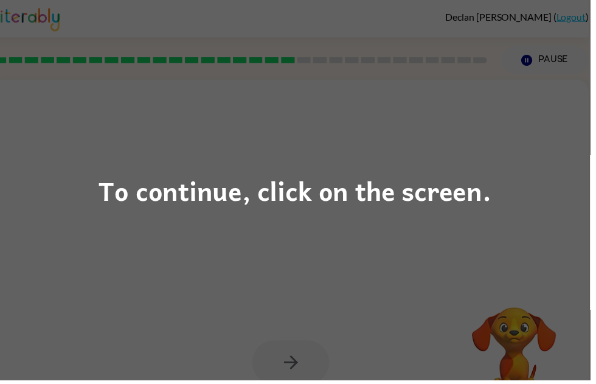
click at [308, 355] on div "To continue, click on the screen." at bounding box center [298, 192] width 596 height 384
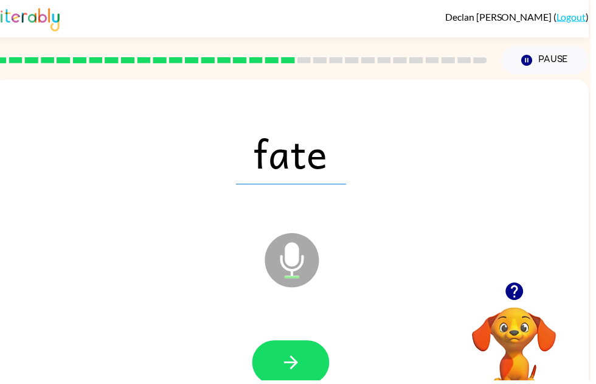
click at [298, 361] on icon "button" at bounding box center [294, 365] width 21 height 21
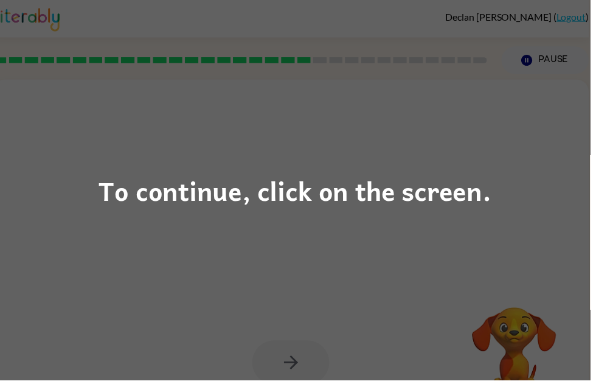
click at [372, 315] on div "To continue, click on the screen." at bounding box center [298, 192] width 596 height 384
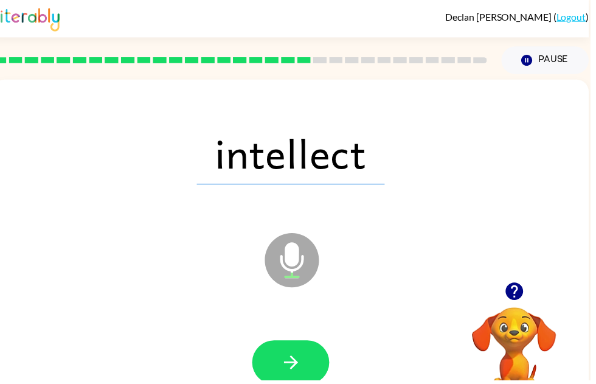
click at [300, 359] on icon "button" at bounding box center [294, 365] width 21 height 21
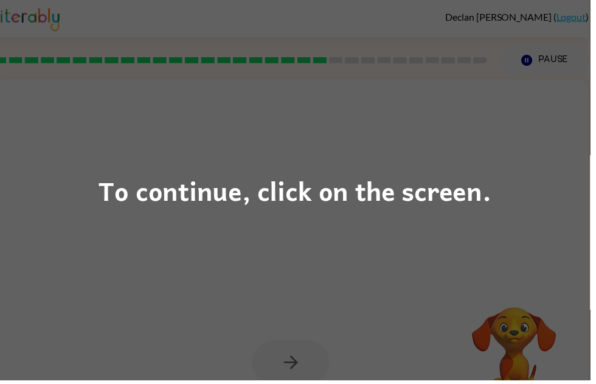
click at [330, 338] on div "To continue, click on the screen." at bounding box center [298, 192] width 596 height 384
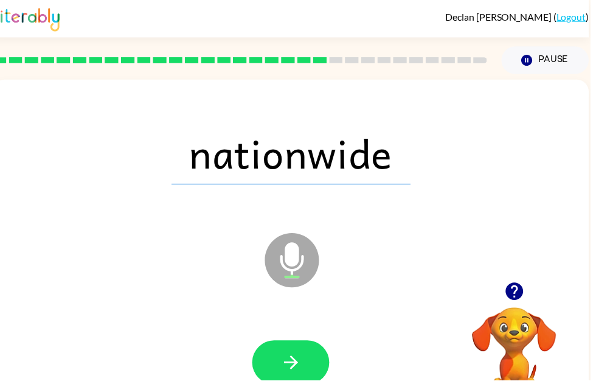
click at [305, 358] on button "button" at bounding box center [294, 366] width 78 height 44
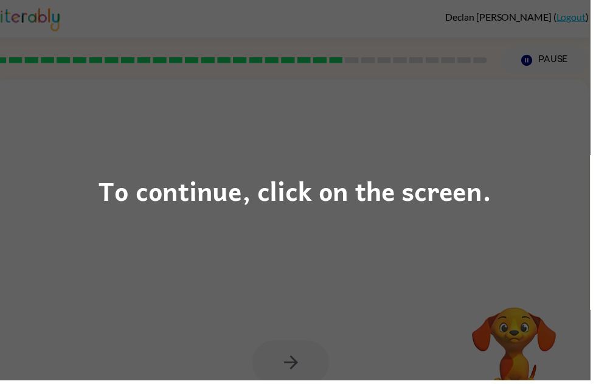
click at [400, 194] on div "To continue, click on the screen." at bounding box center [298, 192] width 397 height 41
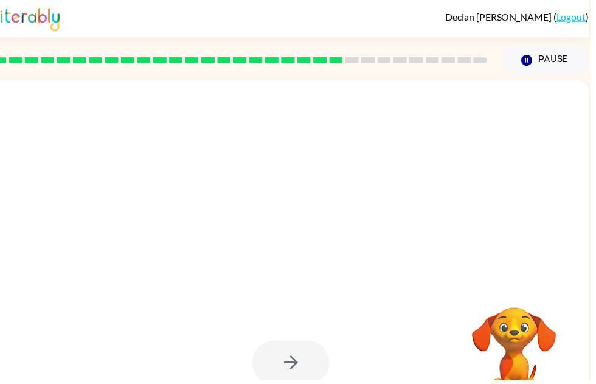
click at [511, 179] on div at bounding box center [294, 155] width 578 height 100
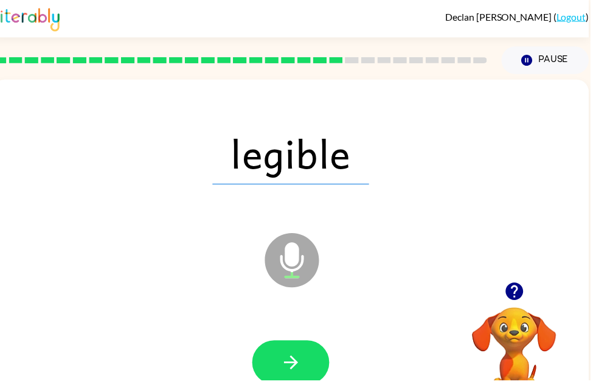
click at [298, 361] on icon "button" at bounding box center [294, 365] width 21 height 21
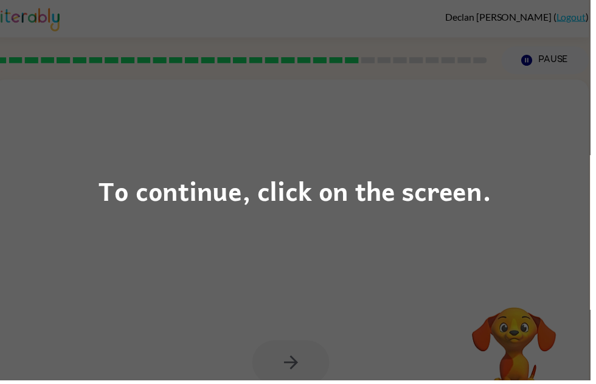
click at [320, 313] on div "To continue, click on the screen." at bounding box center [298, 192] width 596 height 384
click at [333, 284] on div "To continue, click on the screen." at bounding box center [298, 192] width 596 height 384
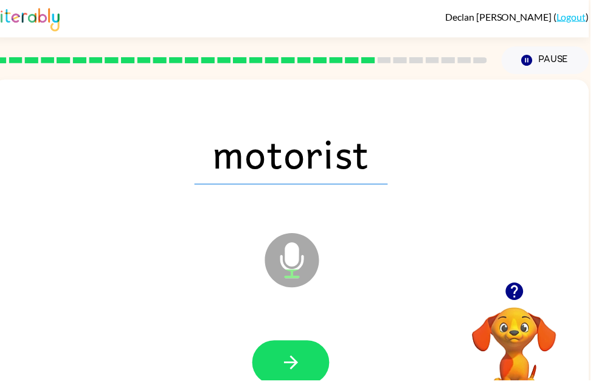
click at [290, 360] on icon "button" at bounding box center [294, 365] width 21 height 21
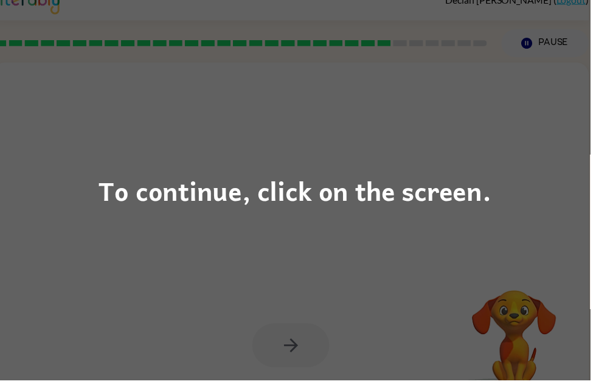
scroll to position [40, 0]
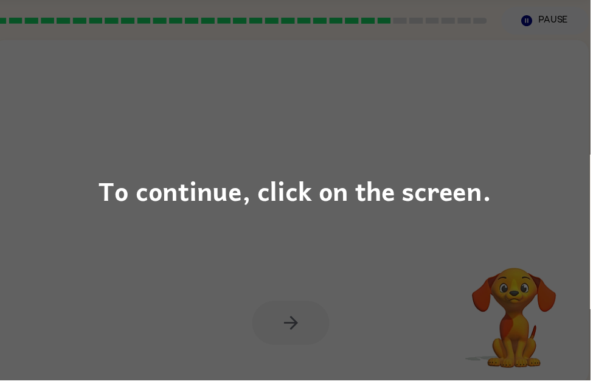
click at [237, 204] on div "To continue, click on the screen." at bounding box center [298, 192] width 397 height 41
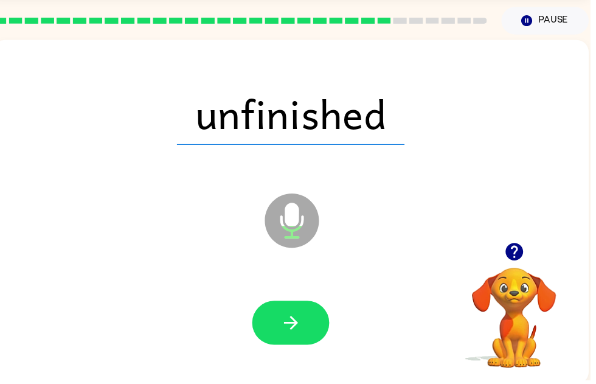
click at [287, 321] on icon "button" at bounding box center [294, 325] width 21 height 21
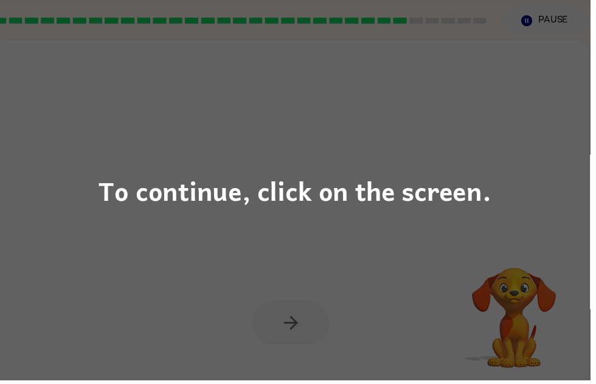
click at [308, 257] on div "To continue, click on the screen." at bounding box center [298, 192] width 596 height 384
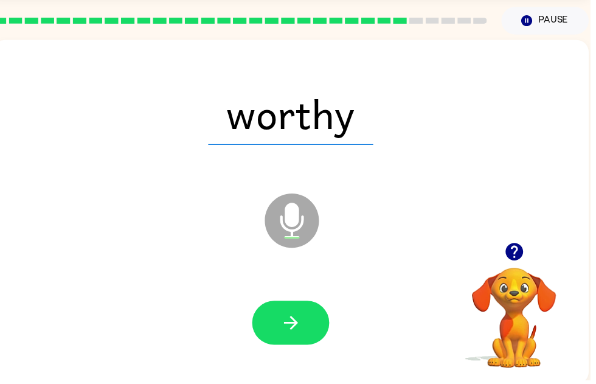
click at [304, 332] on icon "button" at bounding box center [294, 325] width 21 height 21
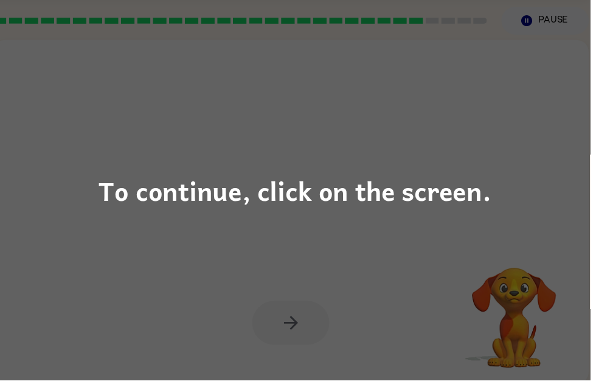
click at [538, 223] on div "To continue, click on the screen." at bounding box center [298, 192] width 596 height 384
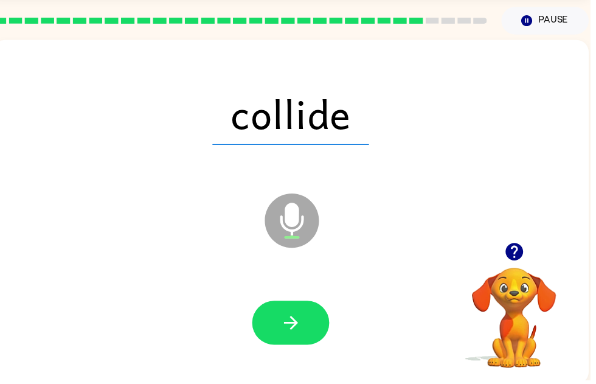
click at [299, 329] on icon "button" at bounding box center [294, 325] width 21 height 21
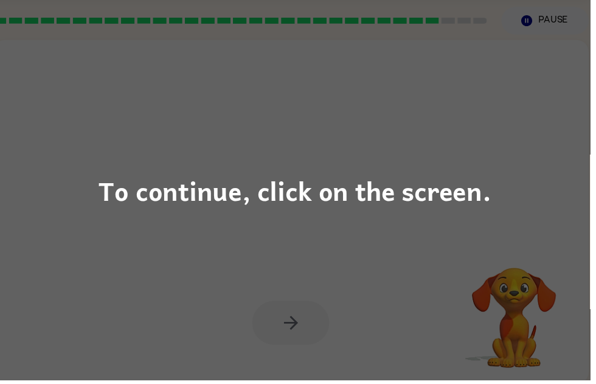
click at [397, 243] on div "To continue, click on the screen." at bounding box center [298, 192] width 596 height 384
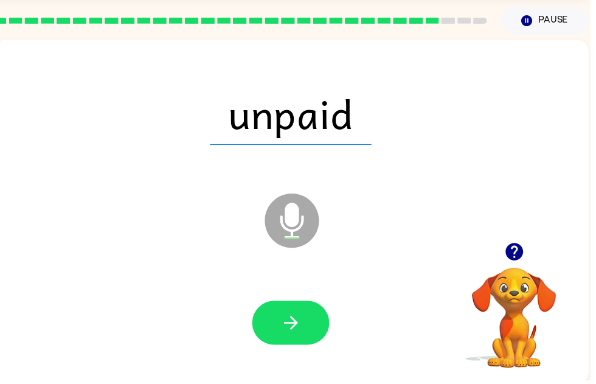
click at [299, 324] on icon "button" at bounding box center [294, 326] width 14 height 14
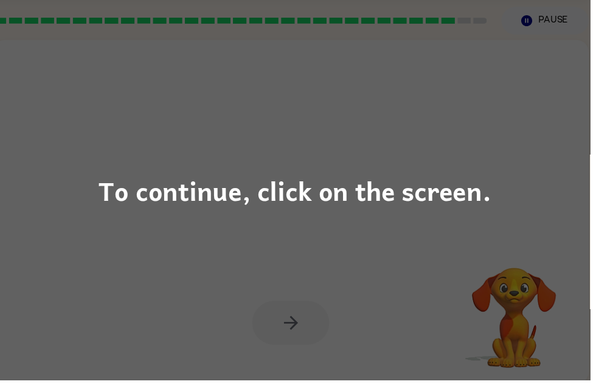
click at [409, 292] on div "To continue, click on the screen." at bounding box center [298, 192] width 596 height 384
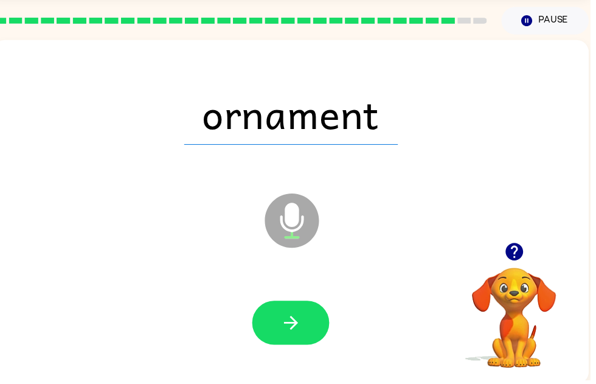
click at [295, 321] on icon "button" at bounding box center [294, 326] width 14 height 14
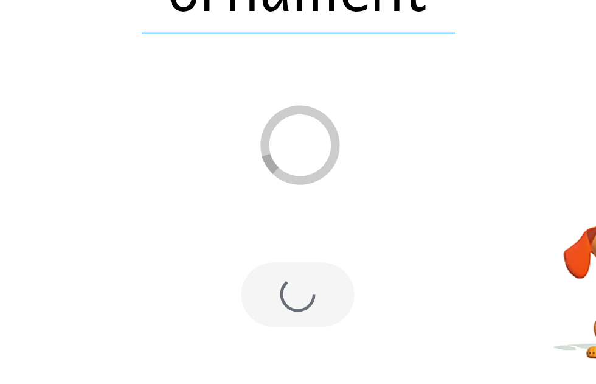
click at [265, 273] on div at bounding box center [294, 323] width 578 height 100
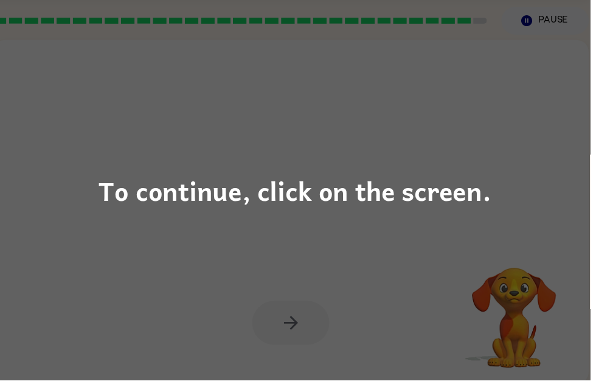
click at [370, 277] on div "To continue, click on the screen." at bounding box center [298, 192] width 596 height 384
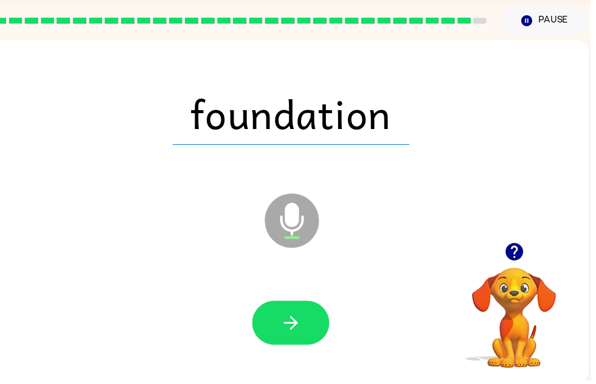
click at [296, 332] on icon "button" at bounding box center [294, 325] width 21 height 21
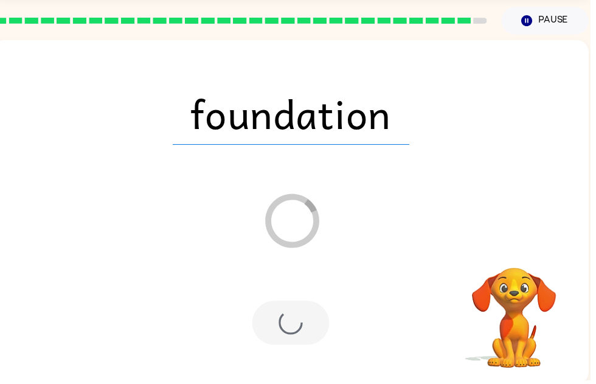
scroll to position [37, 0]
